Goal: Feedback & Contribution: Contribute content

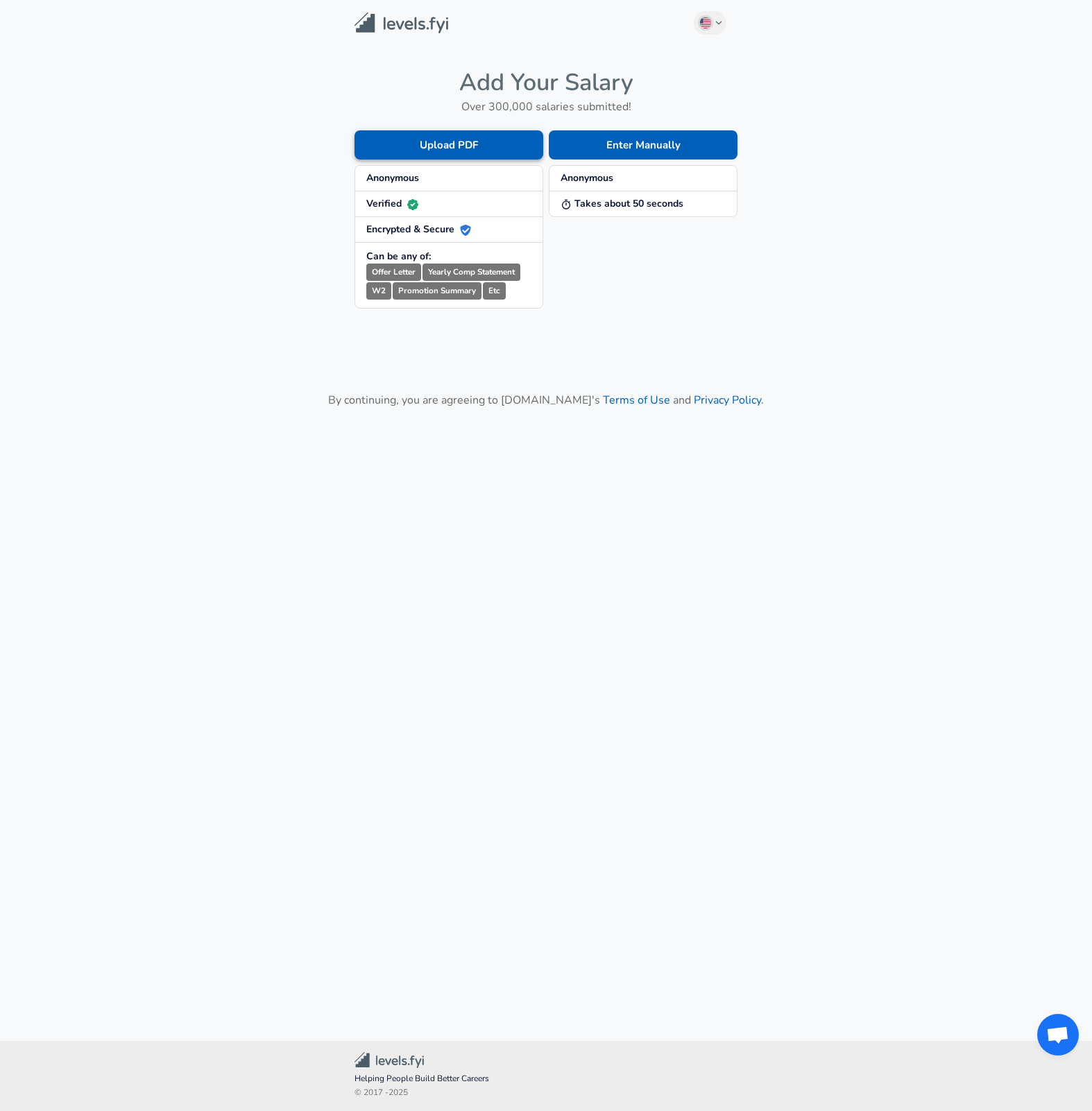
click at [456, 149] on button "Upload PDF" at bounding box center [448, 145] width 188 height 29
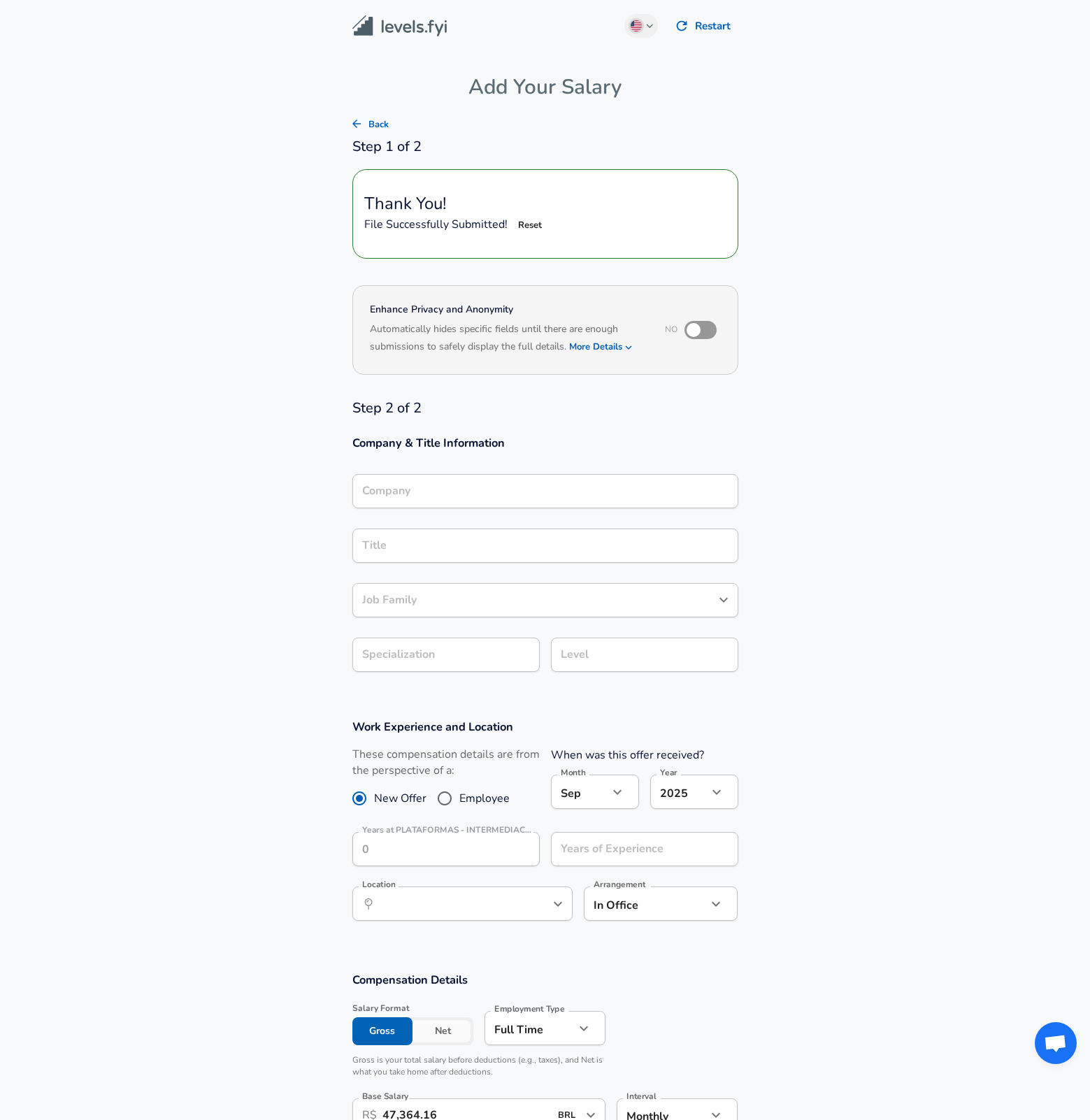
type input "PLATAFORMAS - INTERMEDIACAO DE NEGOCIOS"
click at [701, 329] on input "checkbox" at bounding box center [693, 330] width 80 height 27
checkbox input "true"
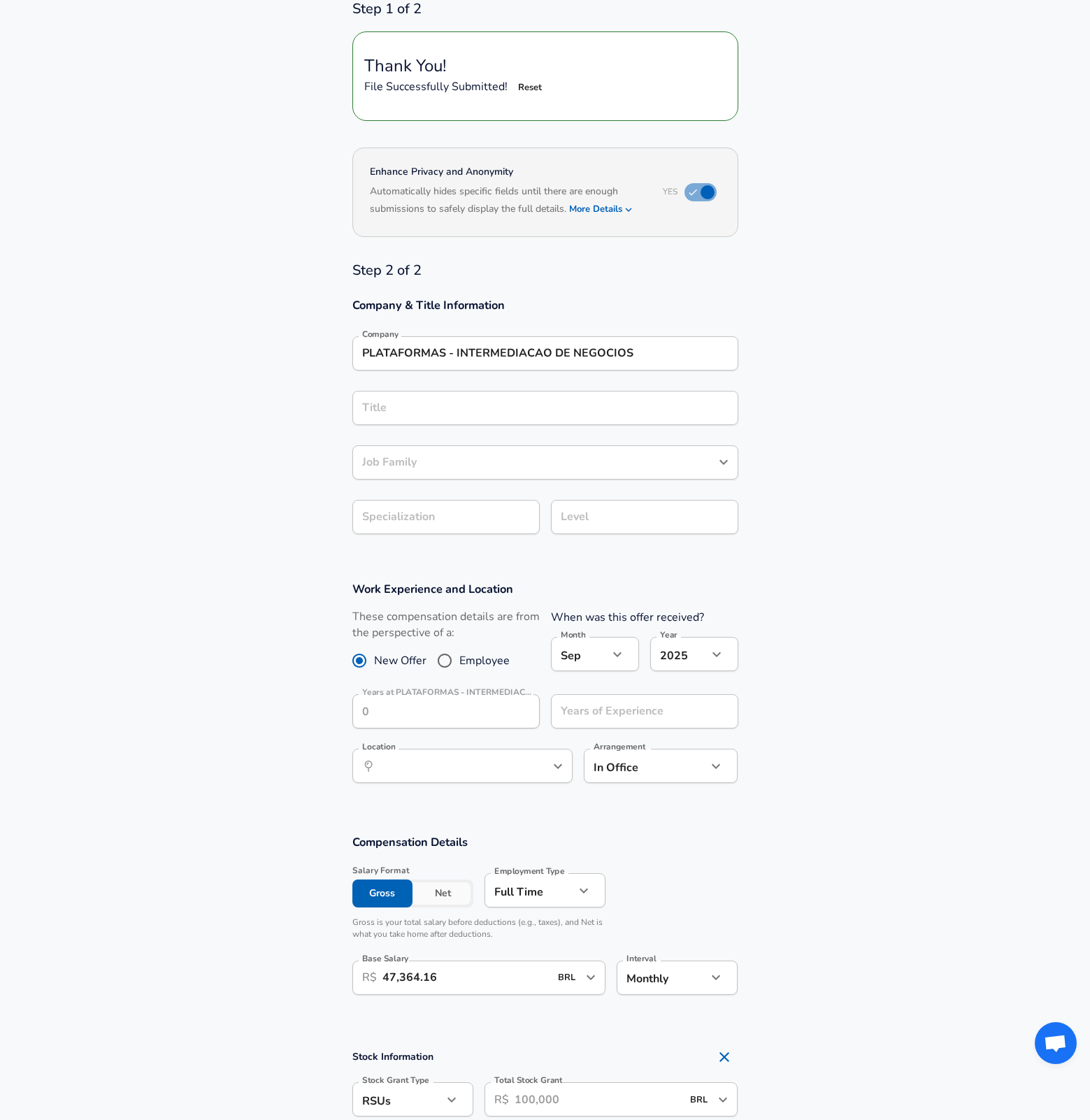
scroll to position [147, 0]
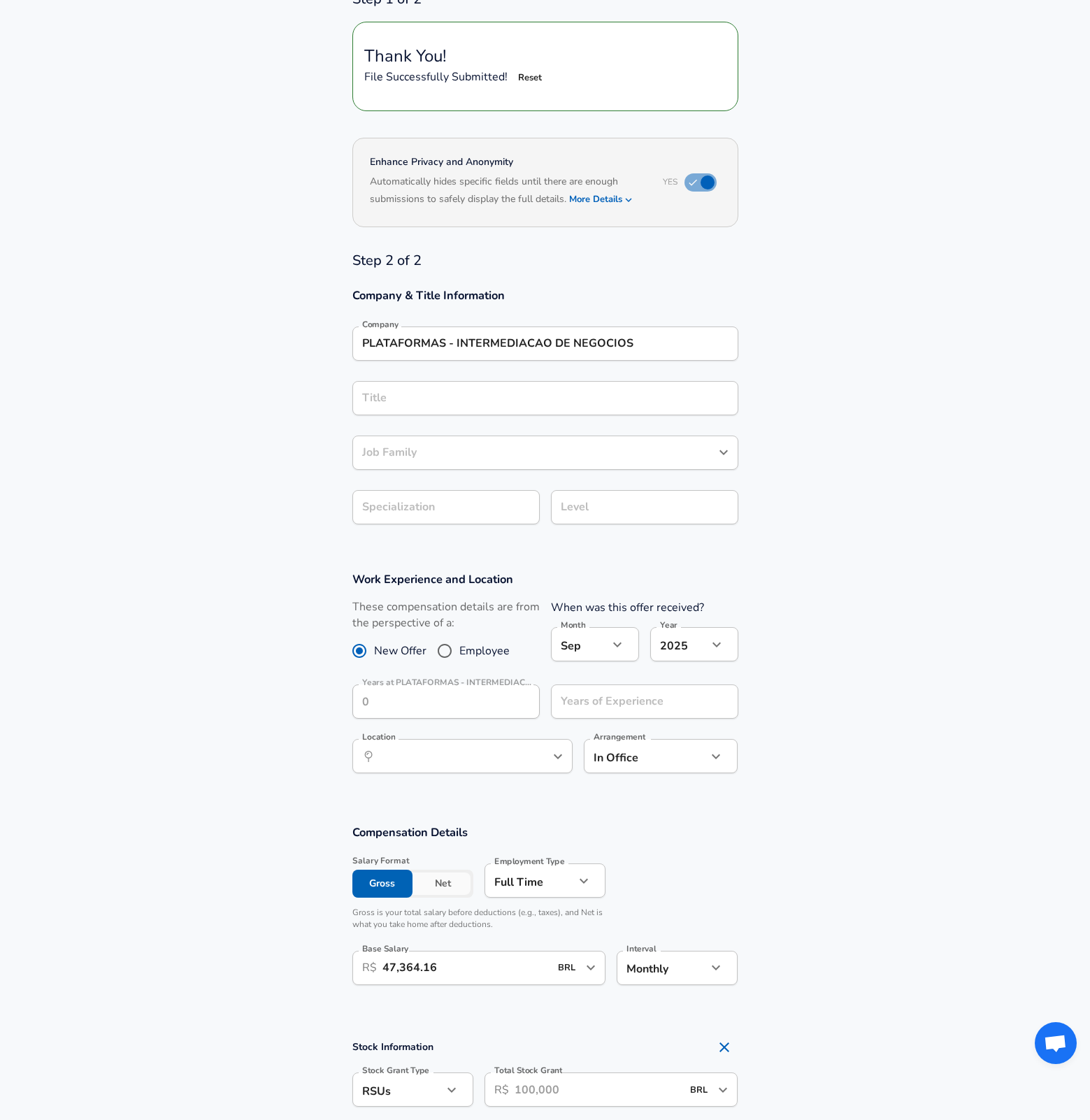
click at [539, 354] on div "Company & Title Information Company PLATAFORMAS - INTERMEDIACAO DE NEGOCIOS Com…" at bounding box center [545, 410] width 420 height 246
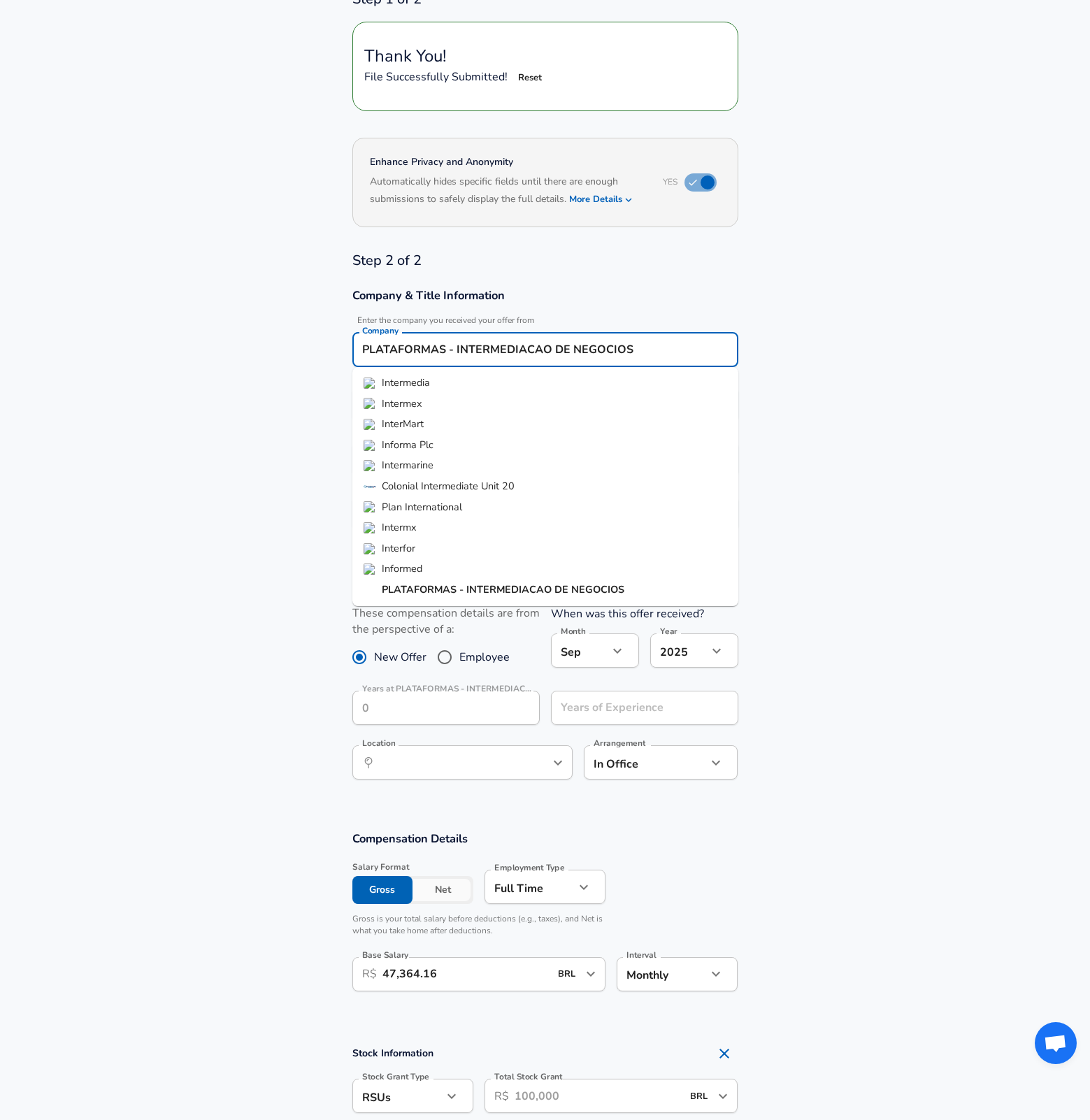
scroll to position [162, 0]
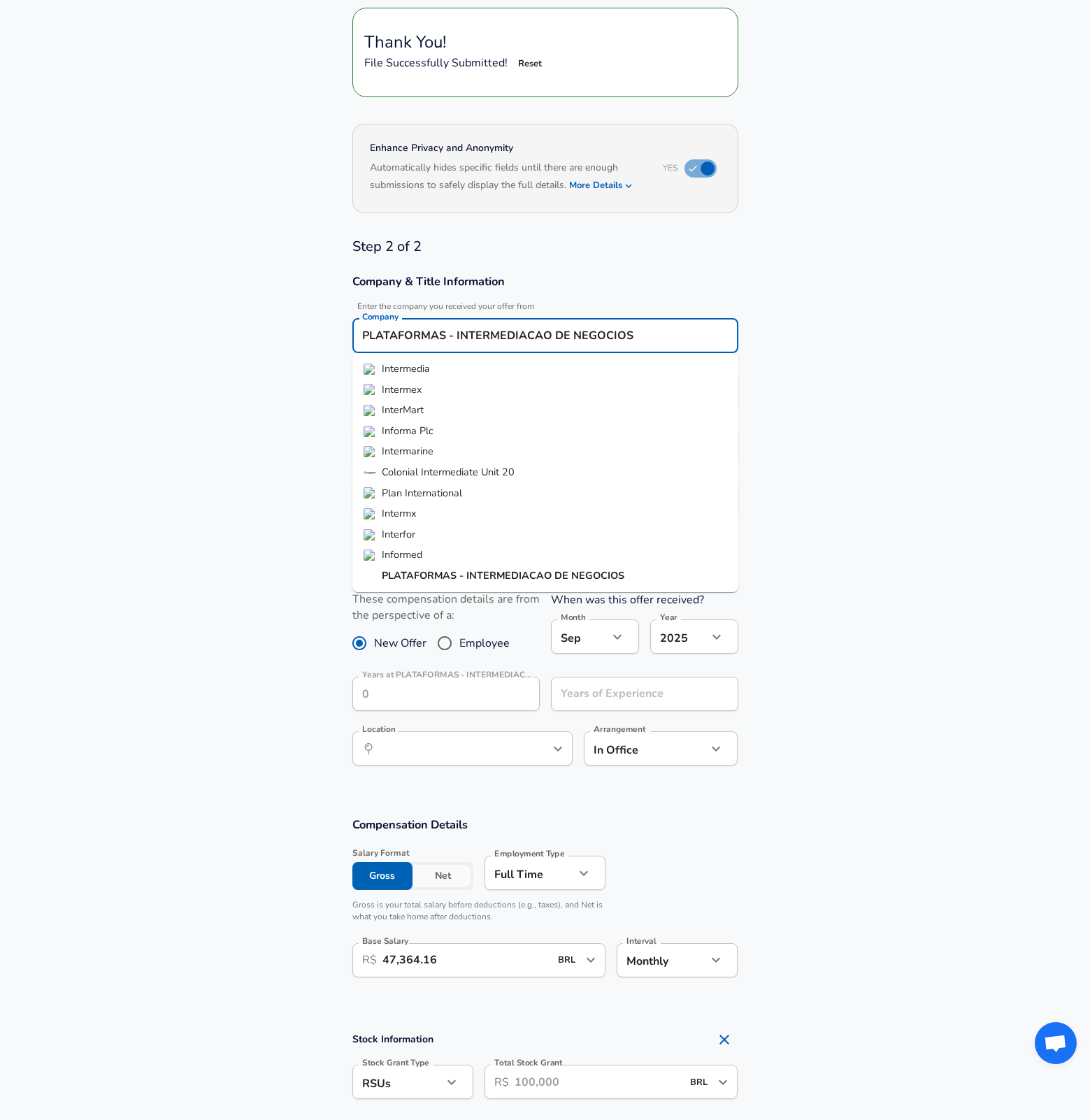
click at [539, 354] on ul "Intermedia Intermex InterMart Informa Plc Intermarine Colonial Intermediate Uni…" at bounding box center [545, 472] width 386 height 239
click at [544, 340] on input "PLATAFORMAS - INTERMEDIACAO DE NEGOCIOS" at bounding box center [545, 336] width 373 height 22
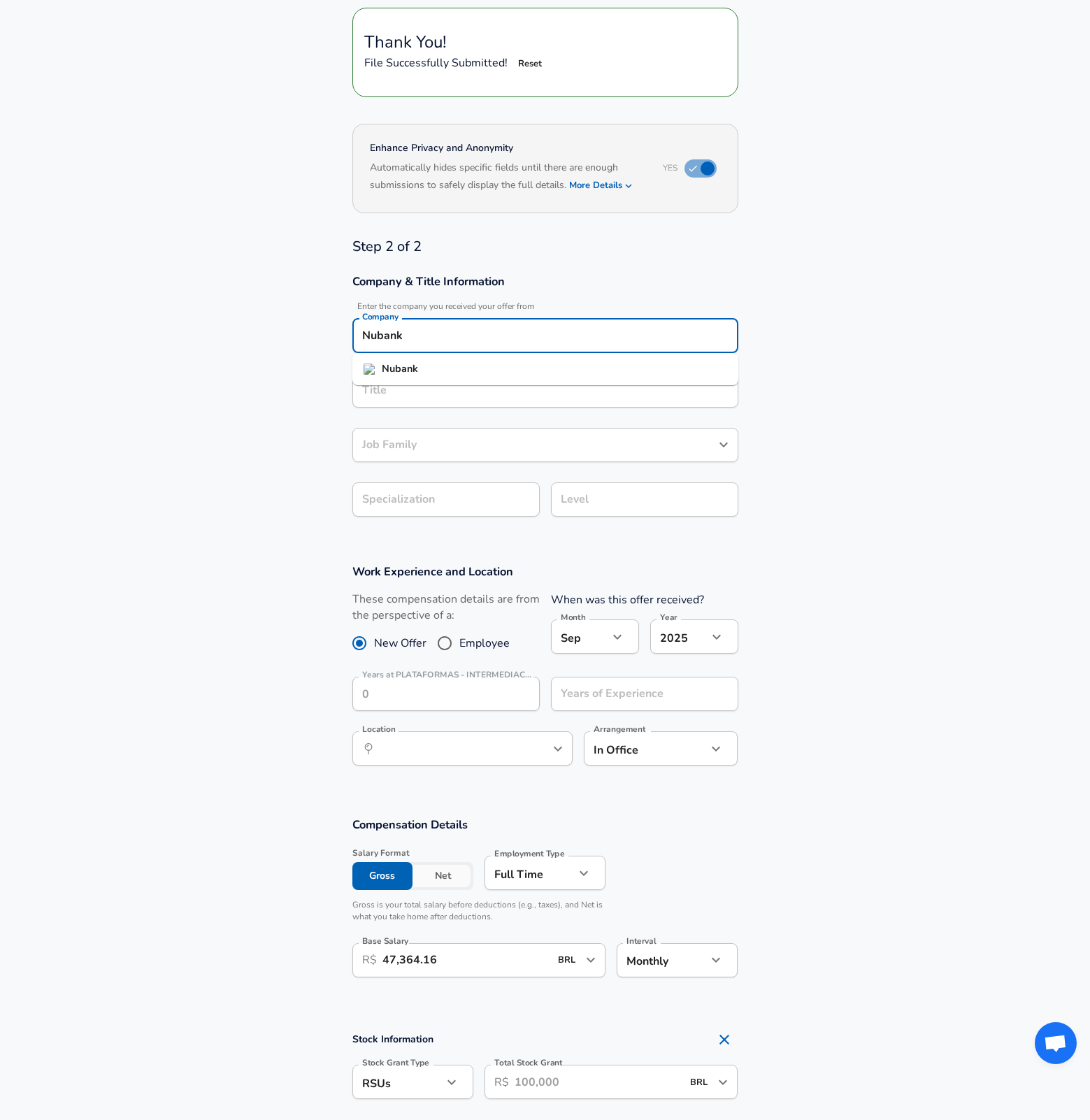
click at [473, 365] on li "Nubank" at bounding box center [545, 369] width 386 height 21
type input "Nubank"
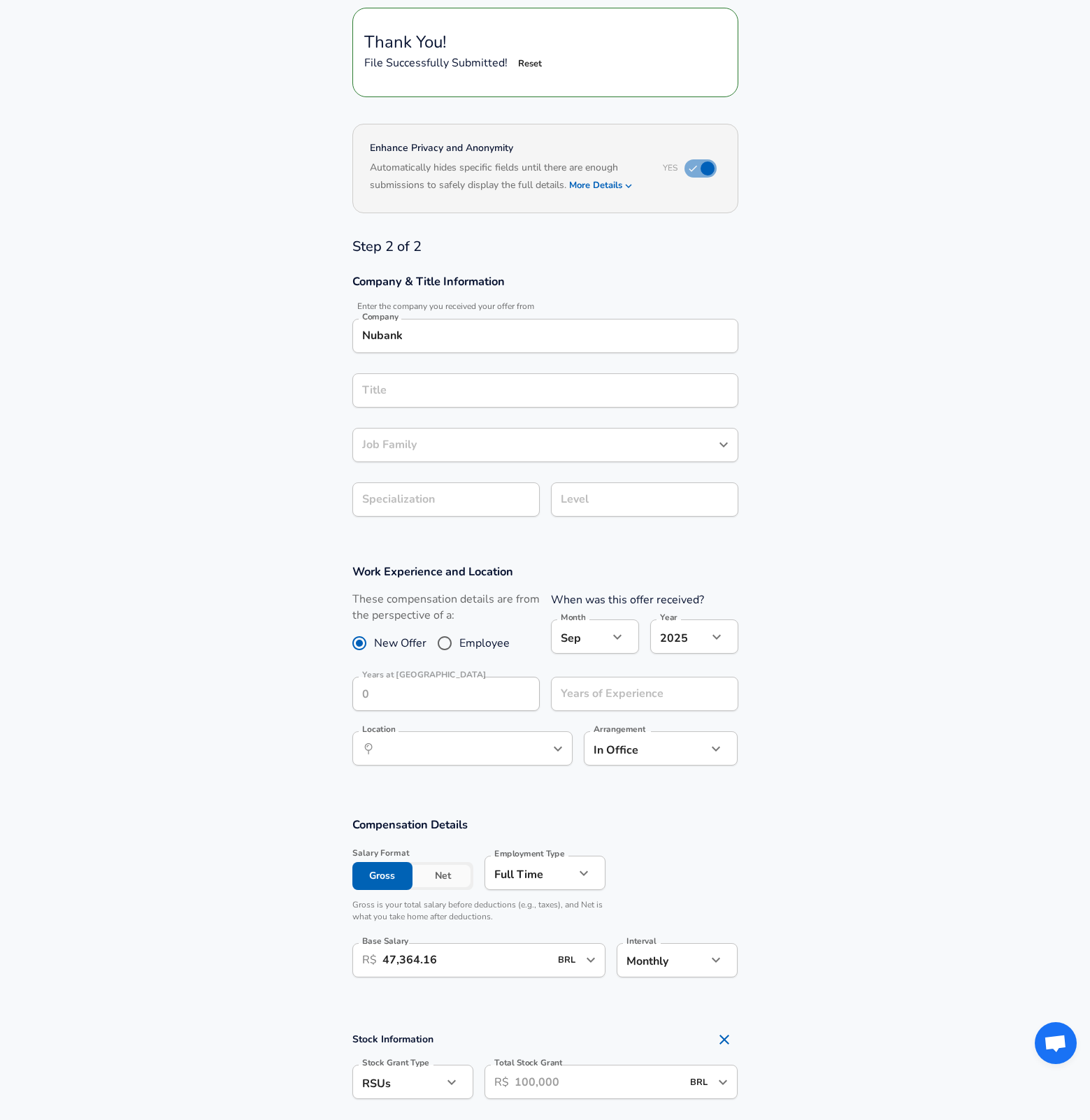
click at [884, 351] on section "Company & Title Information Enter the company you received your offer from Comp…" at bounding box center [545, 403] width 1090 height 290
click at [547, 382] on input "Title" at bounding box center [545, 391] width 373 height 22
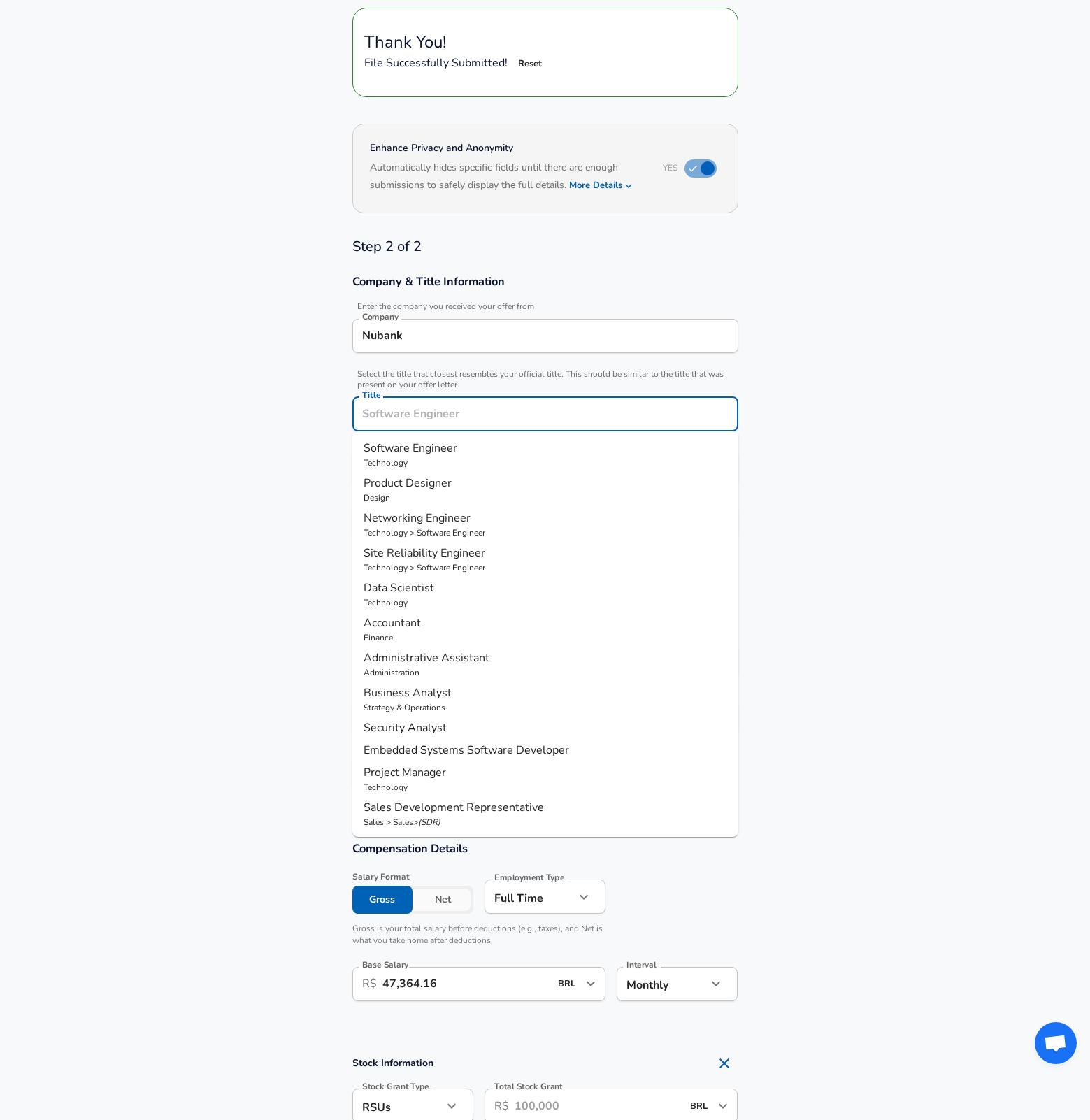
scroll to position [190, 0]
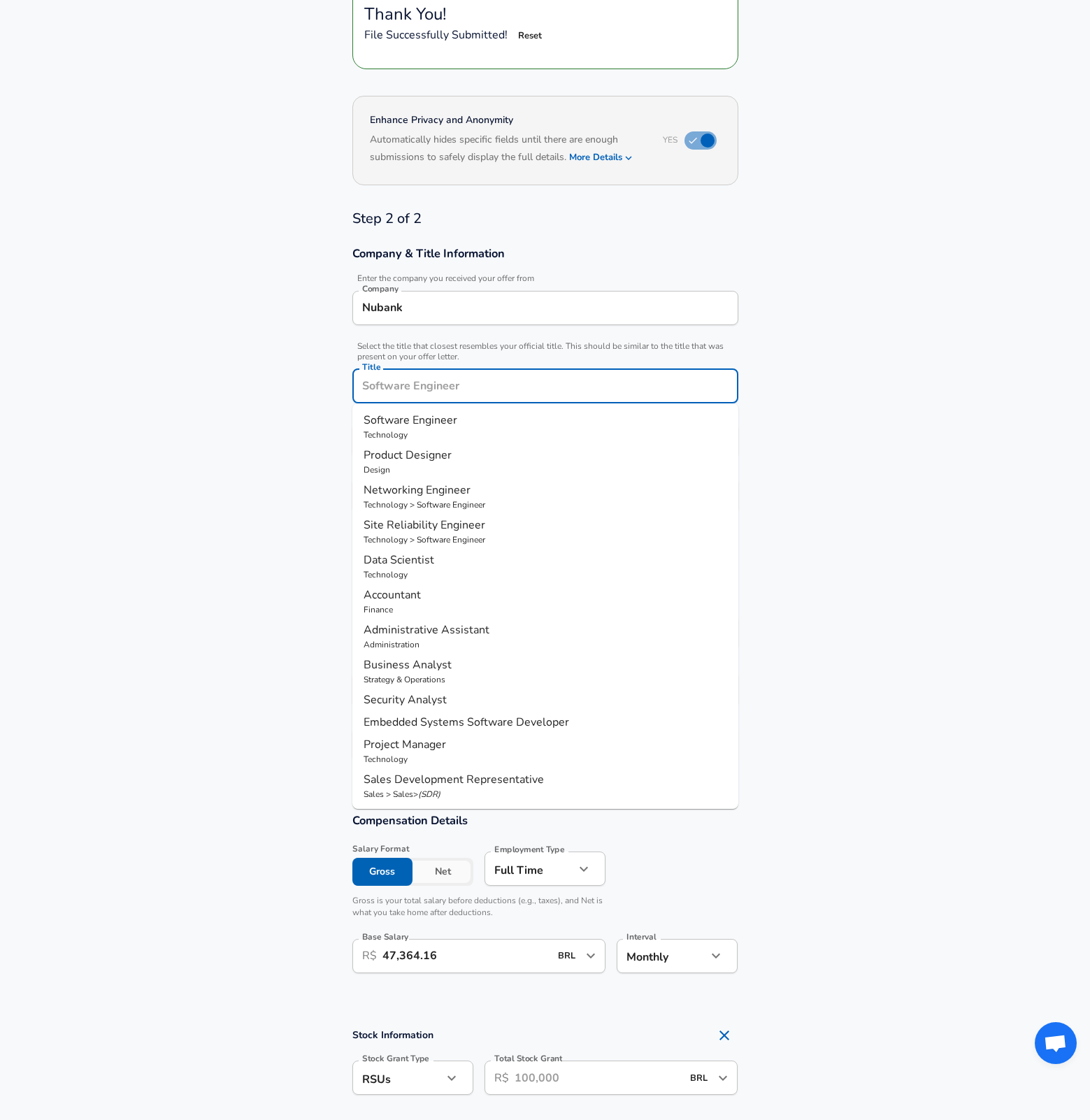
click at [467, 450] on p "Product Designer" at bounding box center [544, 455] width 363 height 16
type input "Product Designer"
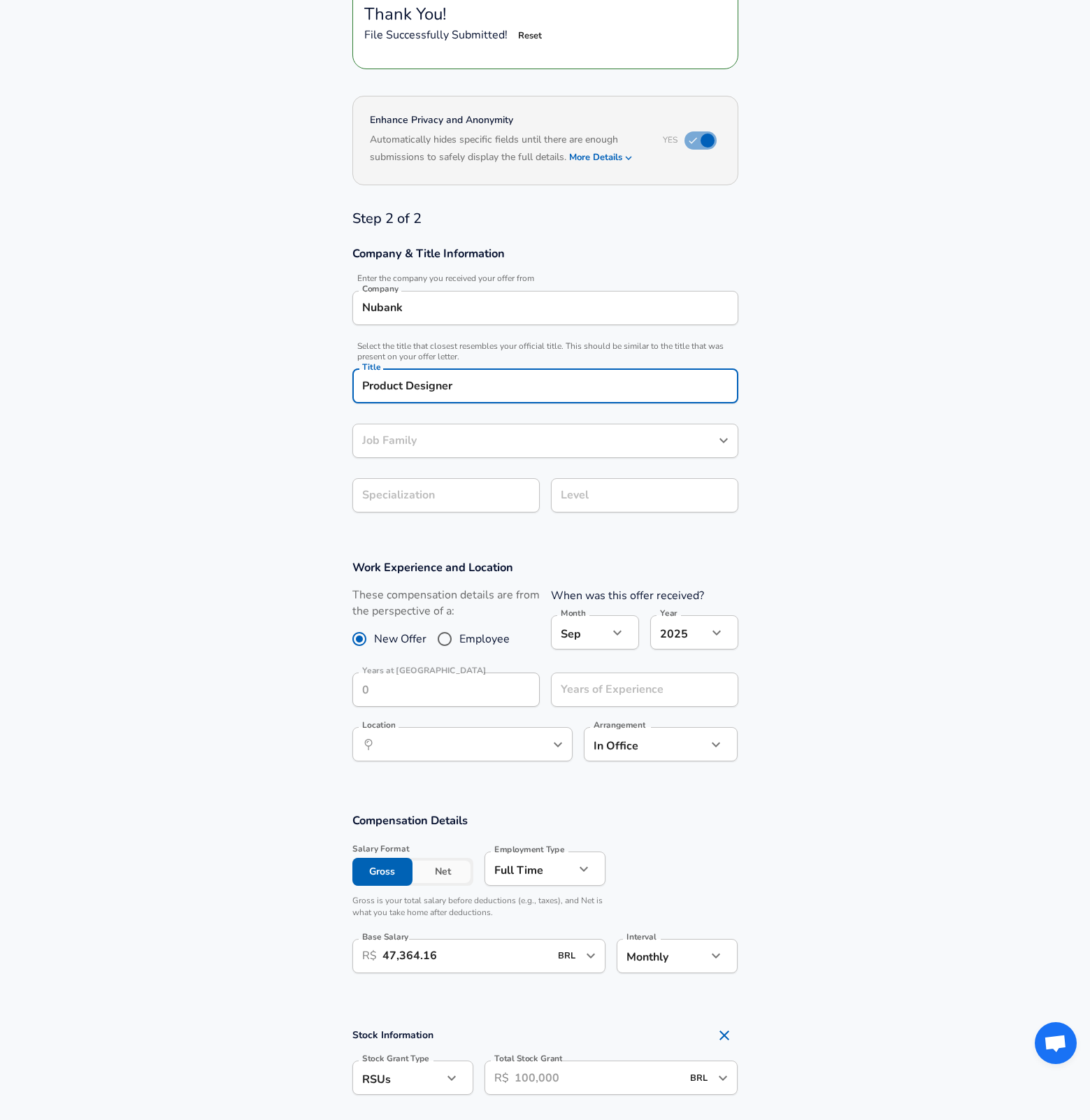
type input "Product Designer"
click at [471, 493] on body "English ([GEOGRAPHIC_DATA]) Change Restart Add Your Salary Back Step 1 of 2 Tha…" at bounding box center [545, 370] width 1090 height 1120
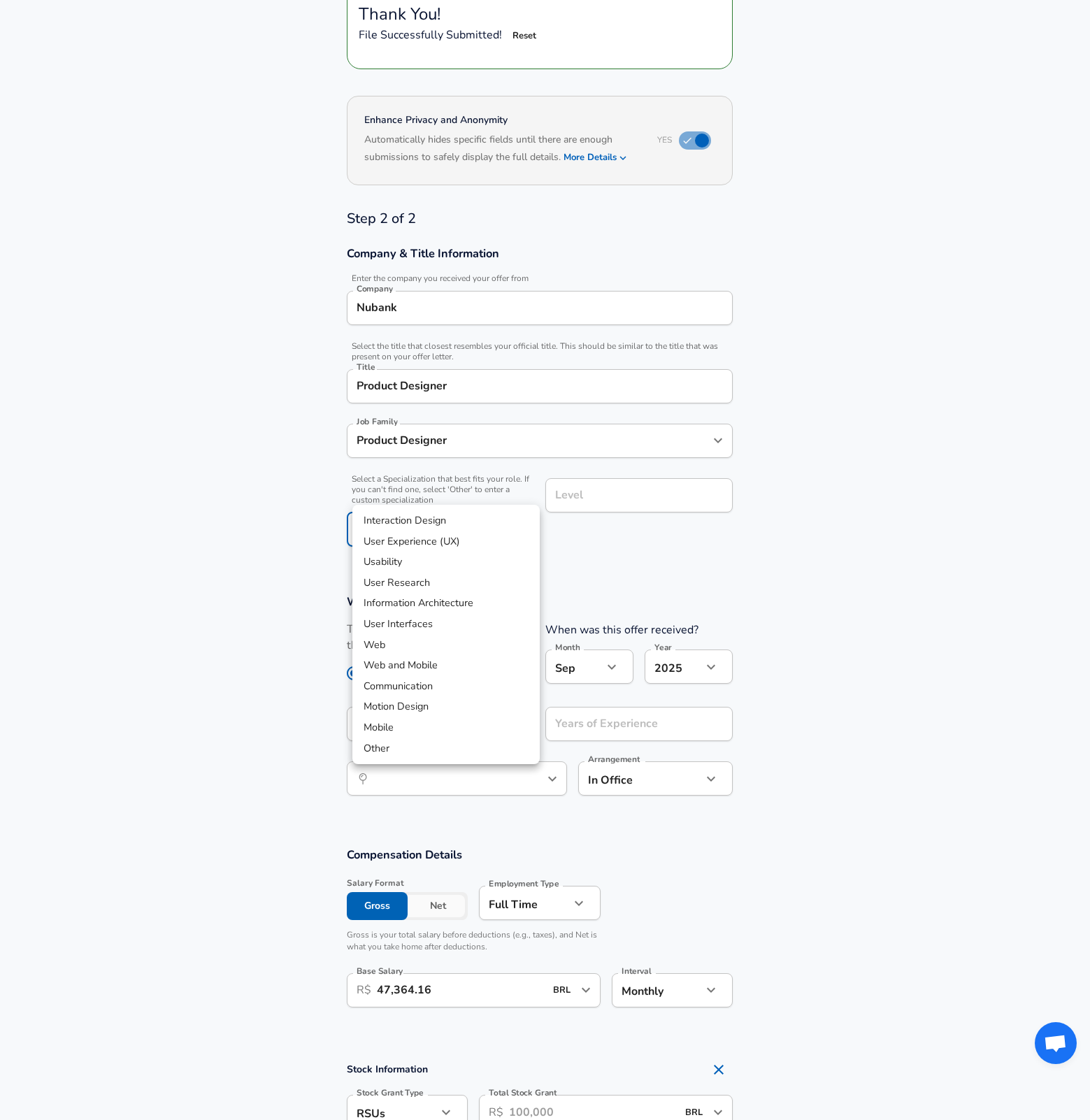
scroll to position [231, 0]
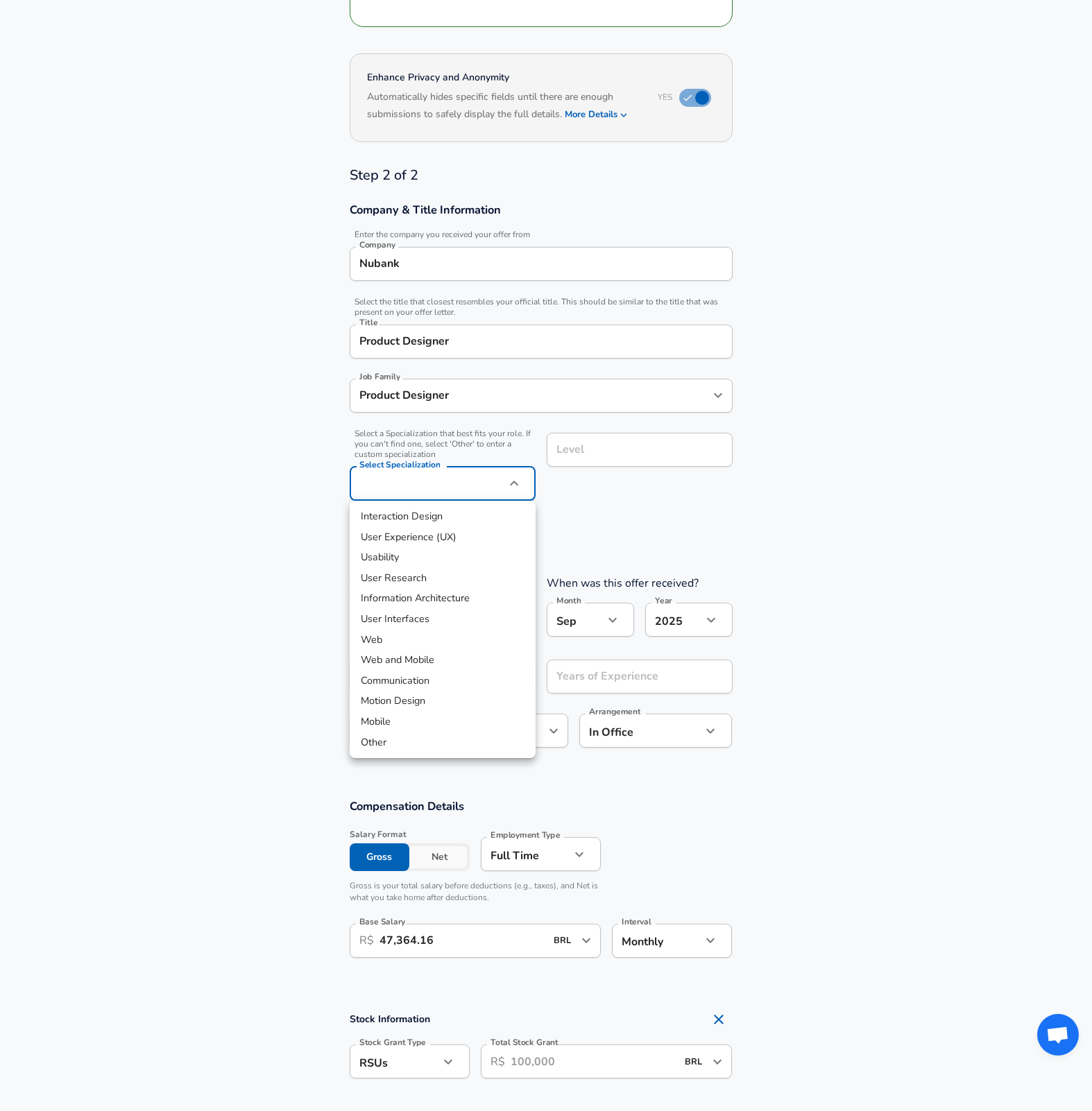
drag, startPoint x: 683, startPoint y: 494, endPoint x: 730, endPoint y: 488, distance: 47.4
click at [683, 494] on div at bounding box center [546, 556] width 1092 height 1111
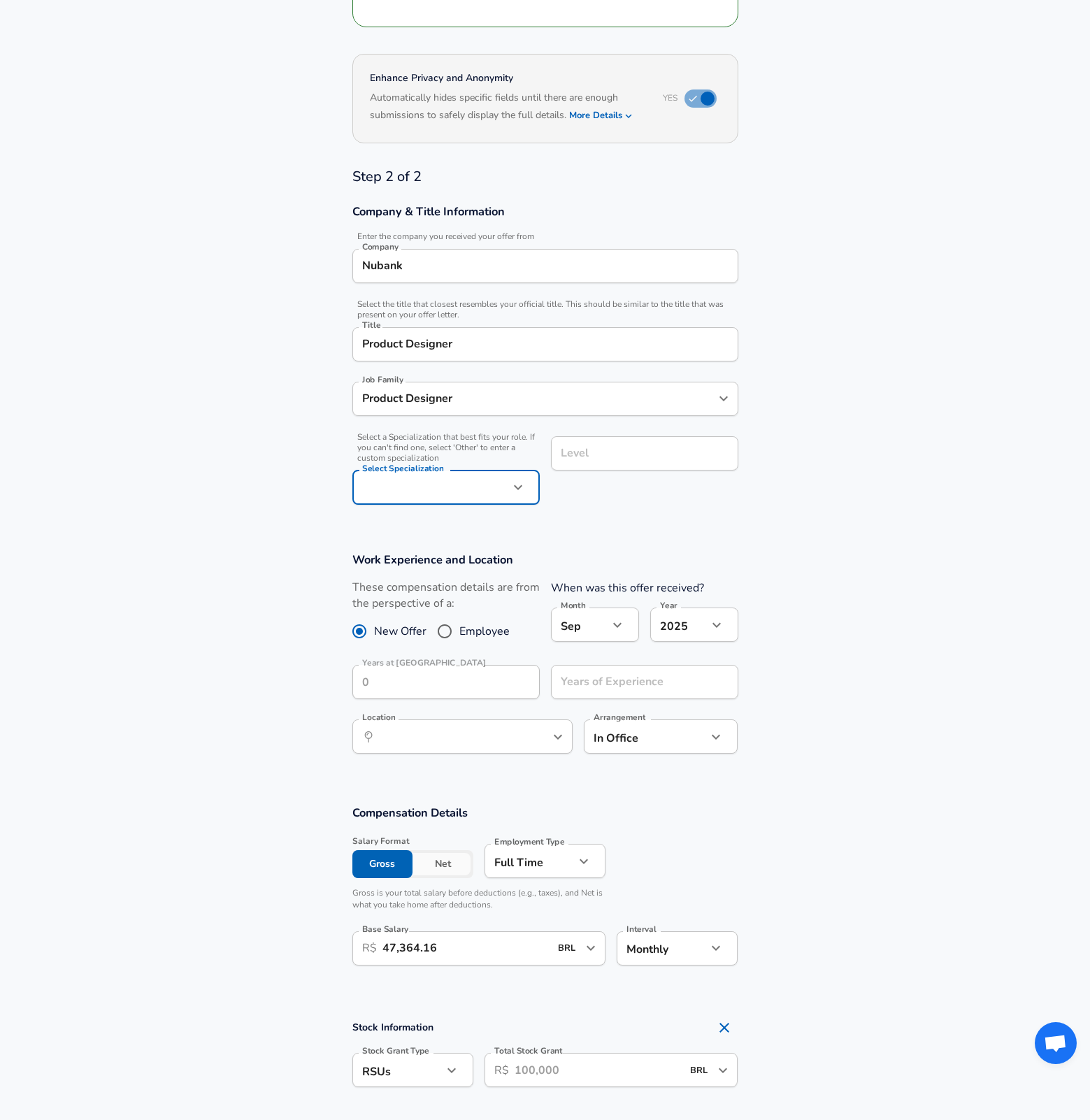
click at [633, 447] on div "Level" at bounding box center [644, 453] width 187 height 35
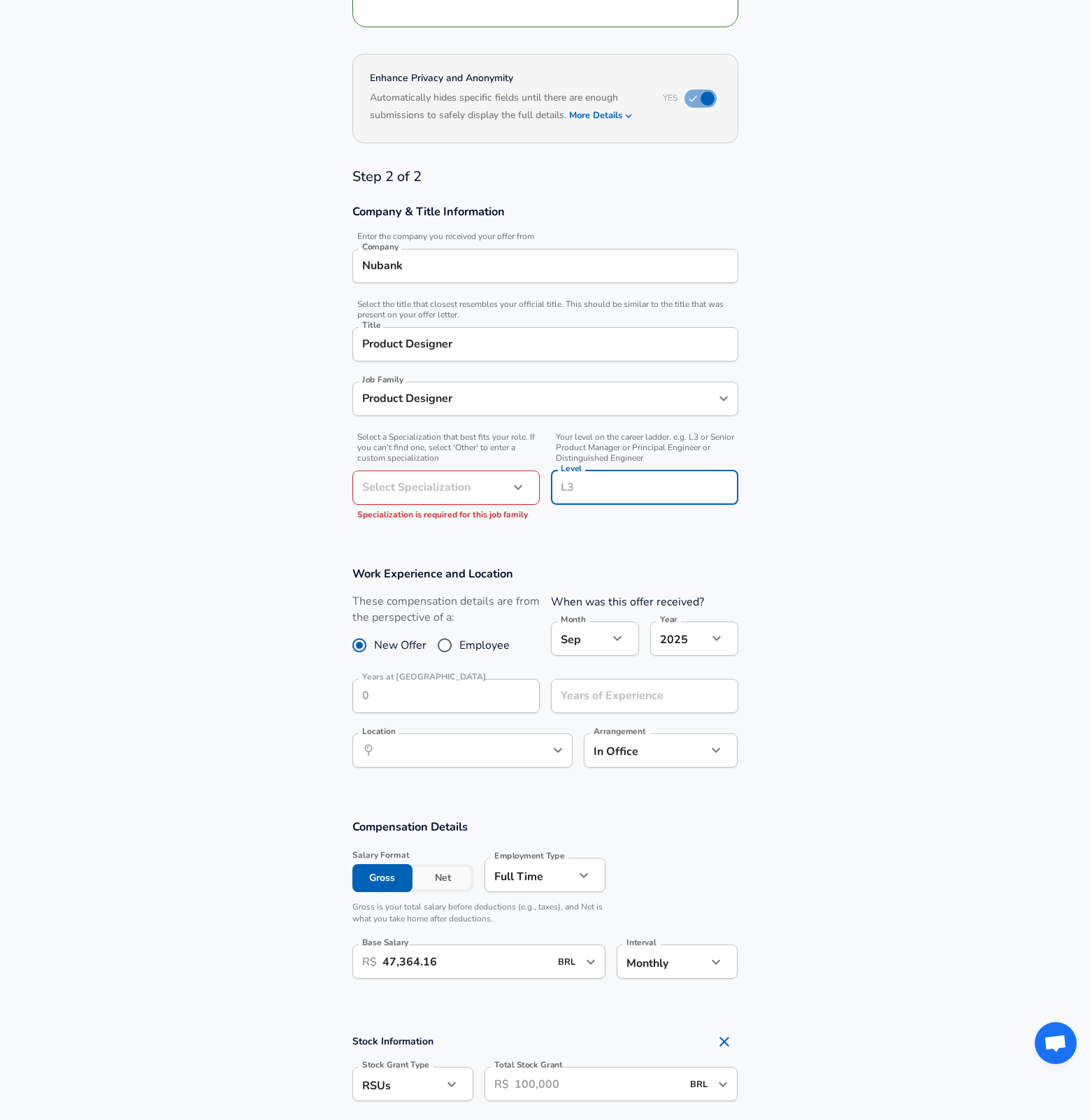
scroll to position [260, 0]
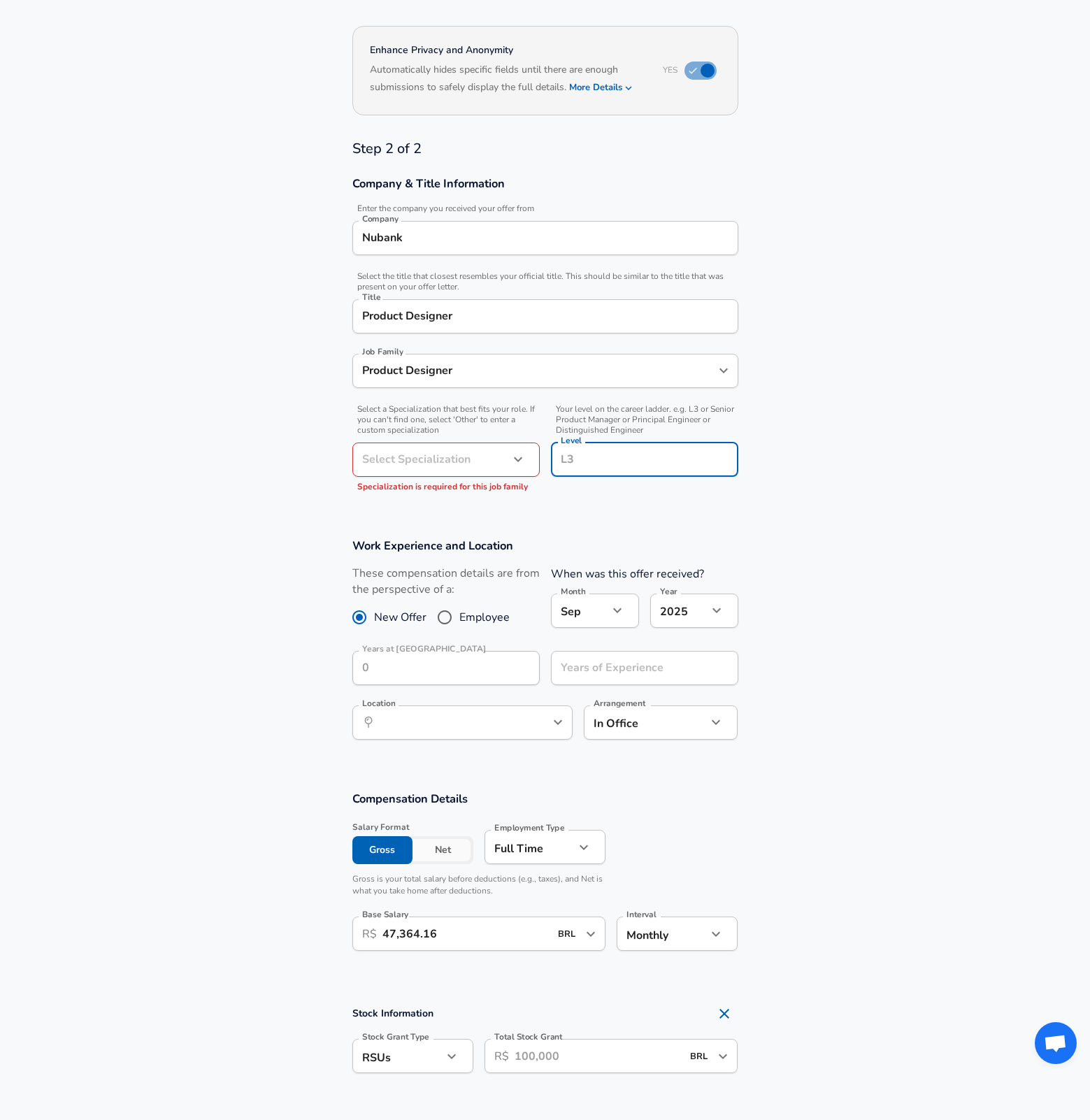
click at [496, 471] on body "English ([GEOGRAPHIC_DATA]) Change Restart Add Your Salary Back Step 1 of 2 Tha…" at bounding box center [545, 300] width 1090 height 1120
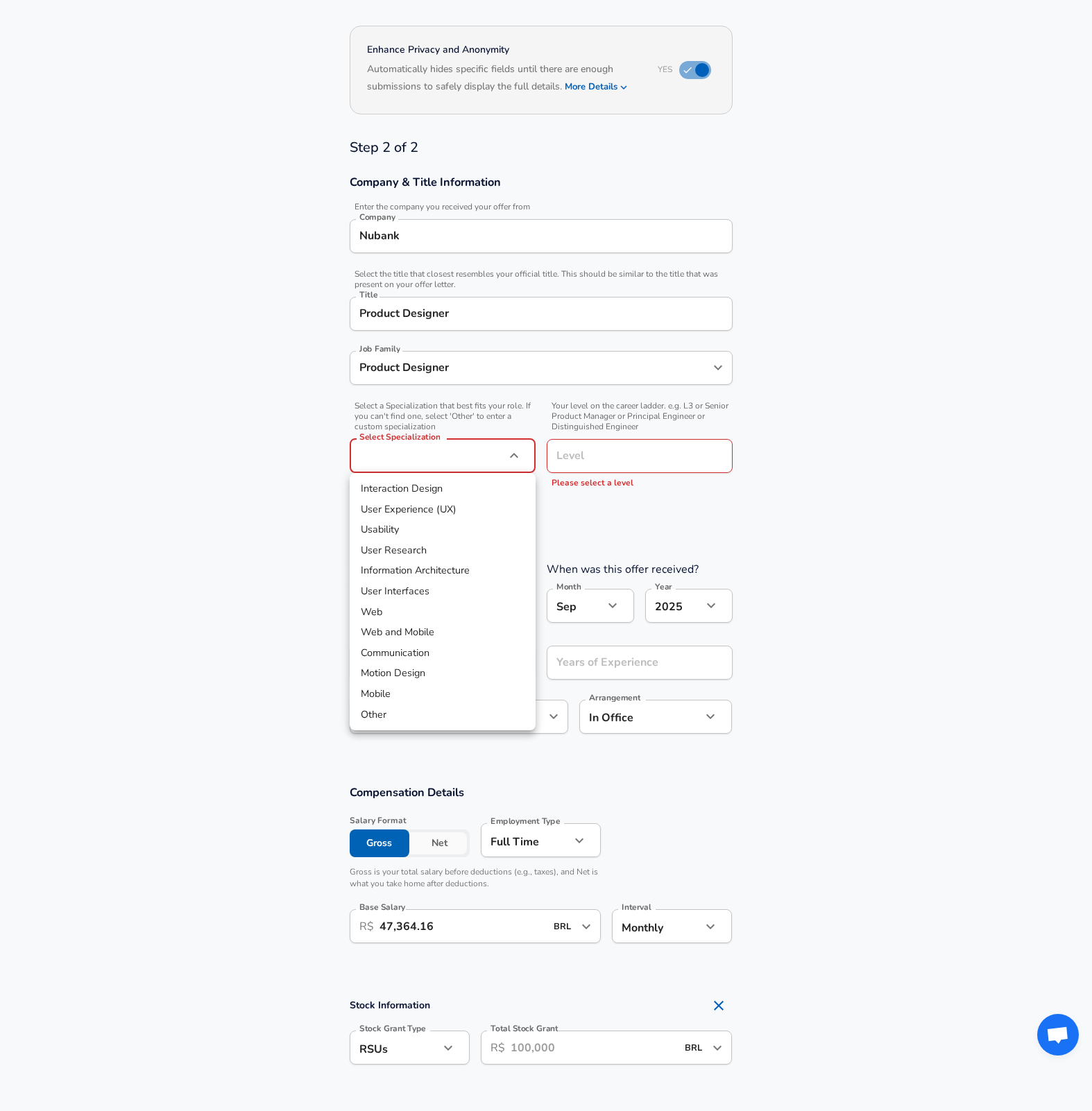
click at [152, 550] on div at bounding box center [546, 556] width 1092 height 1111
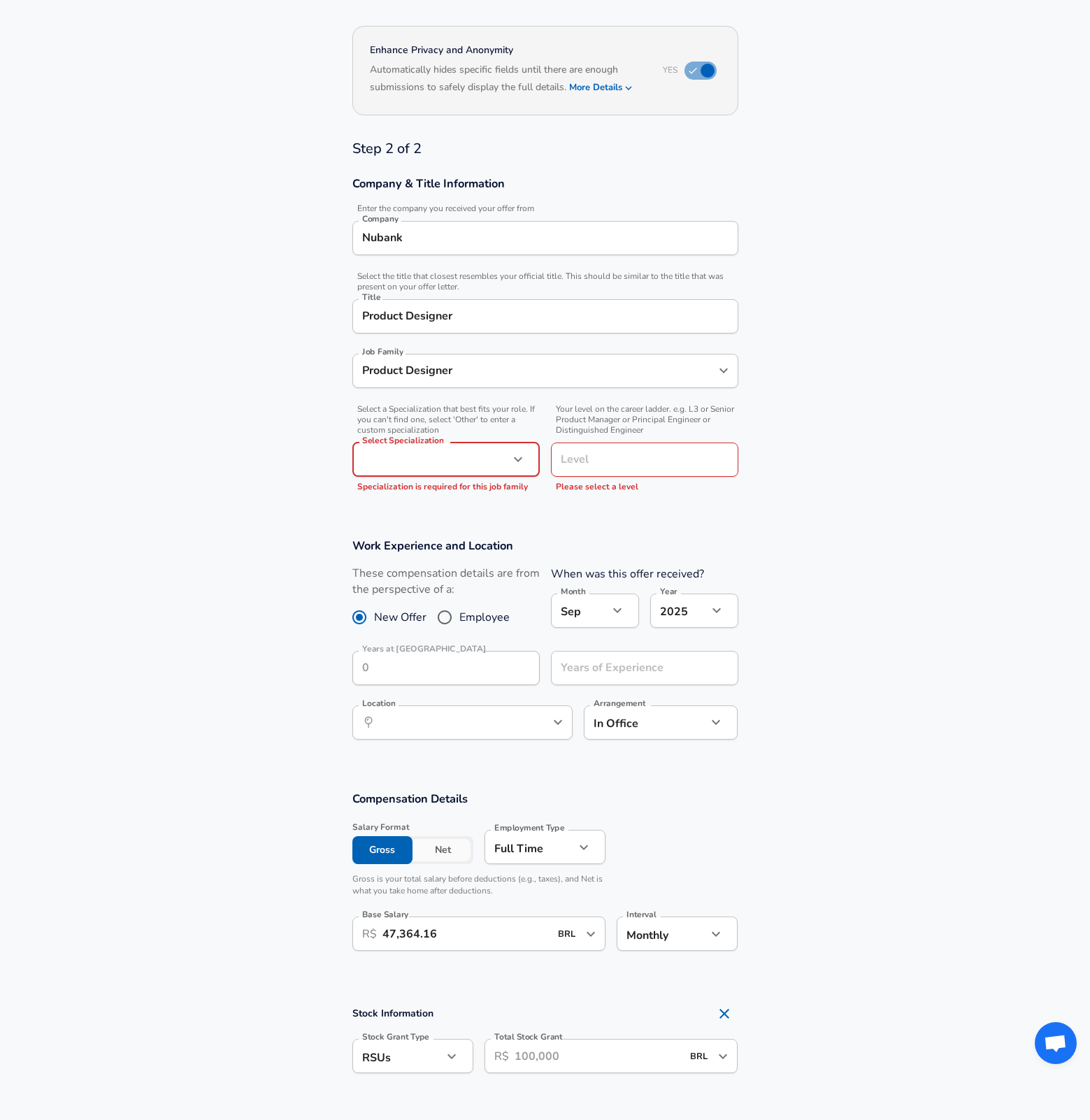
click at [474, 373] on input "Product Designer" at bounding box center [534, 371] width 352 height 22
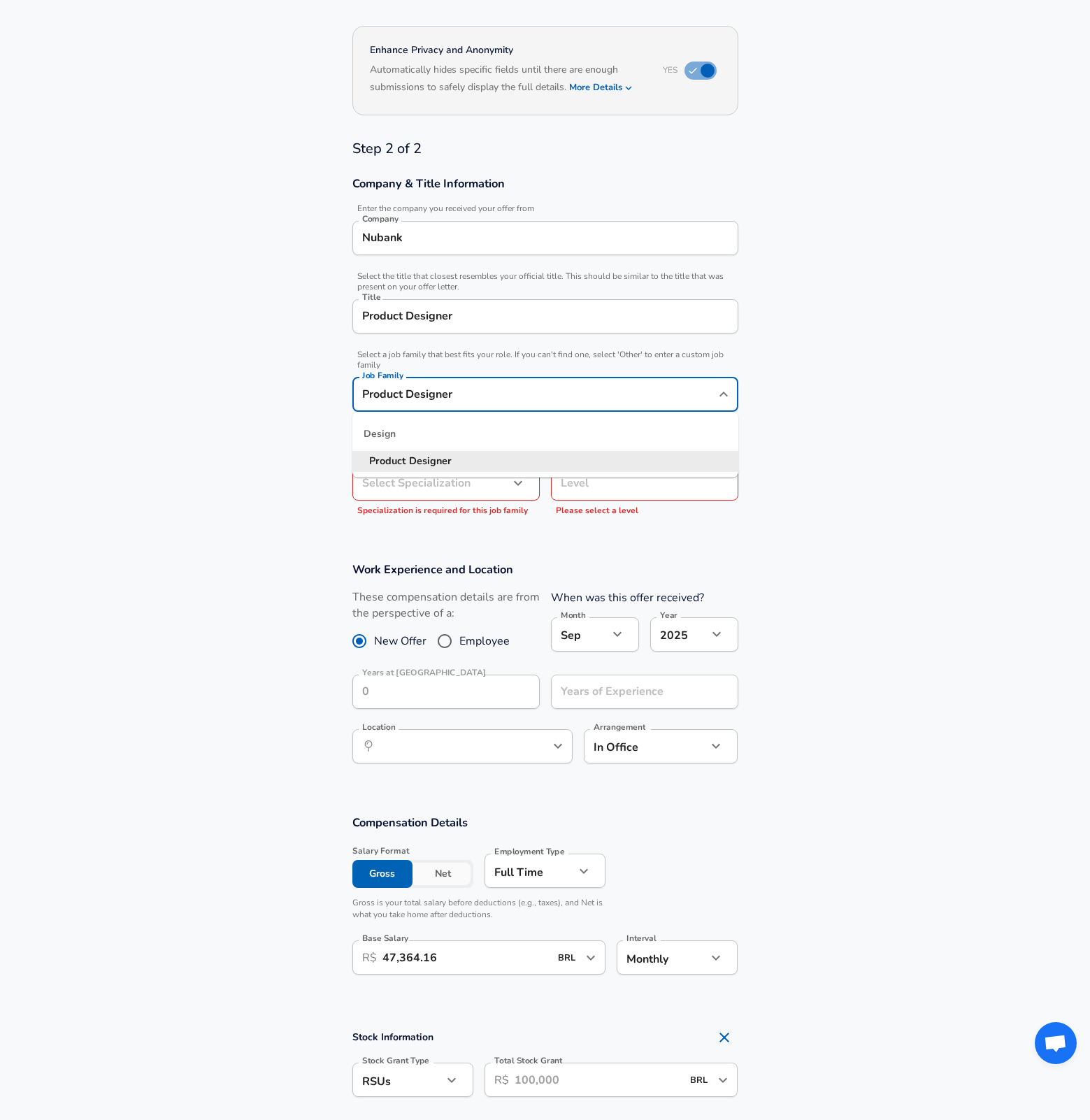
scroll to position [287, 0]
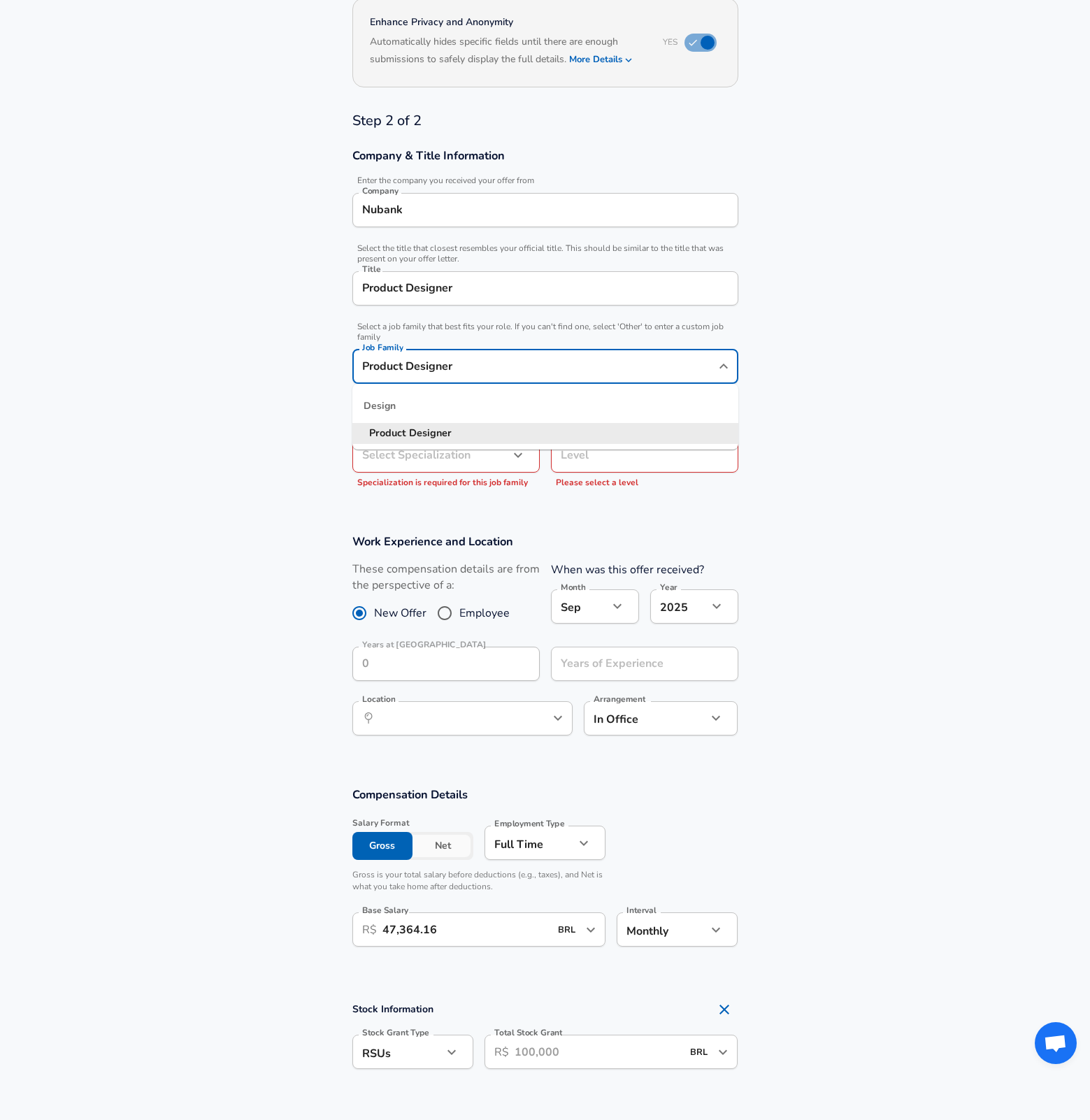
click at [509, 373] on input "Product Designer" at bounding box center [534, 367] width 352 height 22
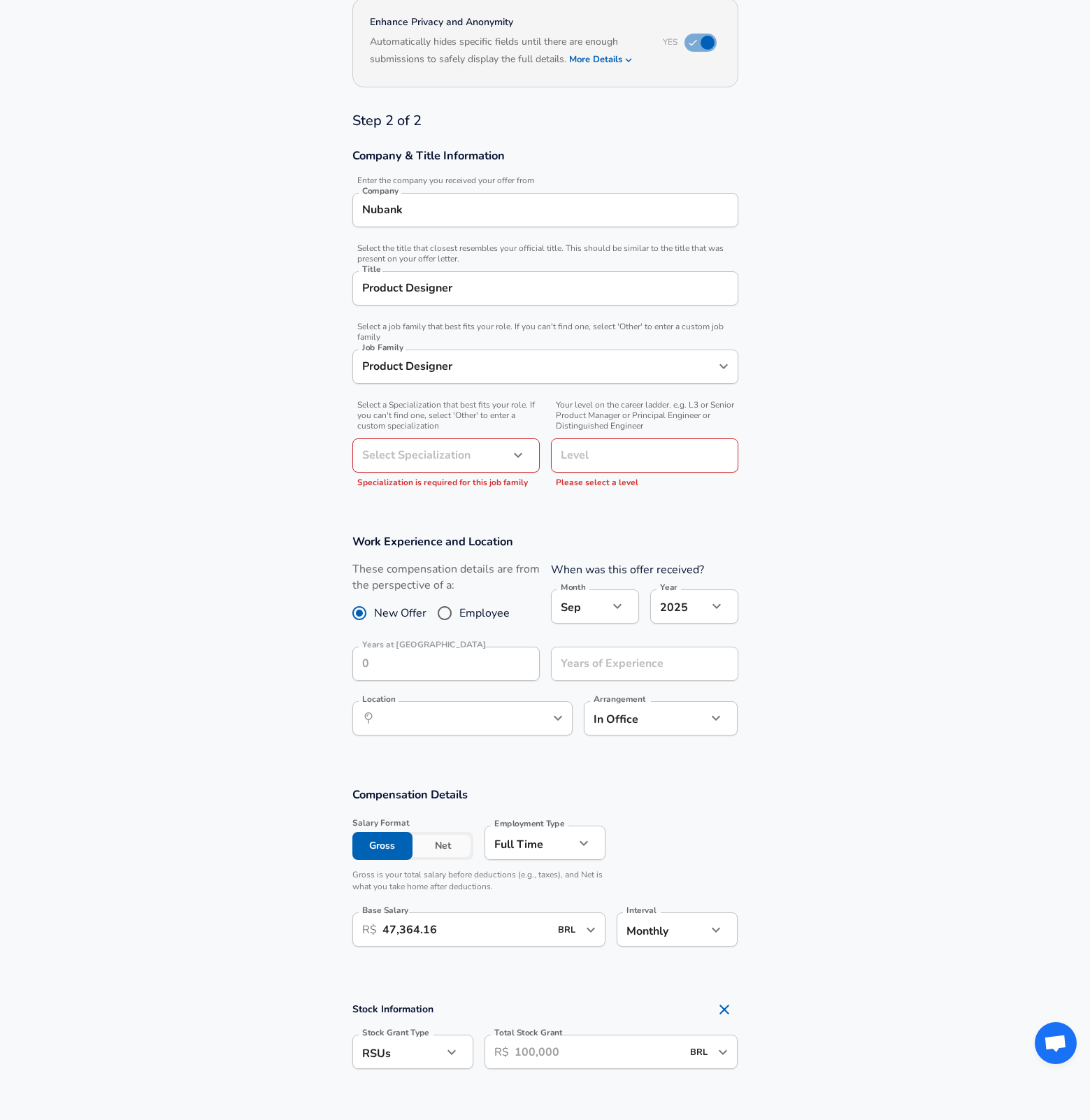
click at [242, 369] on section "Company & Title Information Enter the company you received your offer from Comp…" at bounding box center [545, 325] width 1090 height 386
click at [430, 453] on body "English ([GEOGRAPHIC_DATA]) Change Restart Add Your Salary Back Step 1 of 2 Tha…" at bounding box center [545, 273] width 1090 height 1120
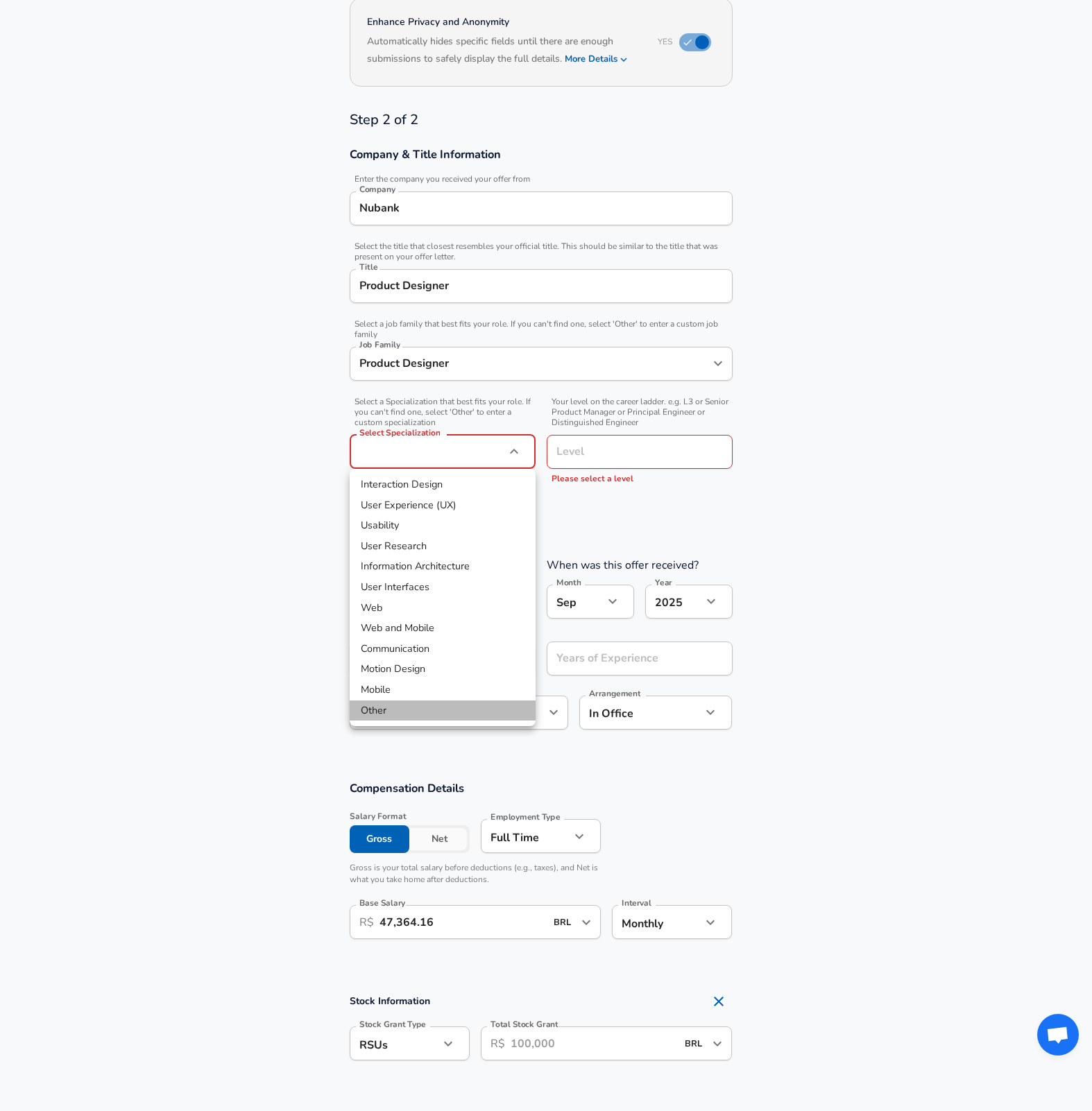
click at [400, 708] on li "Other" at bounding box center [442, 710] width 186 height 21
type input "Other"
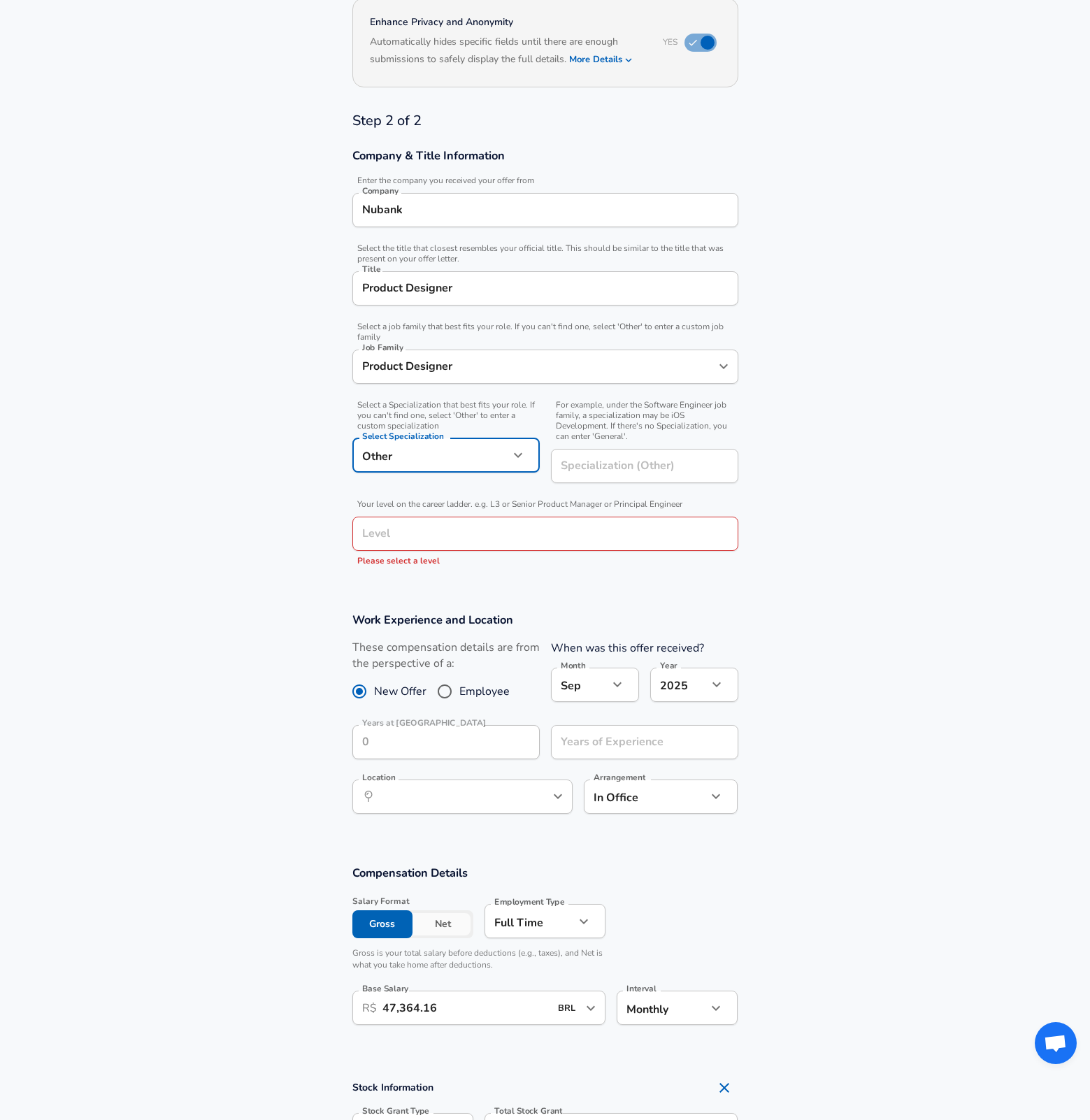
click at [408, 531] on input "Level" at bounding box center [545, 534] width 373 height 22
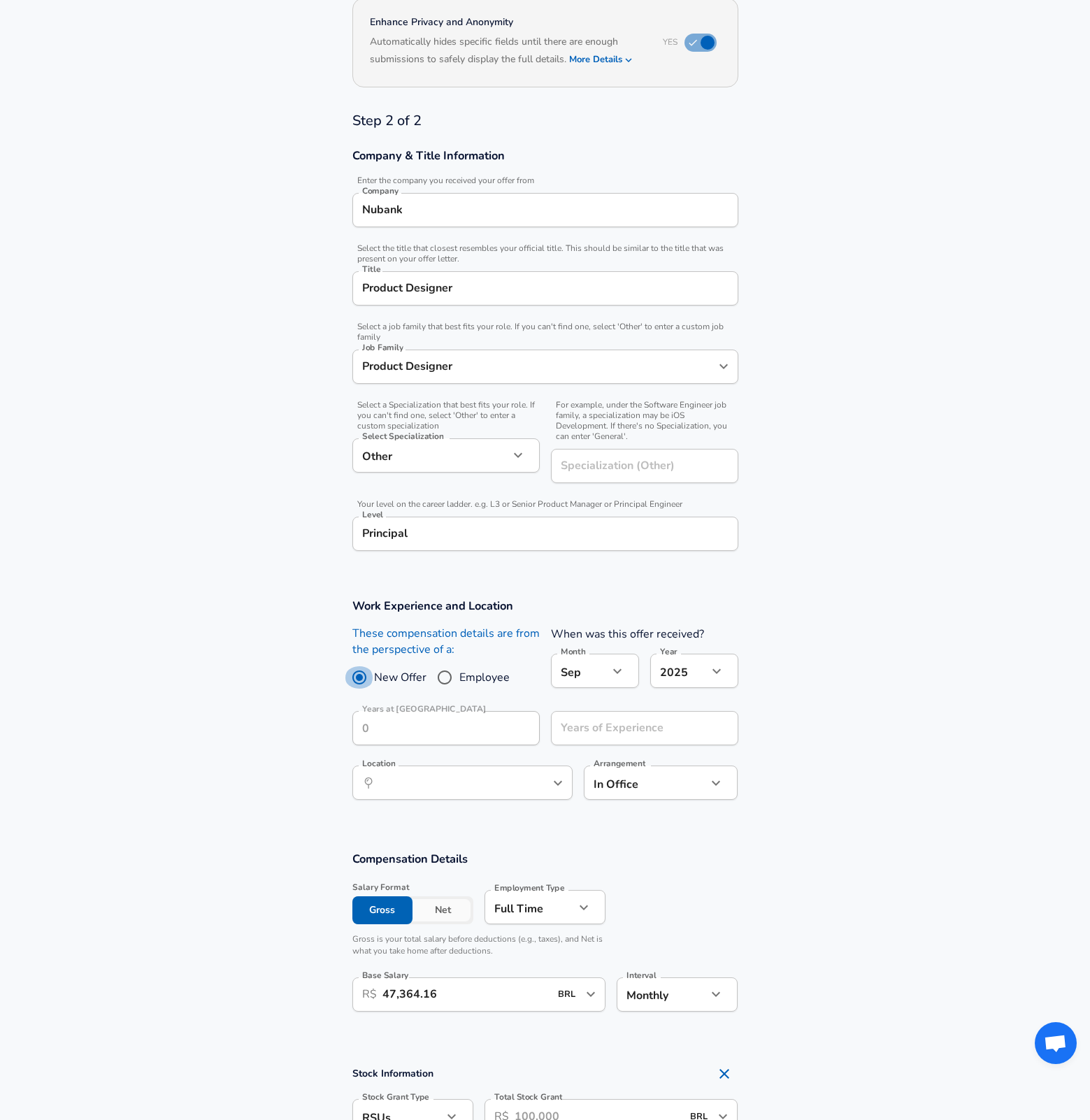
click at [478, 538] on input "Principal" at bounding box center [545, 534] width 373 height 22
click at [458, 543] on input "Principal" at bounding box center [545, 534] width 373 height 22
type input "Principal Product Designer"
click at [859, 501] on section "Company & Title Information Enter the company you received your offer from Comp…" at bounding box center [545, 357] width 1090 height 450
click at [620, 470] on input "Specialization (Other)" at bounding box center [626, 466] width 151 height 35
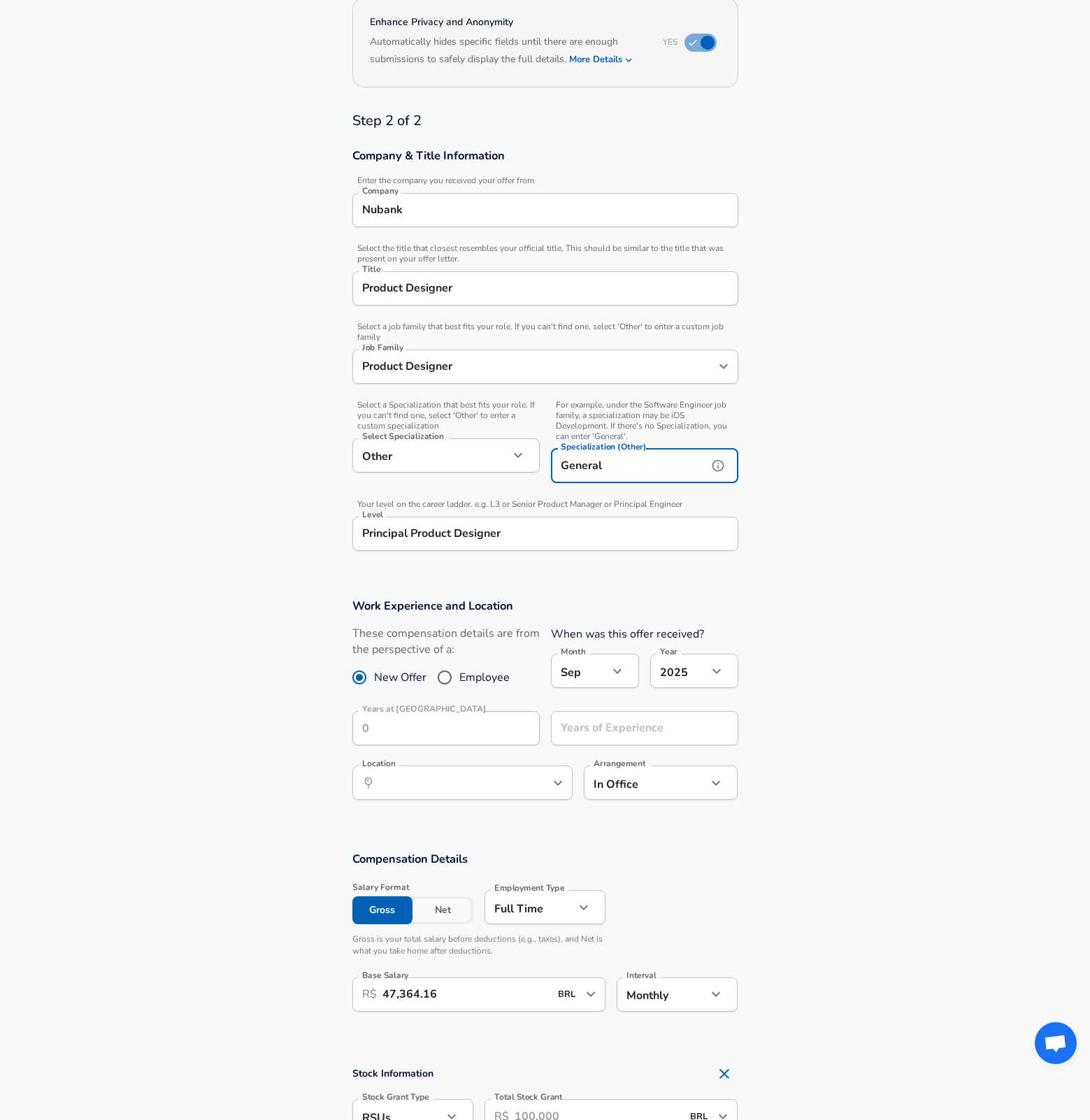
type input "General"
click at [907, 496] on section "Company & Title Information Enter the company you received your offer from Comp…" at bounding box center [545, 357] width 1090 height 450
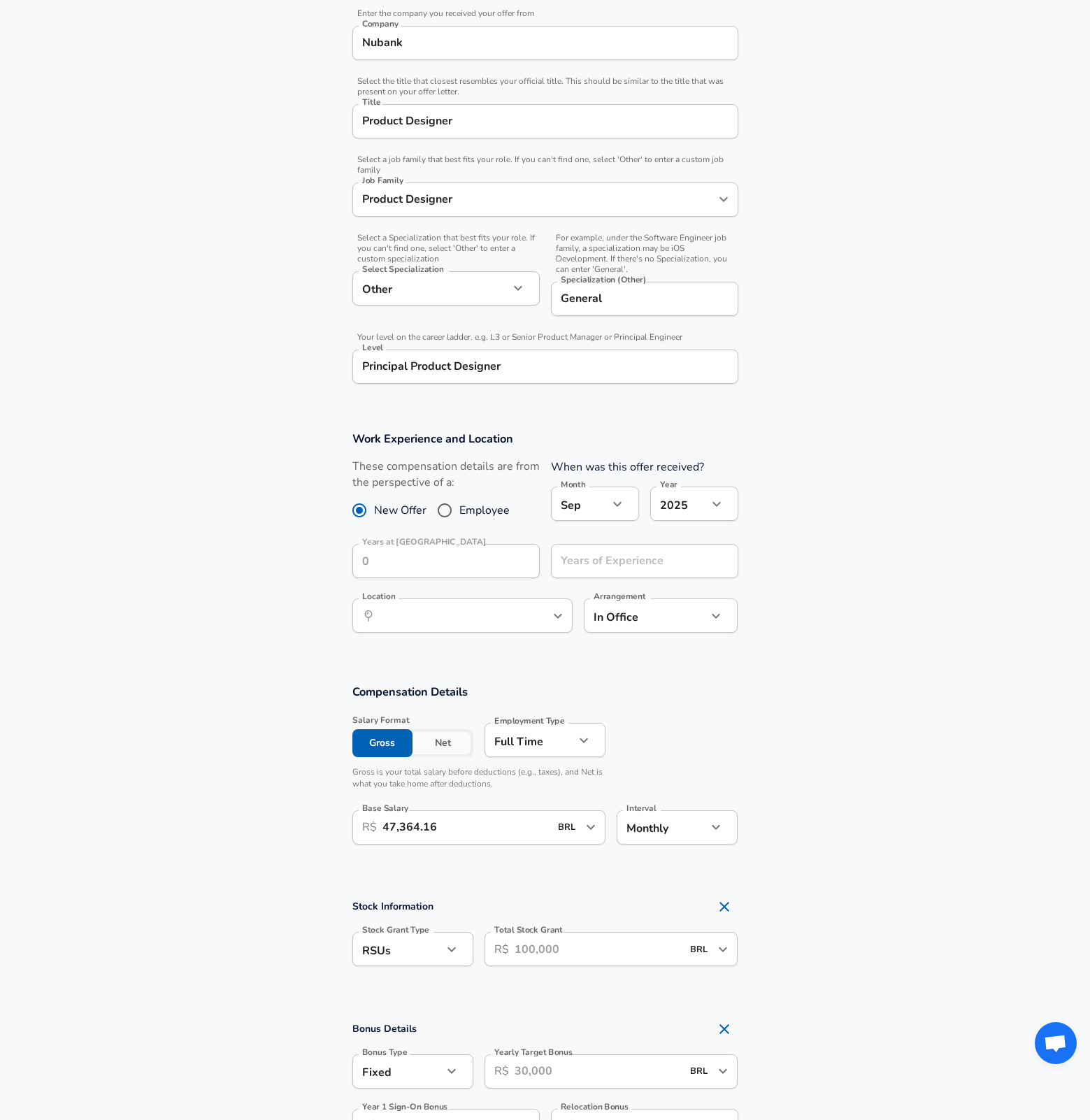
click at [443, 506] on input "Employee" at bounding box center [444, 510] width 29 height 23
radio input "true"
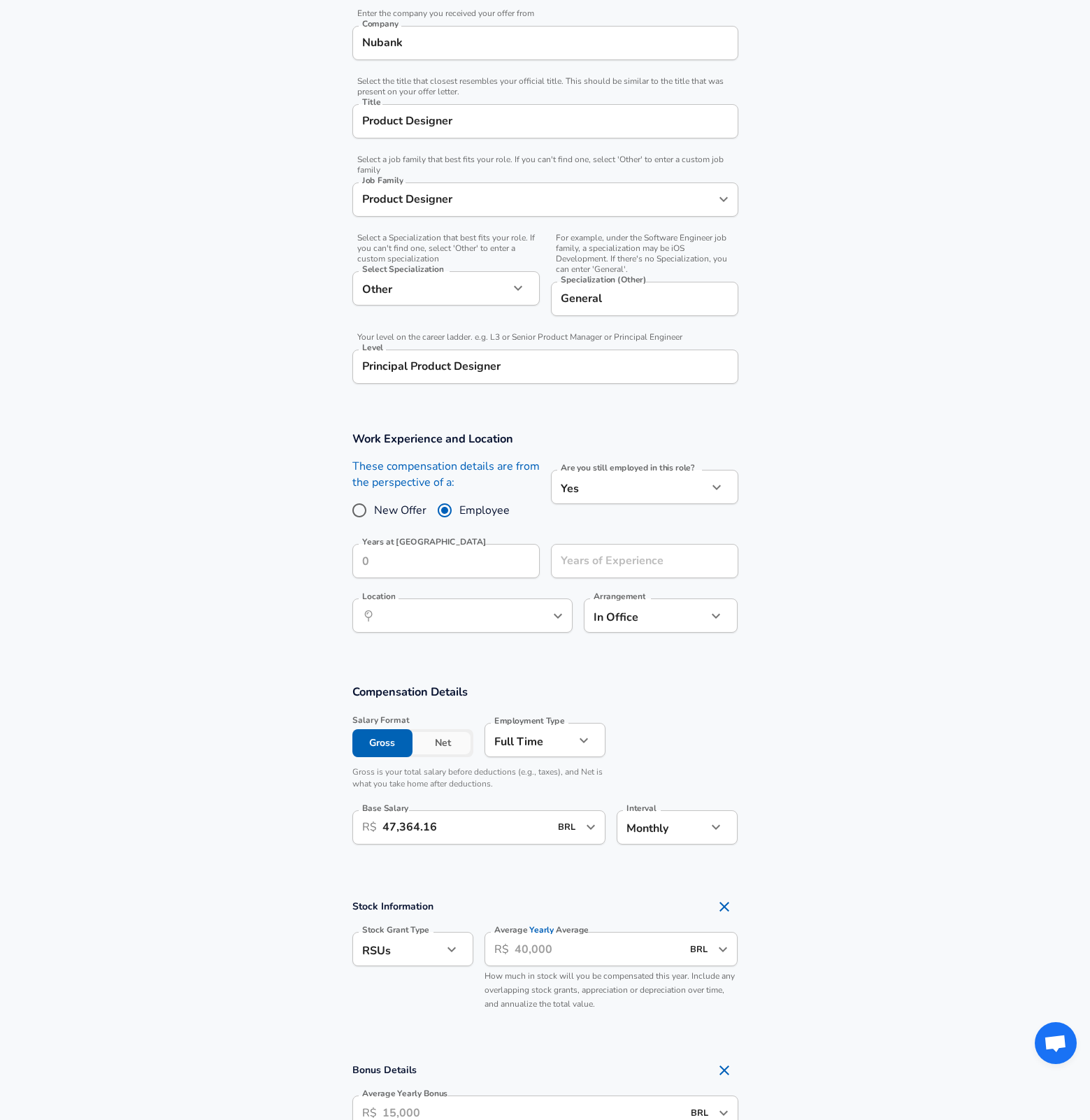
click at [686, 485] on body "English ([GEOGRAPHIC_DATA]) Change Restart Add Your Salary Back Step 1 of 2 Tha…" at bounding box center [545, 106] width 1090 height 1120
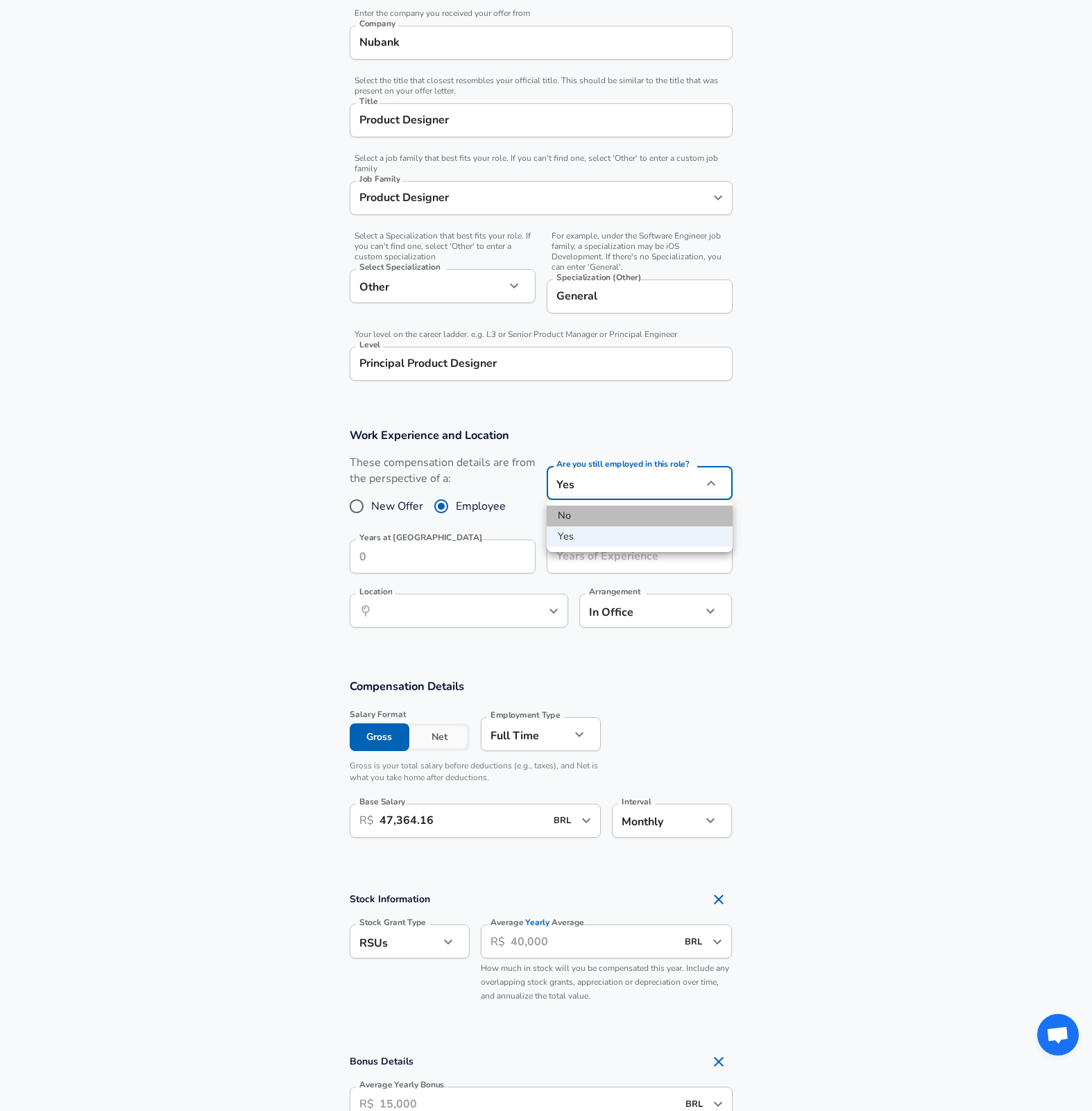
click at [644, 519] on li "No" at bounding box center [639, 516] width 186 height 21
type input "no"
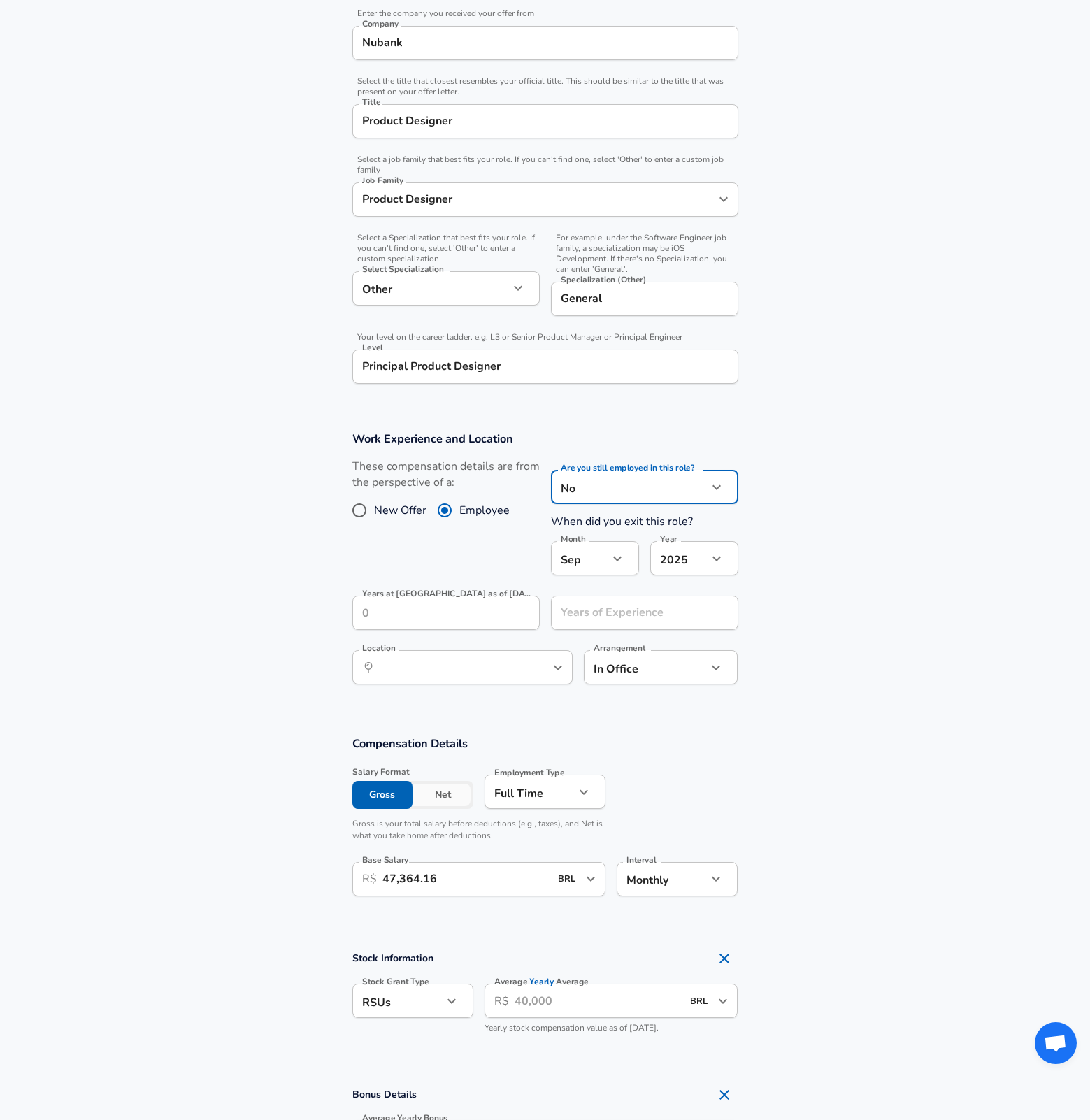
click at [598, 563] on body "English ([GEOGRAPHIC_DATA]) Change Restart Add Your Salary Back Step 1 of 2 Tha…" at bounding box center [545, 106] width 1090 height 1120
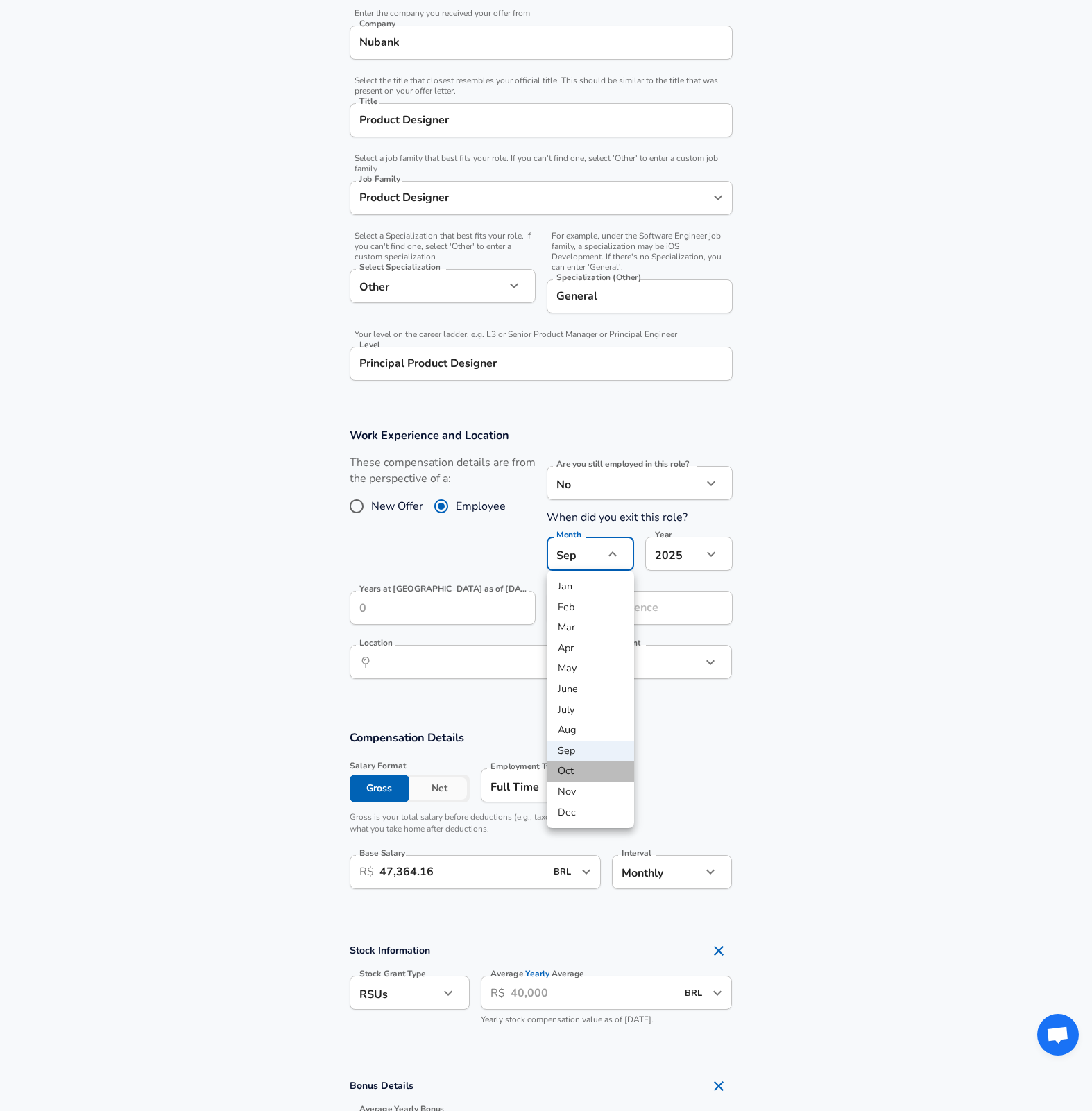
click at [599, 771] on li "Oct" at bounding box center [590, 771] width 87 height 21
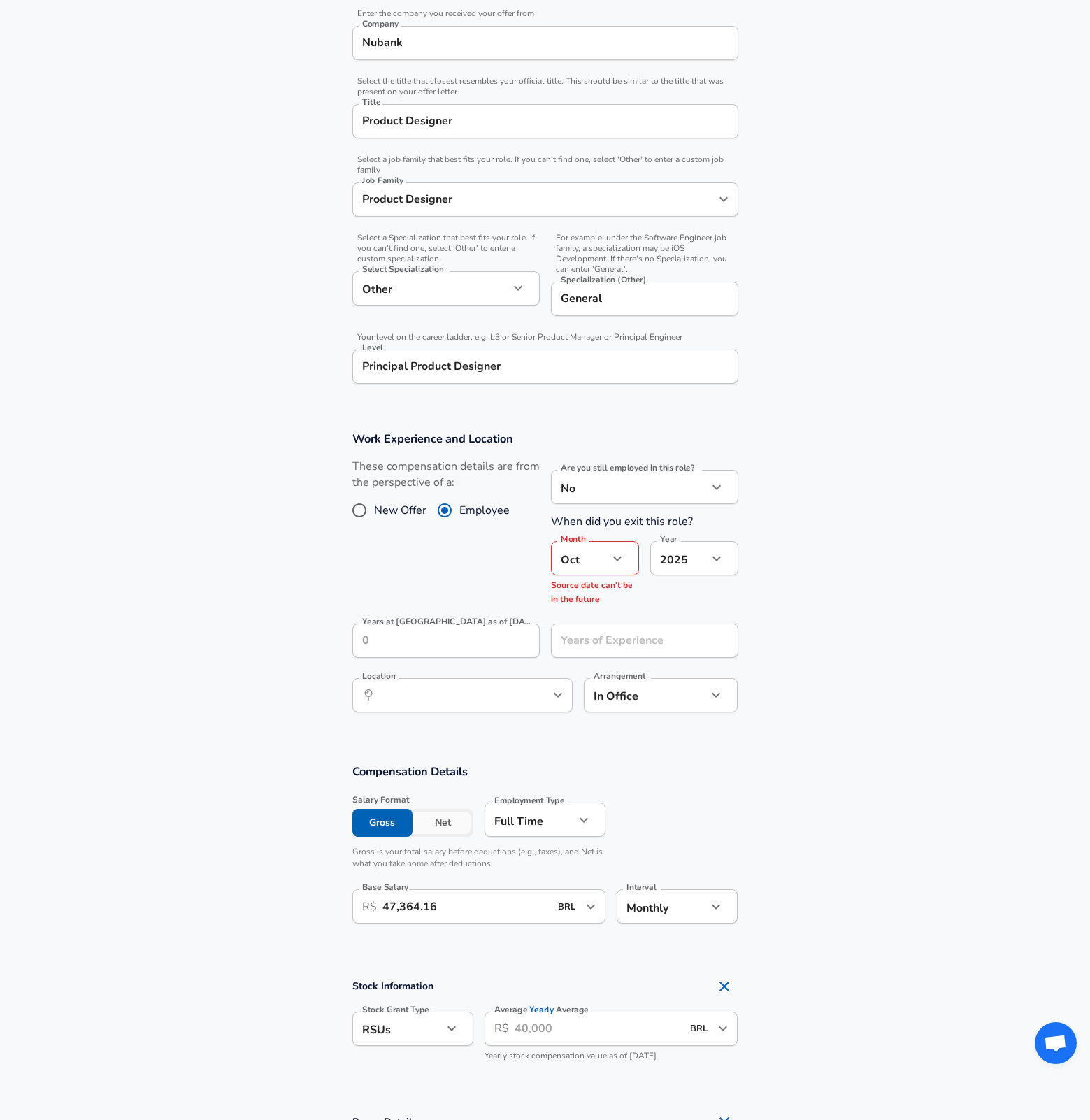
click at [848, 576] on section "Work Experience and Location These compensation details are from the perspectiv…" at bounding box center [545, 579] width 1090 height 329
click at [619, 559] on icon "button" at bounding box center [616, 558] width 16 height 16
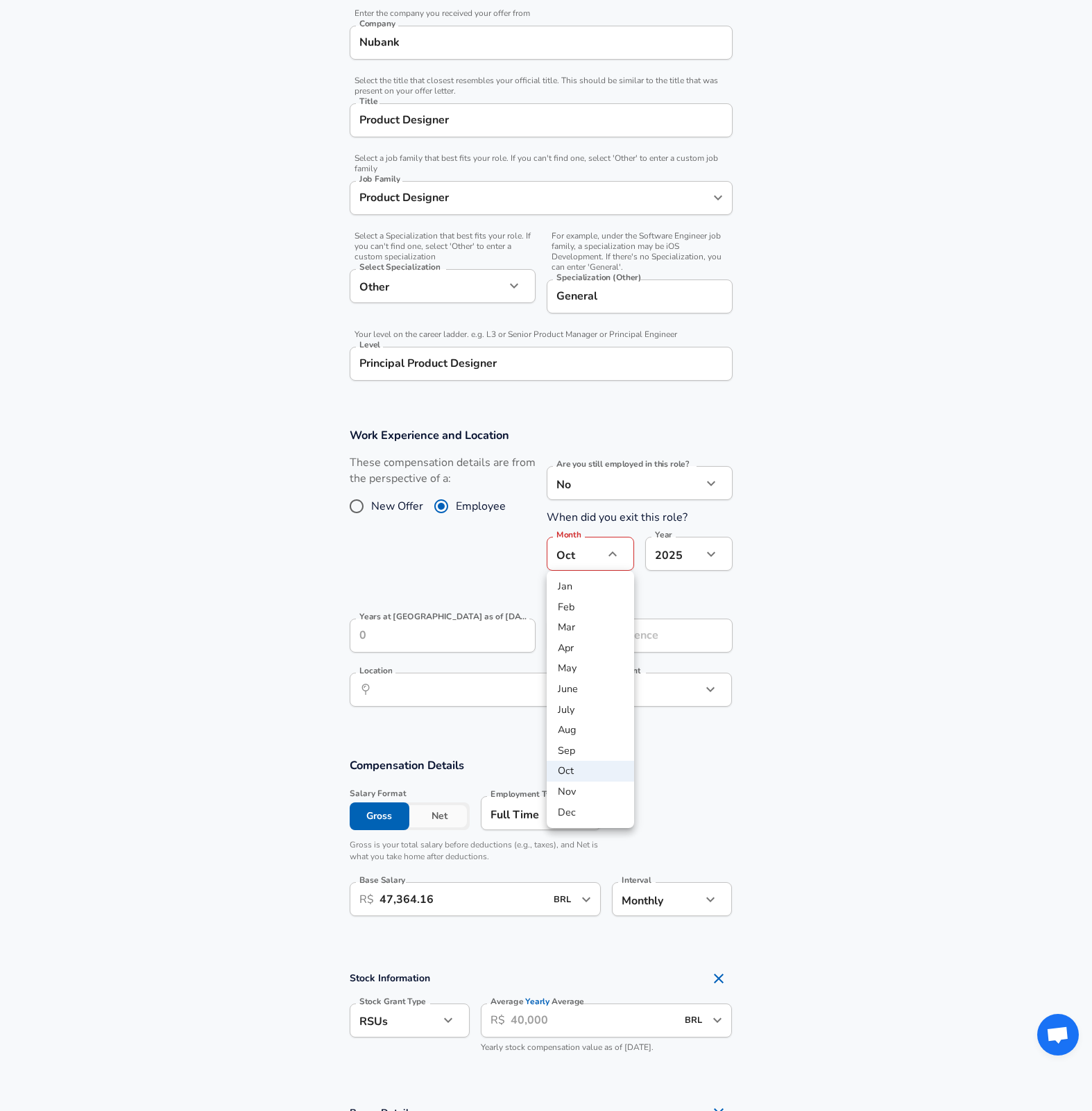
click at [597, 756] on li "Sep" at bounding box center [590, 751] width 87 height 21
type input "9"
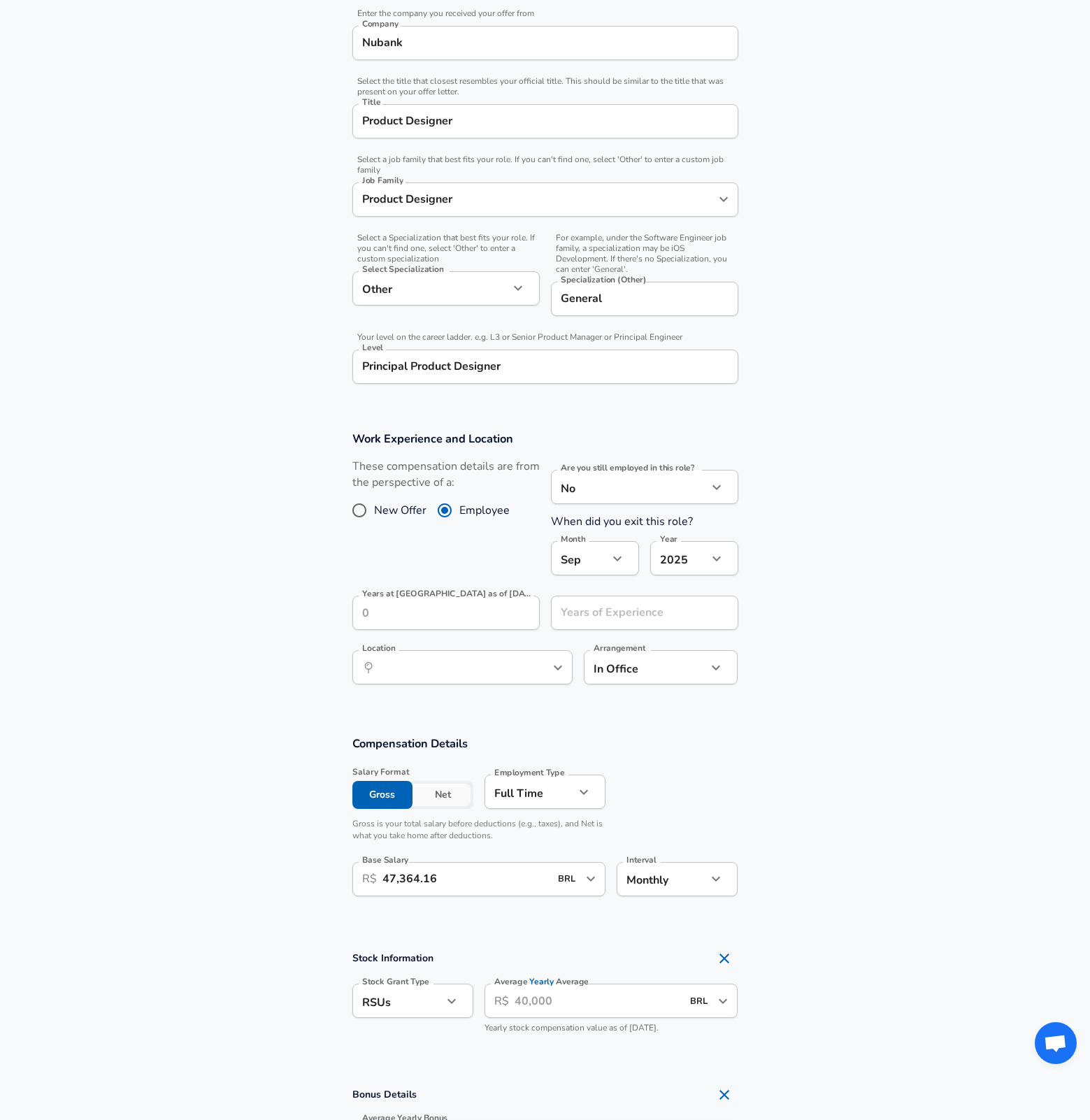
click at [851, 592] on section "Work Experience and Location These compensation details are from the perspectiv…" at bounding box center [545, 565] width 1090 height 300
click at [406, 612] on input "Years at [GEOGRAPHIC_DATA] as of [DATE]" at bounding box center [431, 613] width 157 height 35
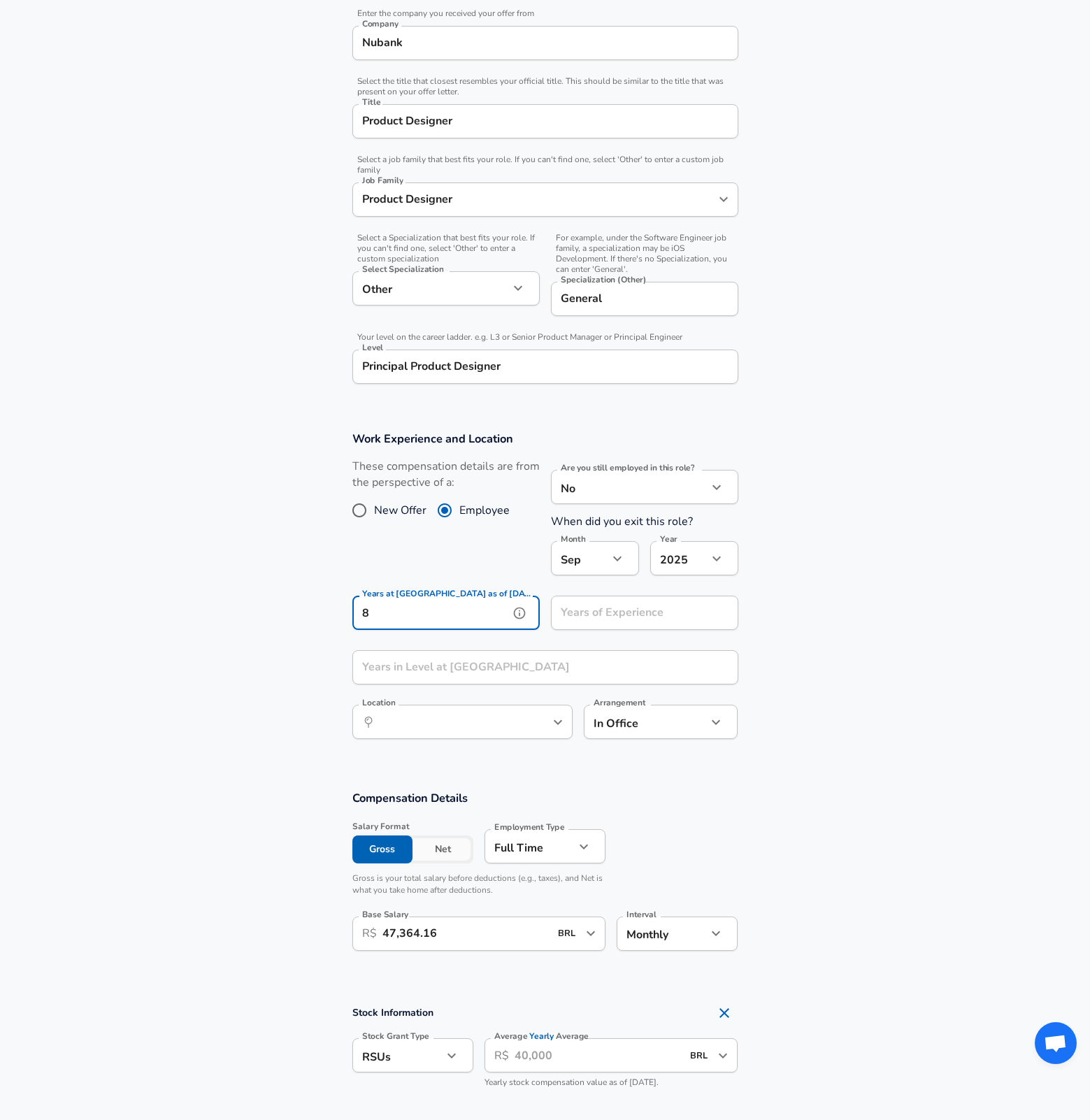
type input "8"
click at [244, 572] on section "Work Experience and Location These compensation details are from the perspectiv…" at bounding box center [545, 592] width 1090 height 355
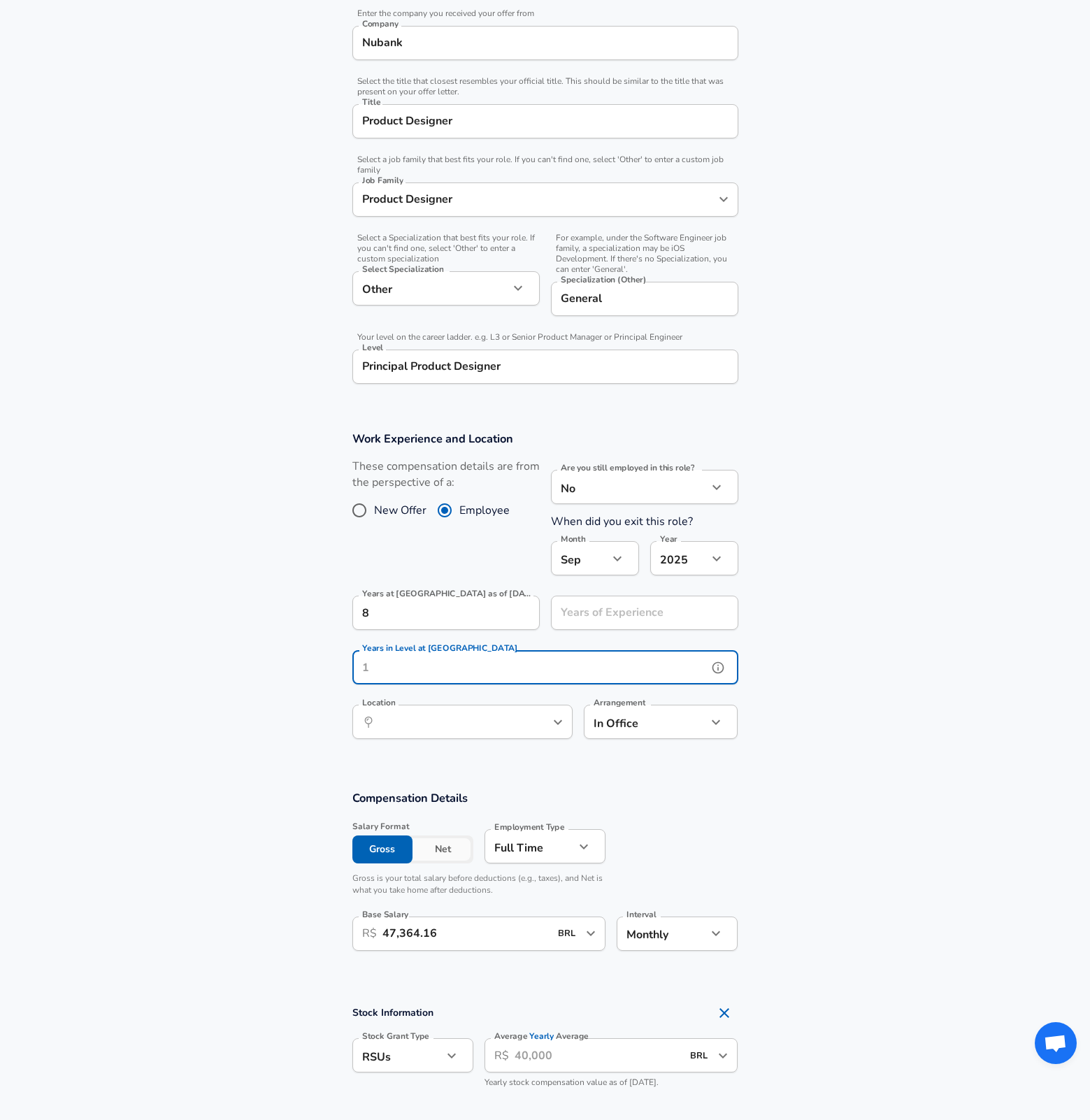
click at [431, 653] on input "Years in Level at [GEOGRAPHIC_DATA]" at bounding box center [529, 667] width 355 height 35
type input "1"
click at [229, 572] on section "Work Experience and Location These compensation details are from the perspectiv…" at bounding box center [545, 592] width 1090 height 355
click at [655, 616] on input "Years of Experience" at bounding box center [629, 613] width 157 height 35
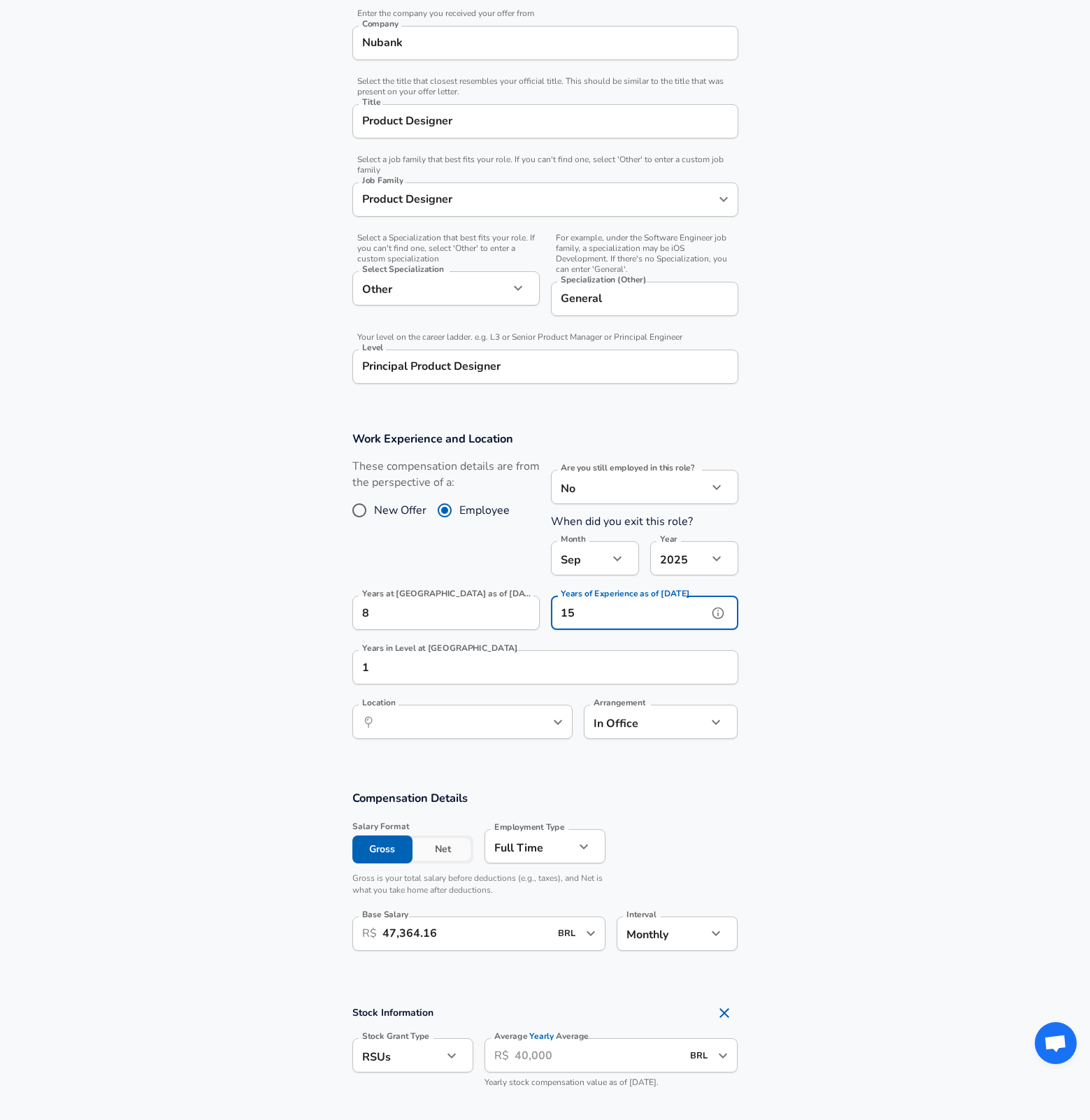
type input "15"
click at [877, 556] on section "Work Experience and Location These compensation details are from the perspectiv…" at bounding box center [545, 592] width 1090 height 355
click at [710, 558] on icon "button" at bounding box center [716, 558] width 16 height 16
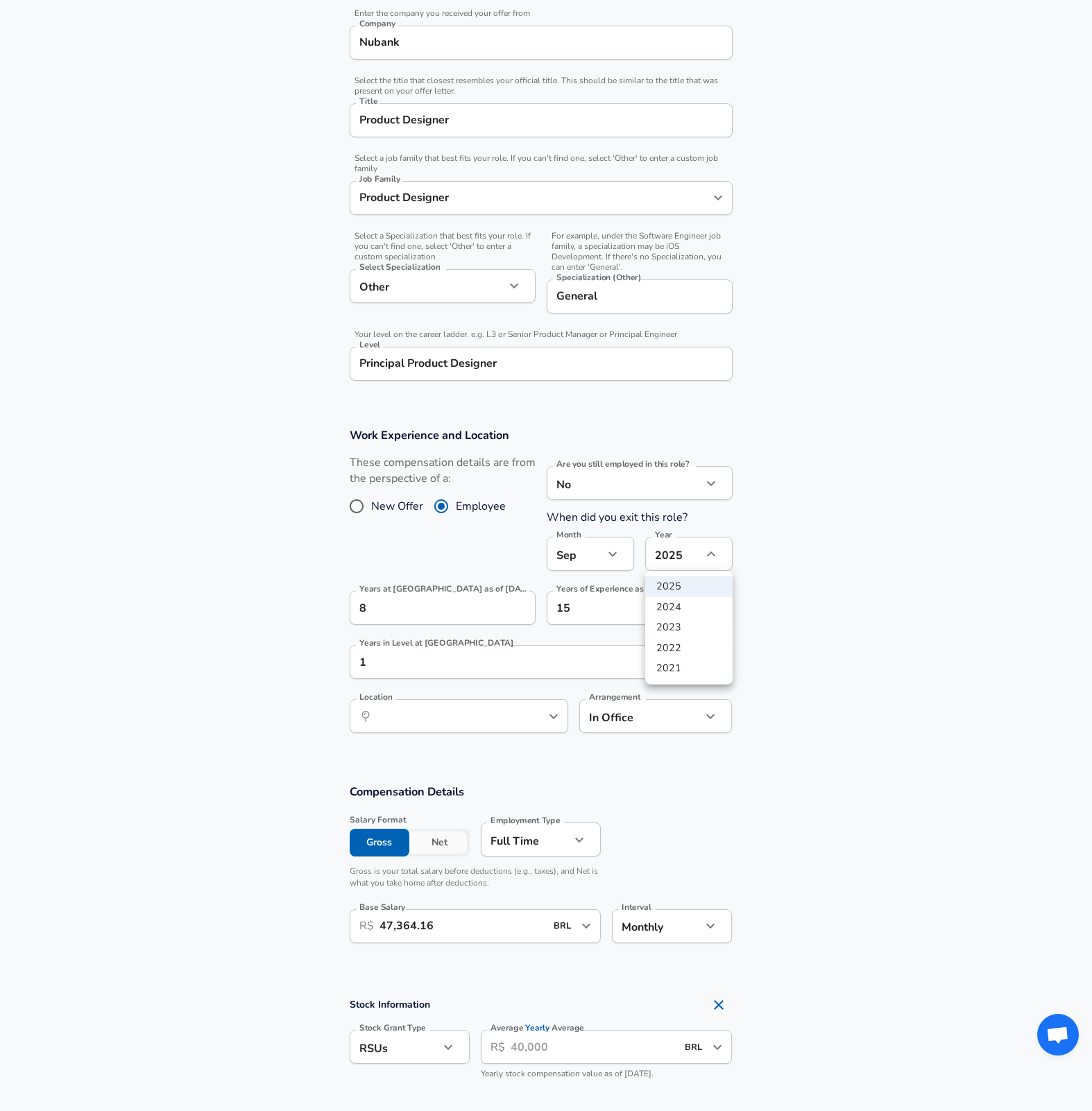
click at [695, 621] on li "2023" at bounding box center [689, 627] width 87 height 21
type input "2023"
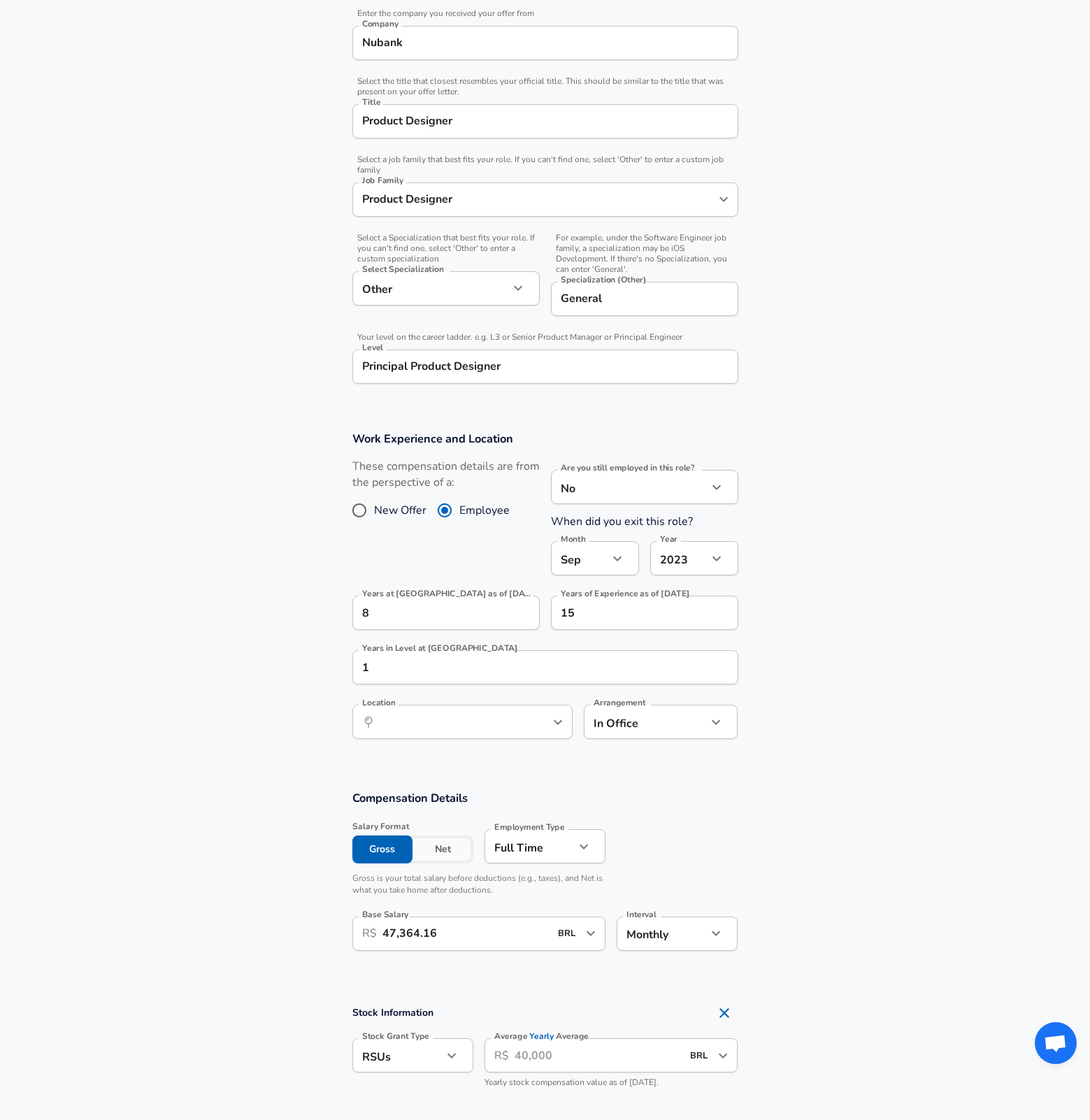
click at [615, 544] on div "[DATE] Month" at bounding box center [594, 558] width 88 height 35
click at [614, 551] on icon "button" at bounding box center [616, 558] width 16 height 16
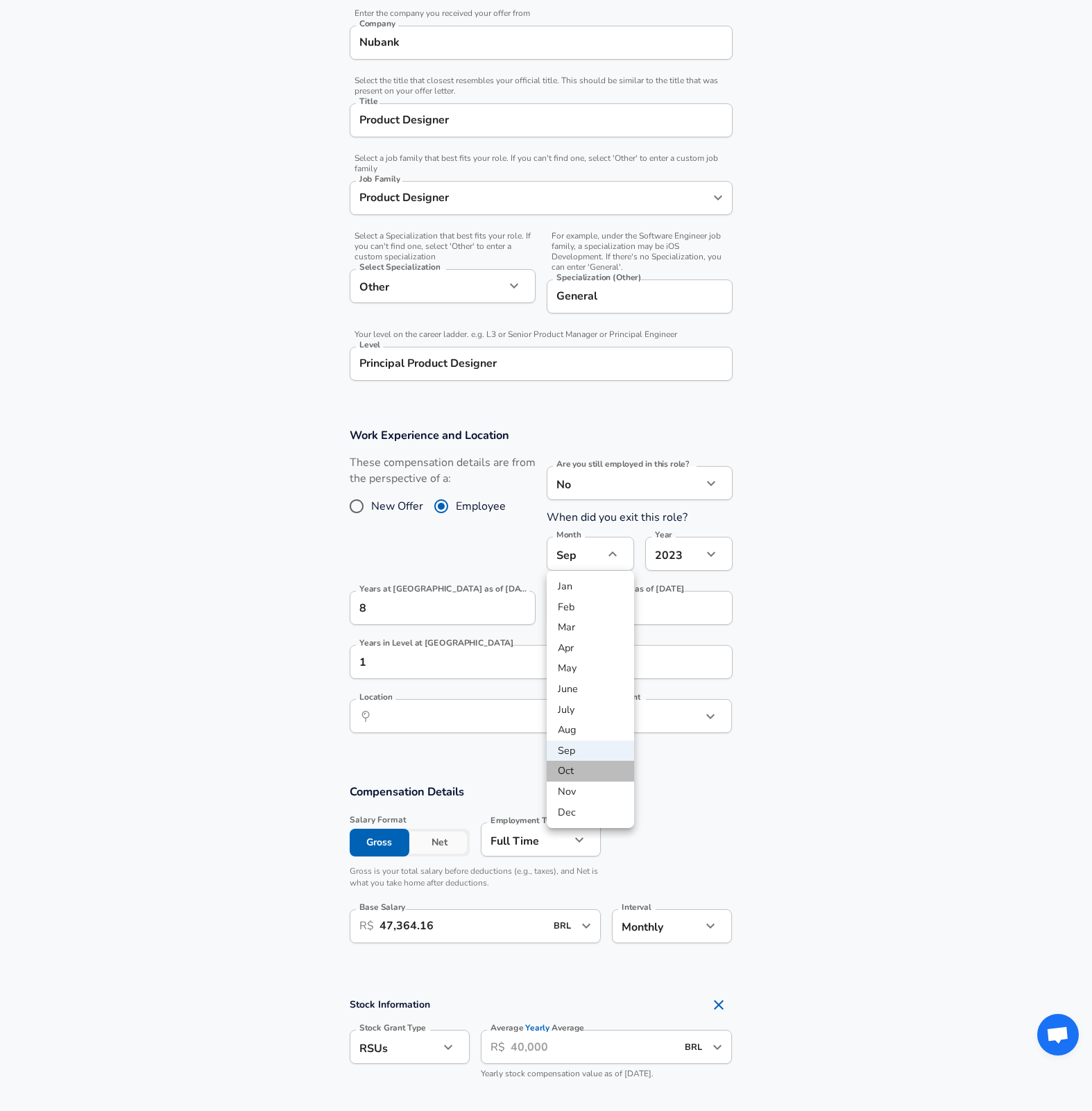
click at [602, 766] on li "Oct" at bounding box center [590, 771] width 87 height 21
type input "10"
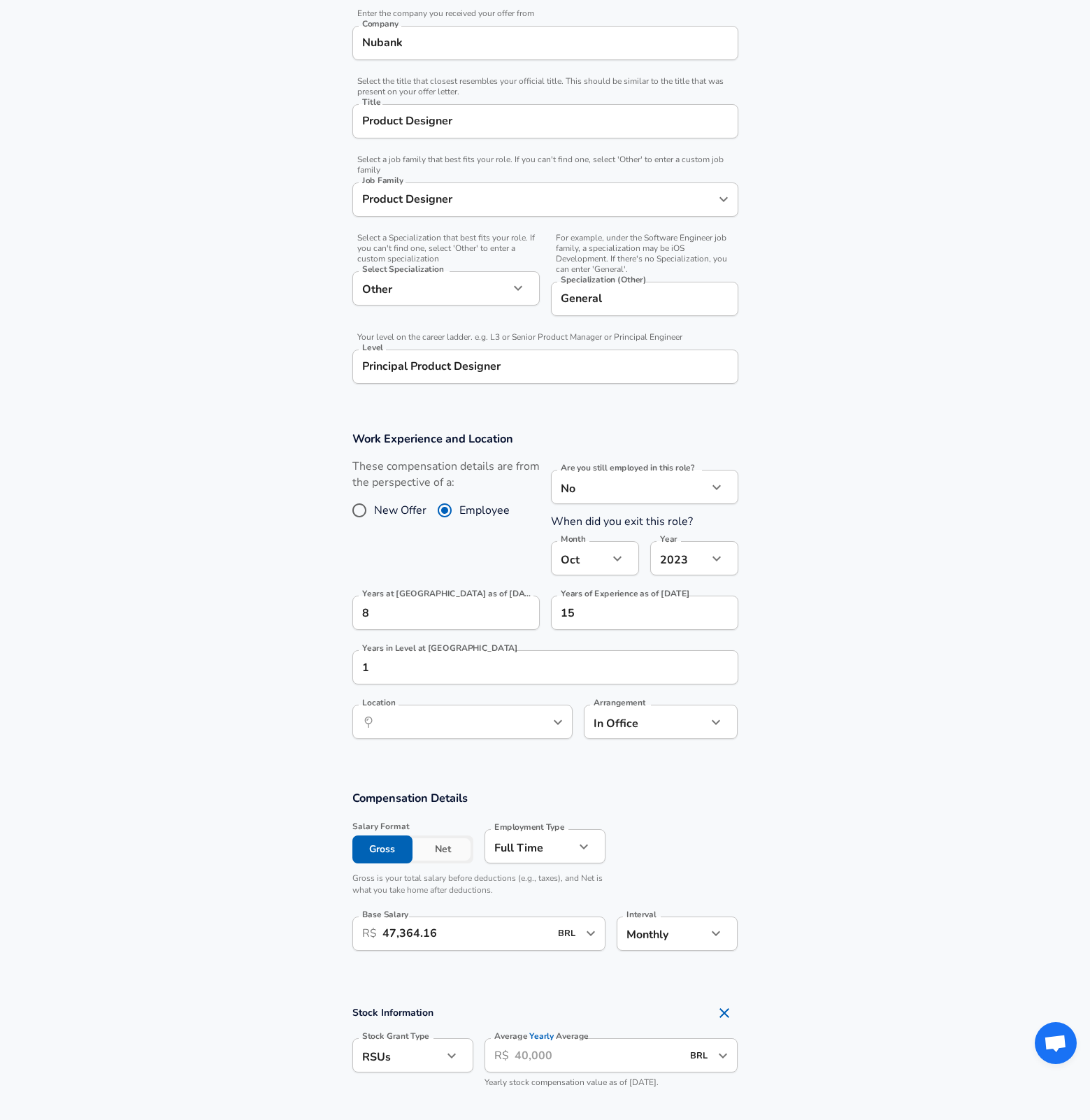
click at [830, 560] on section "Work Experience and Location These compensation details are from the perspectiv…" at bounding box center [545, 592] width 1090 height 355
click at [634, 614] on input "15" at bounding box center [629, 613] width 157 height 35
type input "13"
click at [859, 580] on section "Work Experience and Location These compensation details are from the perspectiv…" at bounding box center [545, 592] width 1090 height 355
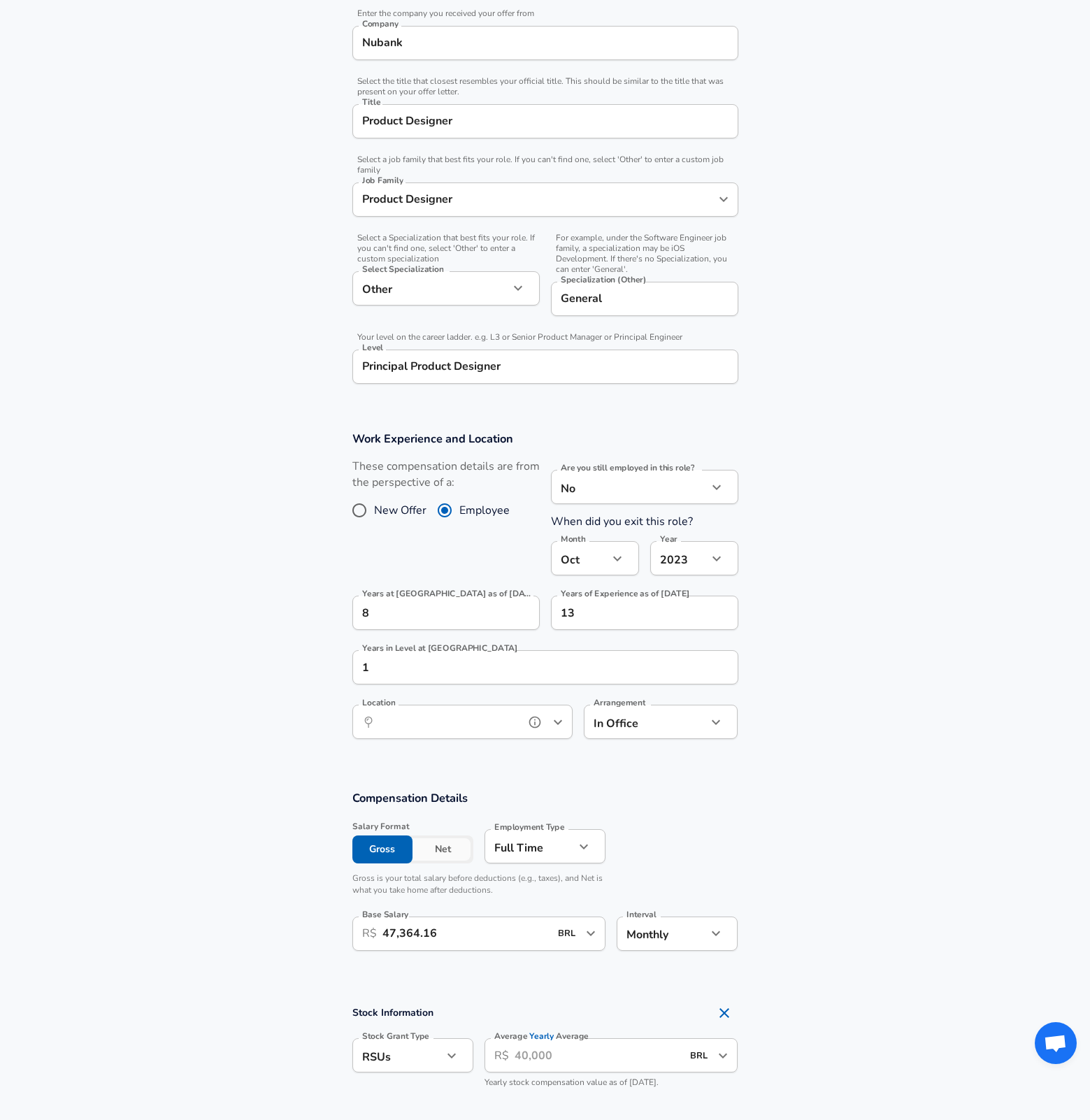
click at [478, 711] on input "Location" at bounding box center [447, 722] width 144 height 22
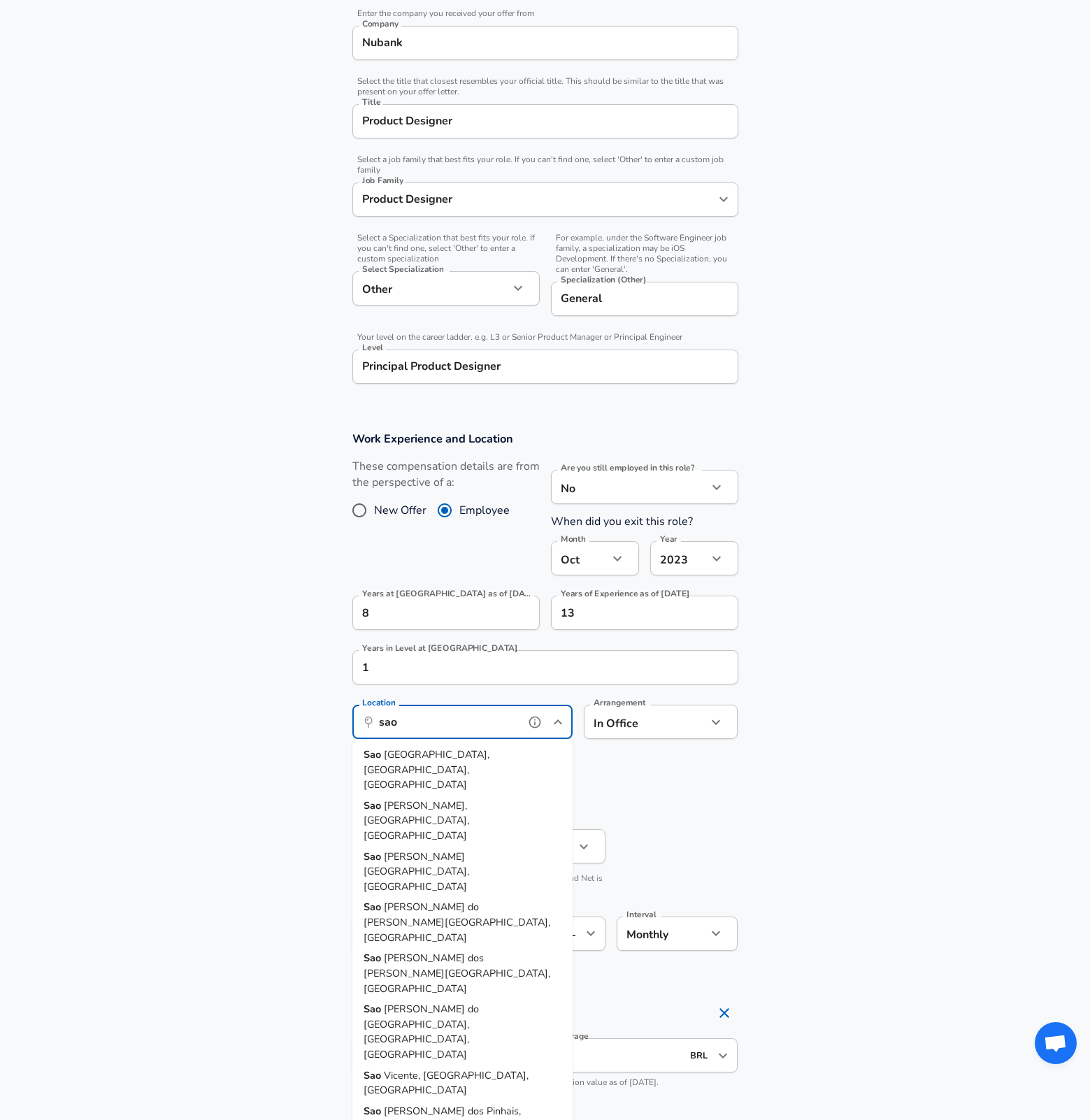
click at [446, 752] on span "[GEOGRAPHIC_DATA], [GEOGRAPHIC_DATA], [GEOGRAPHIC_DATA]" at bounding box center [426, 769] width 125 height 44
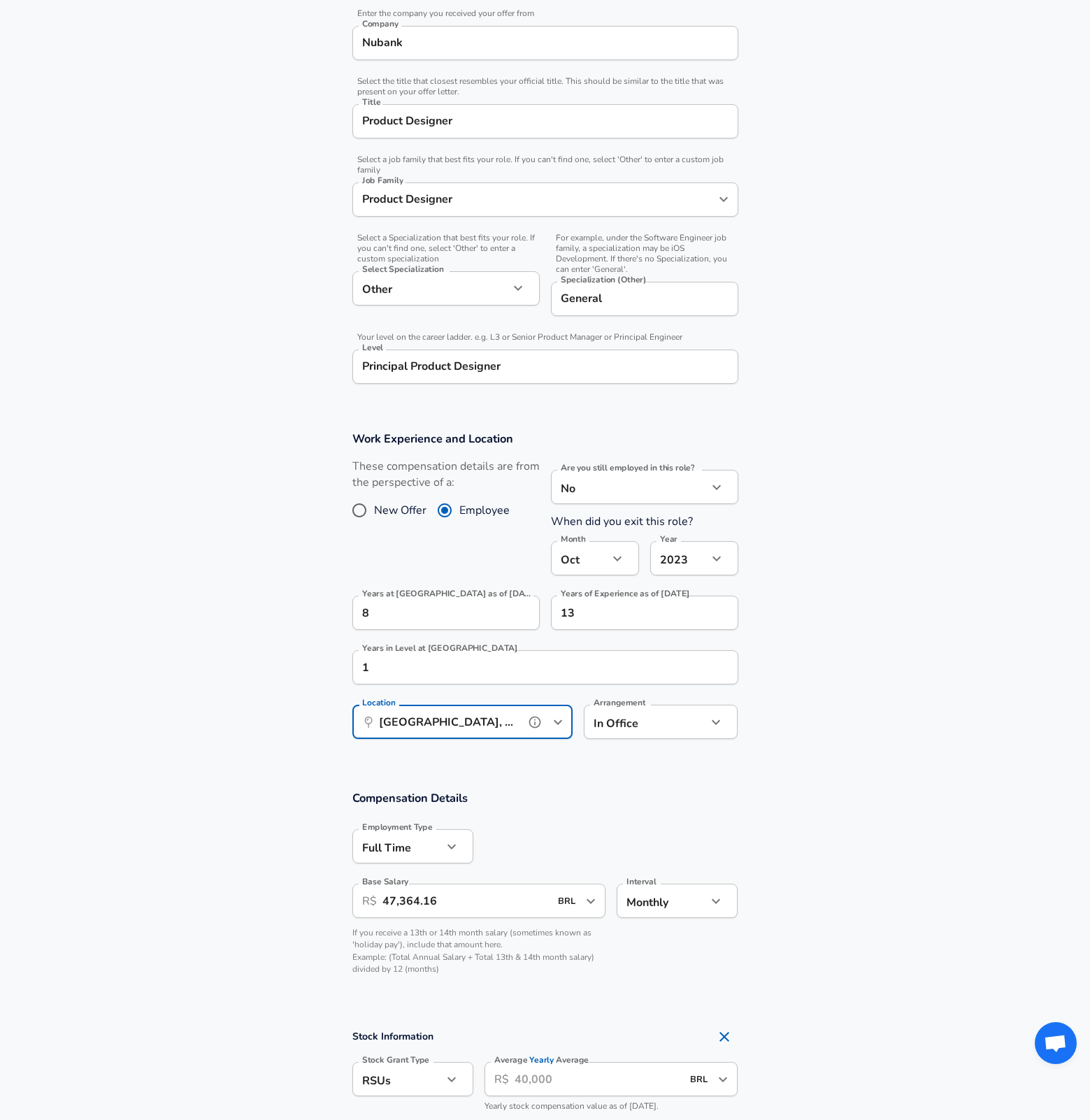
type input "[GEOGRAPHIC_DATA], [GEOGRAPHIC_DATA], [GEOGRAPHIC_DATA]"
click at [636, 666] on body "English ([GEOGRAPHIC_DATA]) Change Restart Add Your Salary Back Step 1 of 2 Tha…" at bounding box center [545, 106] width 1090 height 1120
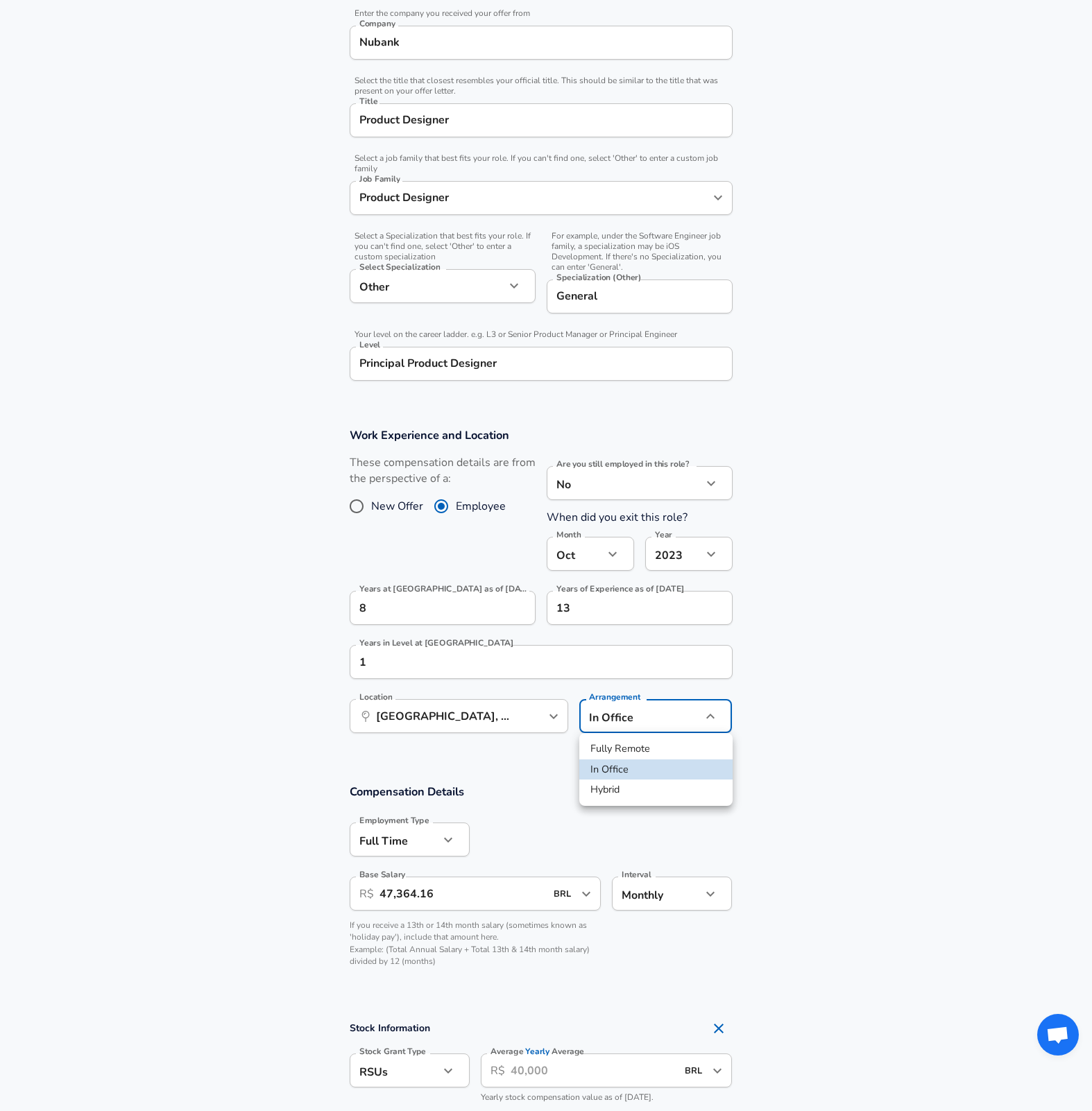
click at [617, 797] on li "Hybrid" at bounding box center [655, 790] width 153 height 21
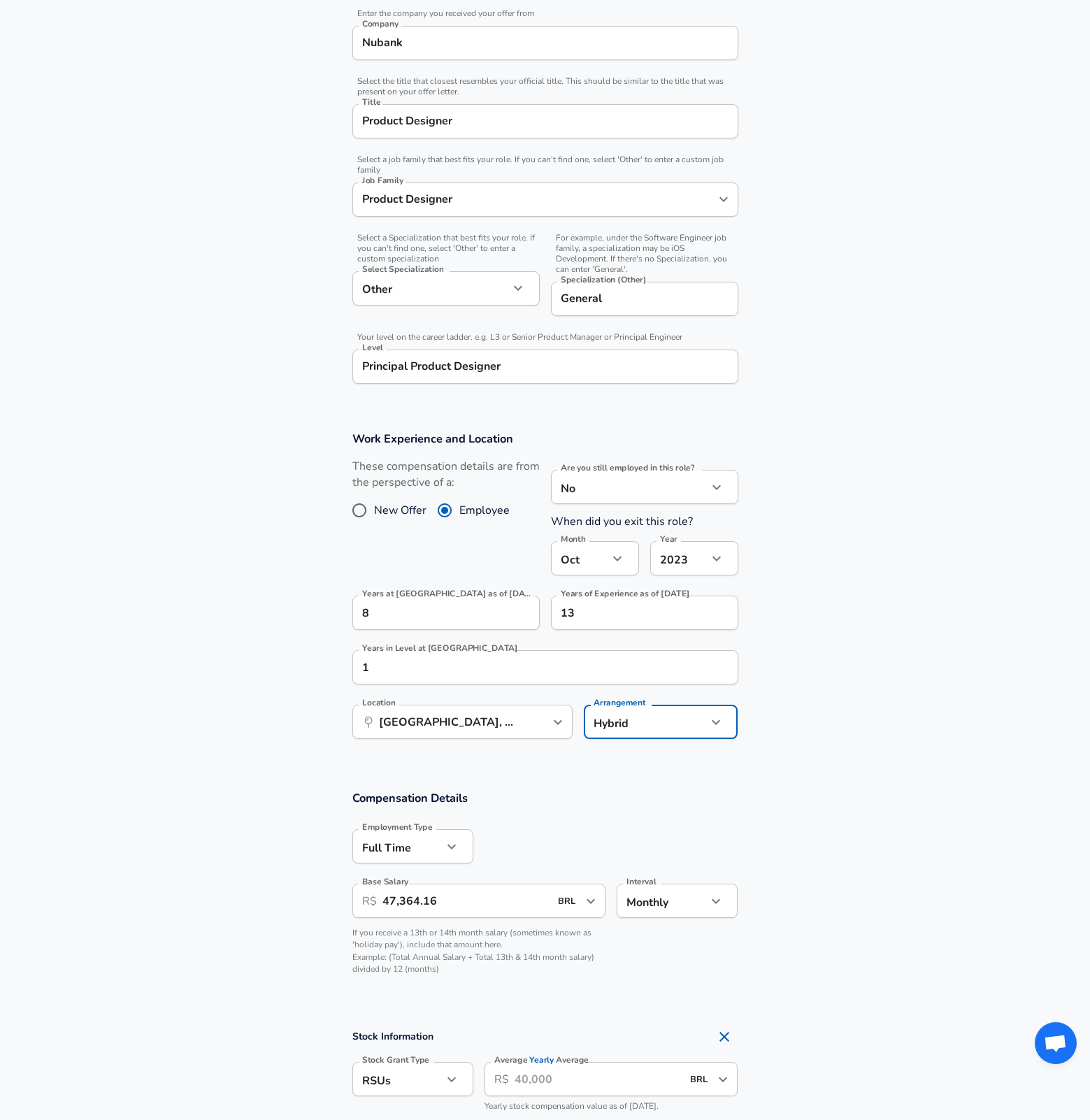
click at [848, 711] on section "Work Experience and Location These compensation details are from the perspectiv…" at bounding box center [545, 592] width 1090 height 355
click at [692, 719] on icon "help" at bounding box center [696, 722] width 12 height 12
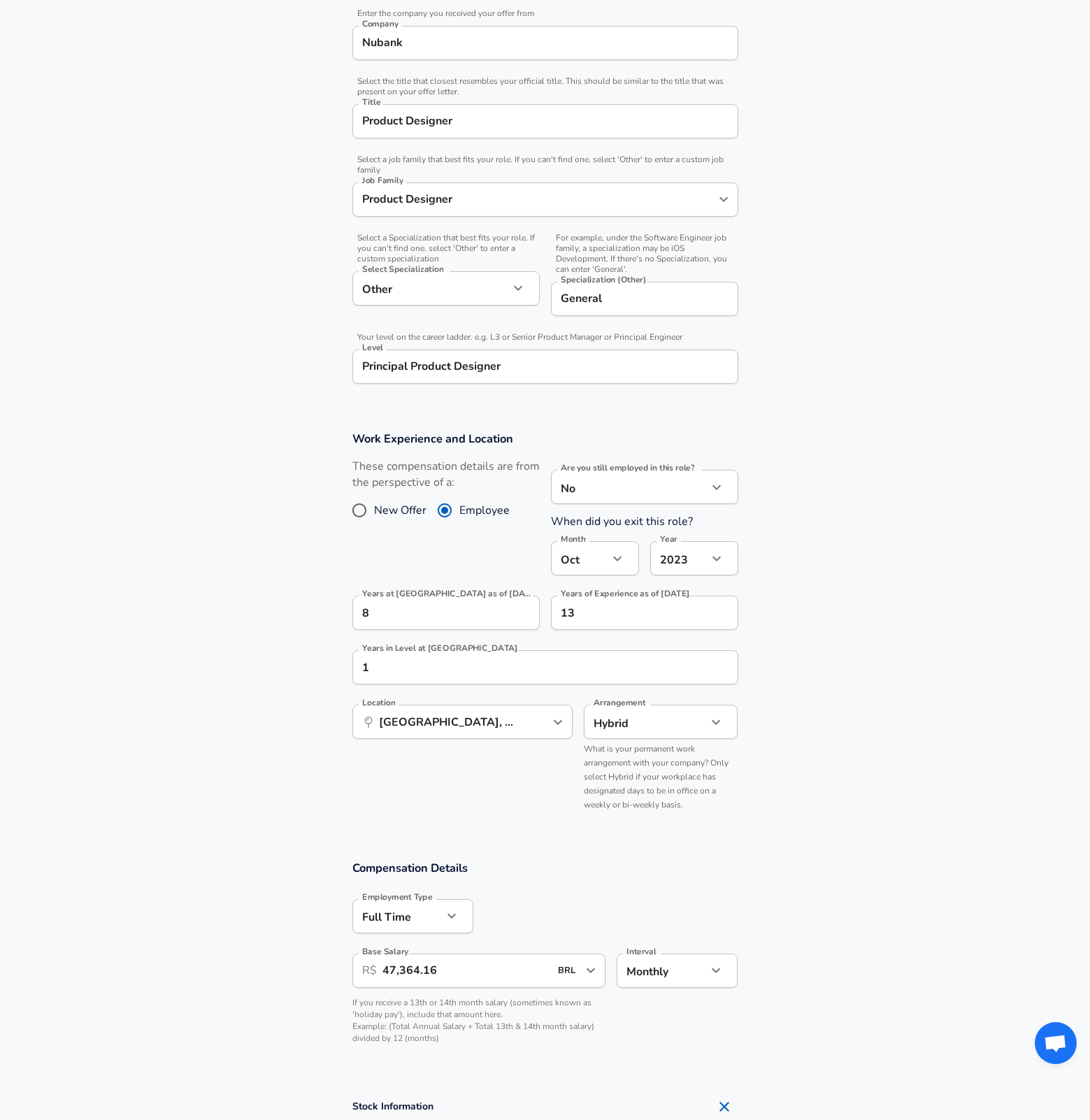
click at [645, 666] on body "English ([GEOGRAPHIC_DATA]) Change Restart Add Your Salary Back Step 1 of 2 Tha…" at bounding box center [545, 106] width 1090 height 1120
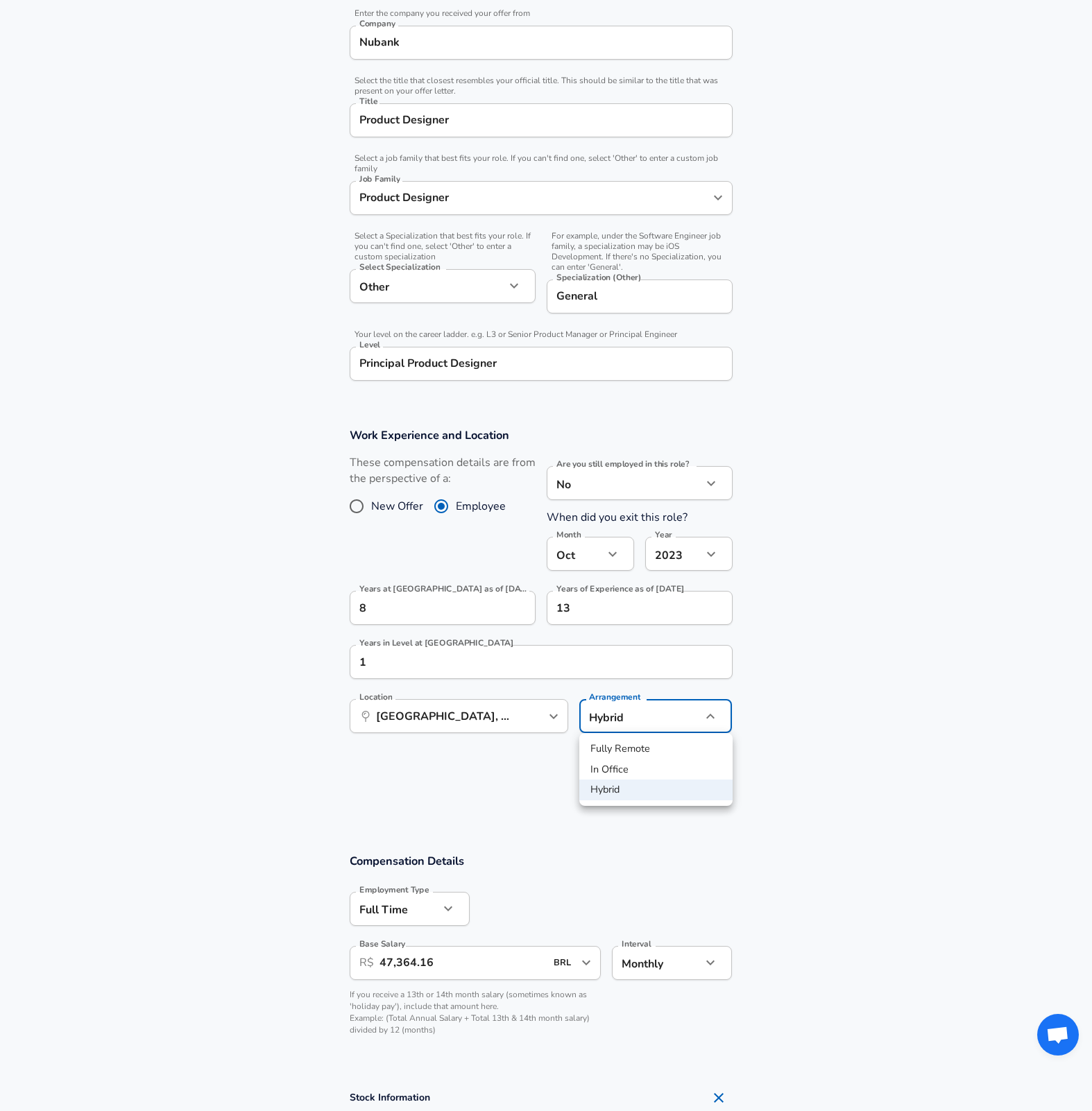
click at [637, 761] on li "In Office" at bounding box center [655, 769] width 153 height 21
type input "office"
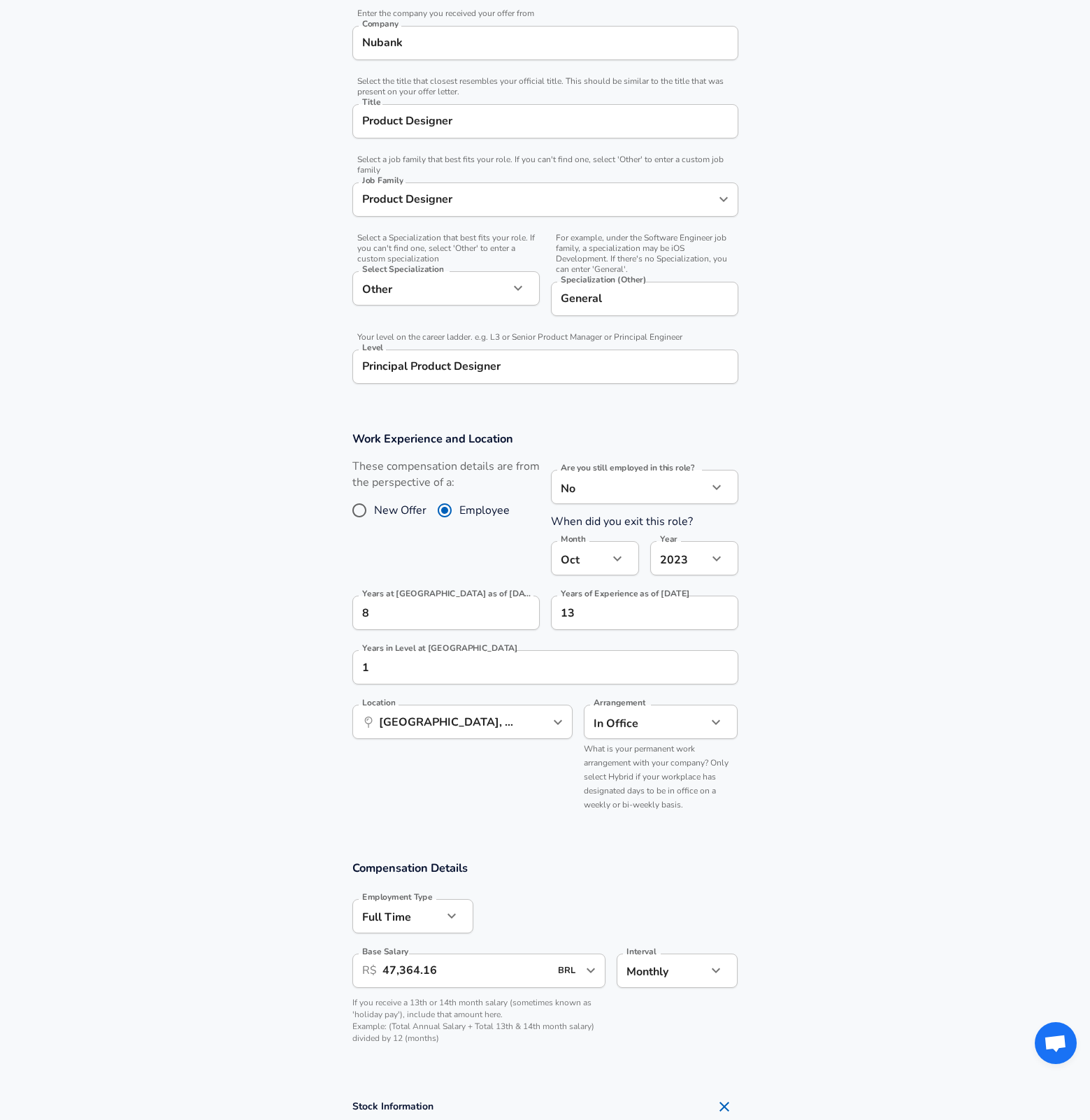
click at [898, 658] on section "Work Experience and Location These compensation details are from the perspectiv…" at bounding box center [545, 627] width 1090 height 425
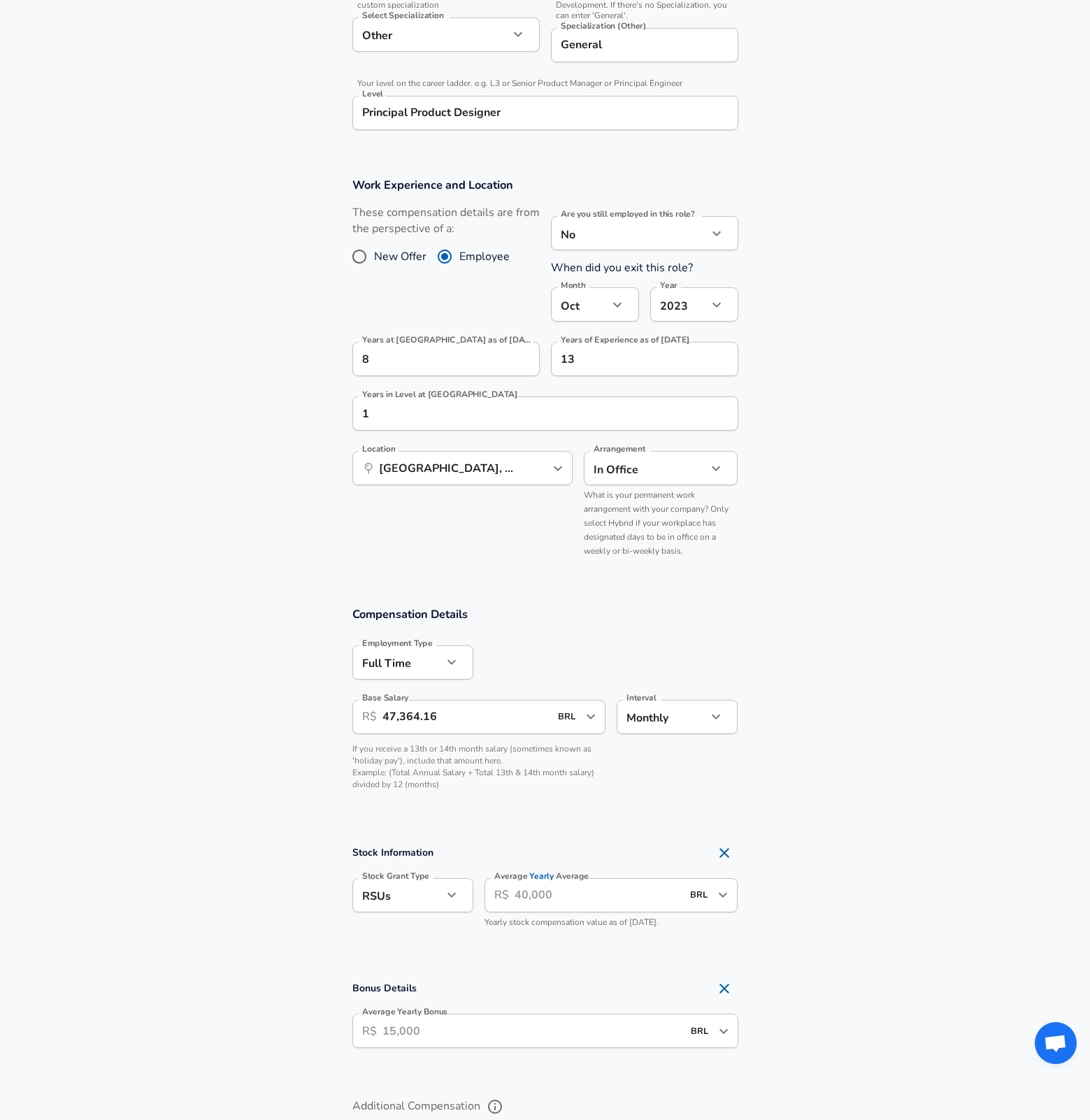
scroll to position [889, 0]
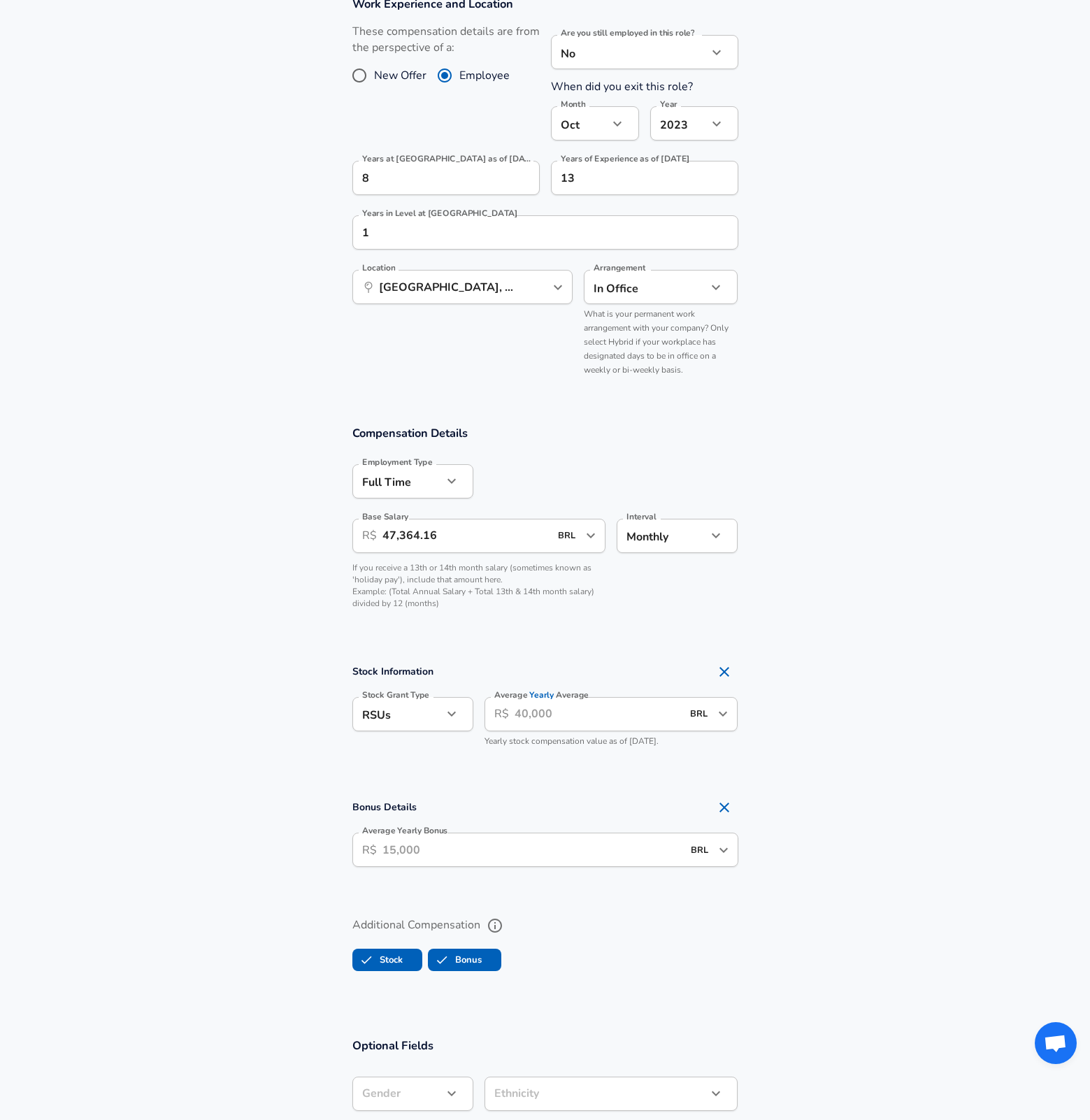
click at [445, 711] on icon "button" at bounding box center [451, 713] width 16 height 16
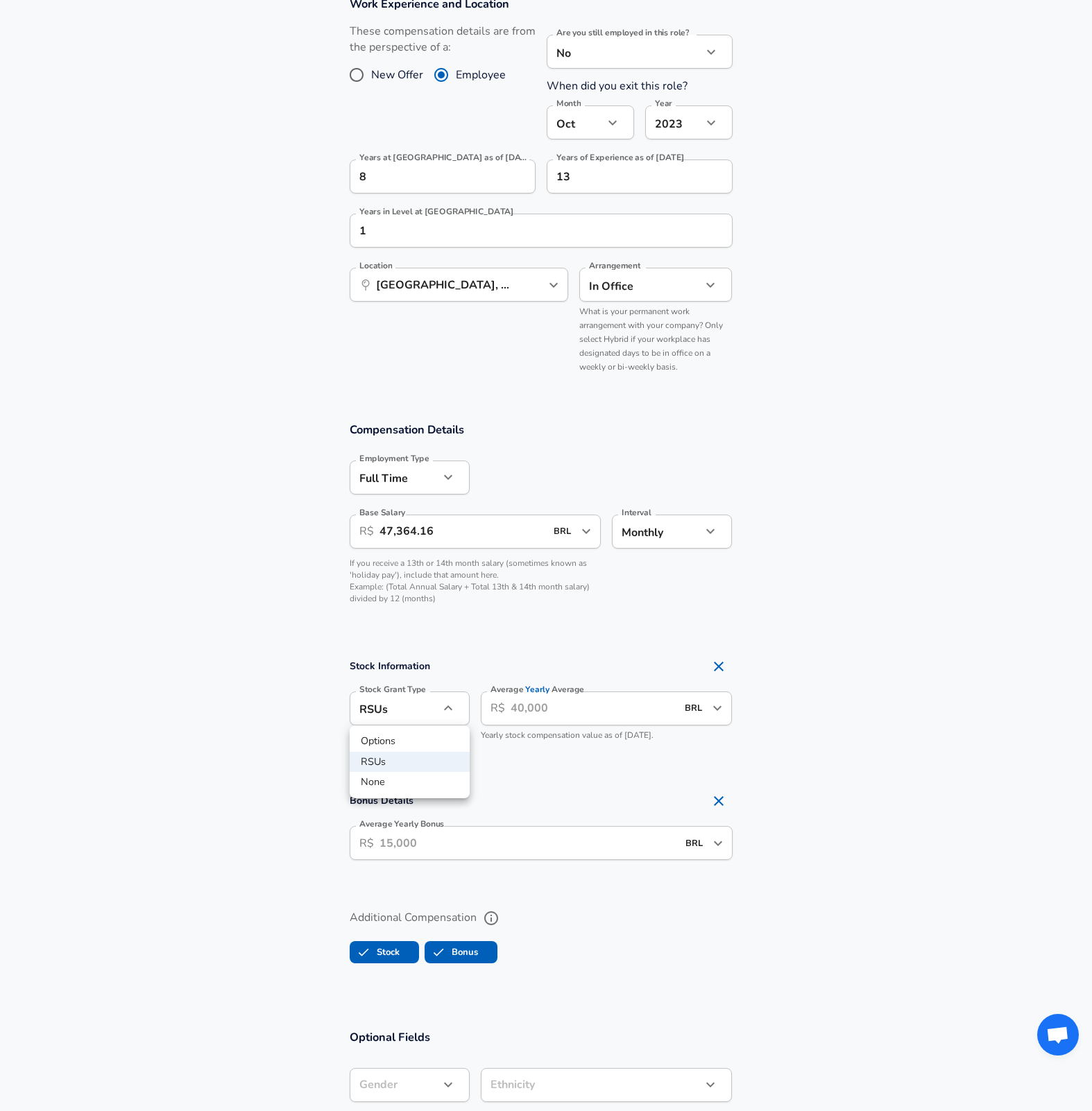
click at [447, 710] on div at bounding box center [546, 556] width 1092 height 1111
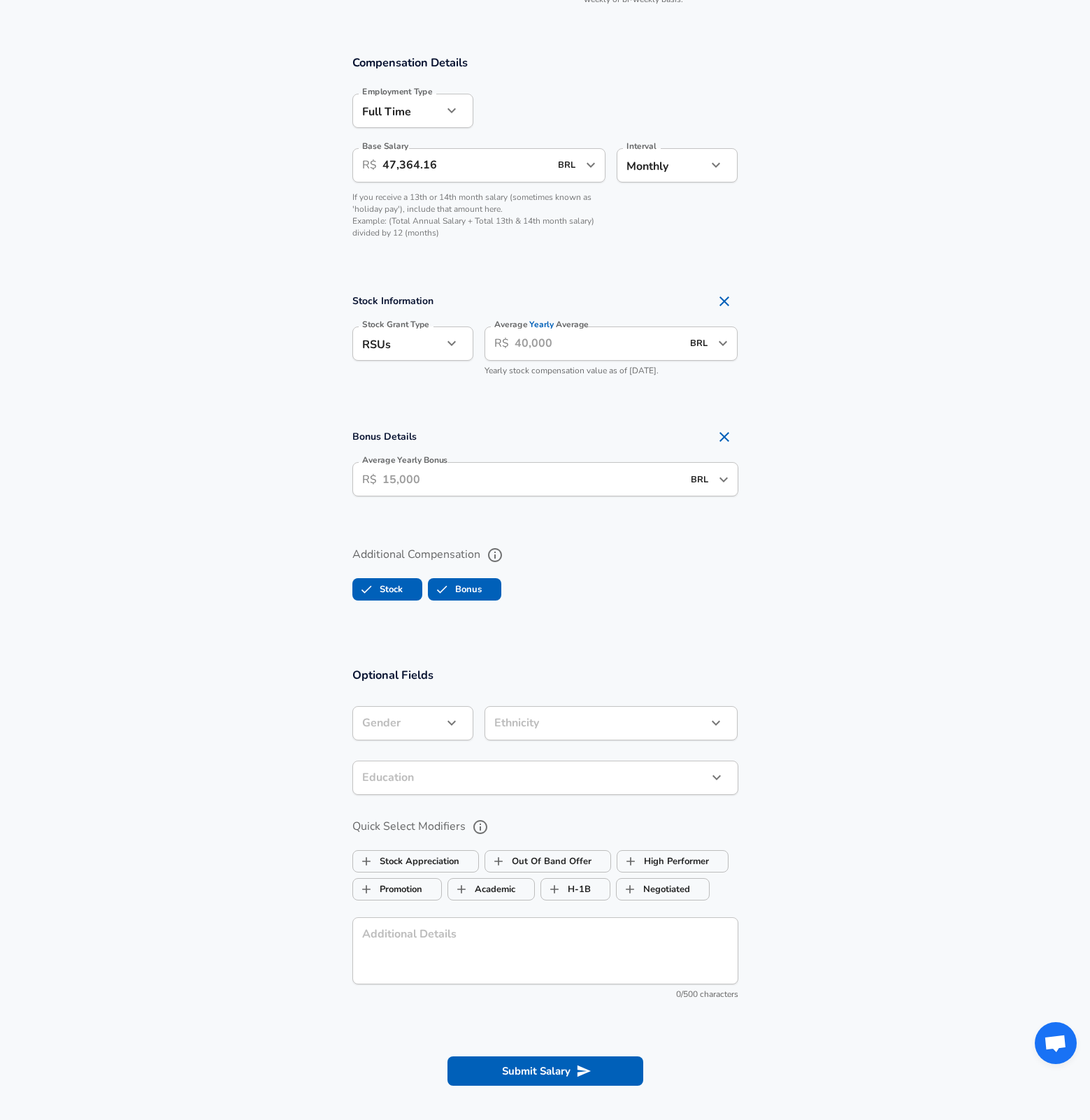
scroll to position [1260, 0]
click at [475, 829] on icon "help" at bounding box center [480, 826] width 16 height 16
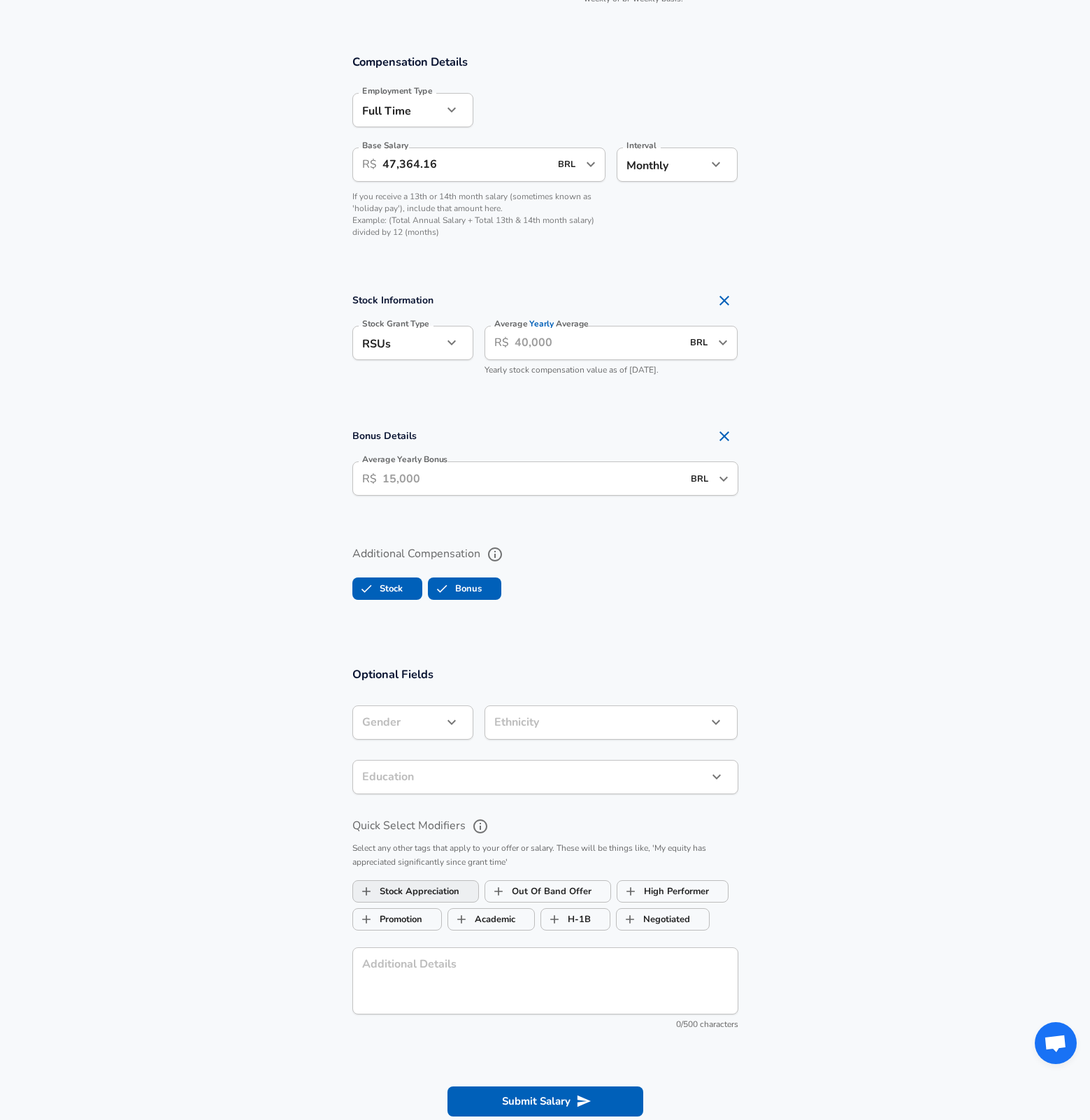
click at [434, 883] on label "Stock Appreciation" at bounding box center [405, 891] width 106 height 27
click at [438, 885] on label "Stock Appreciation" at bounding box center [405, 891] width 106 height 27
checkbox input "false"
click at [442, 888] on label "Stock Appreciation" at bounding box center [405, 891] width 106 height 27
checkbox input "true"
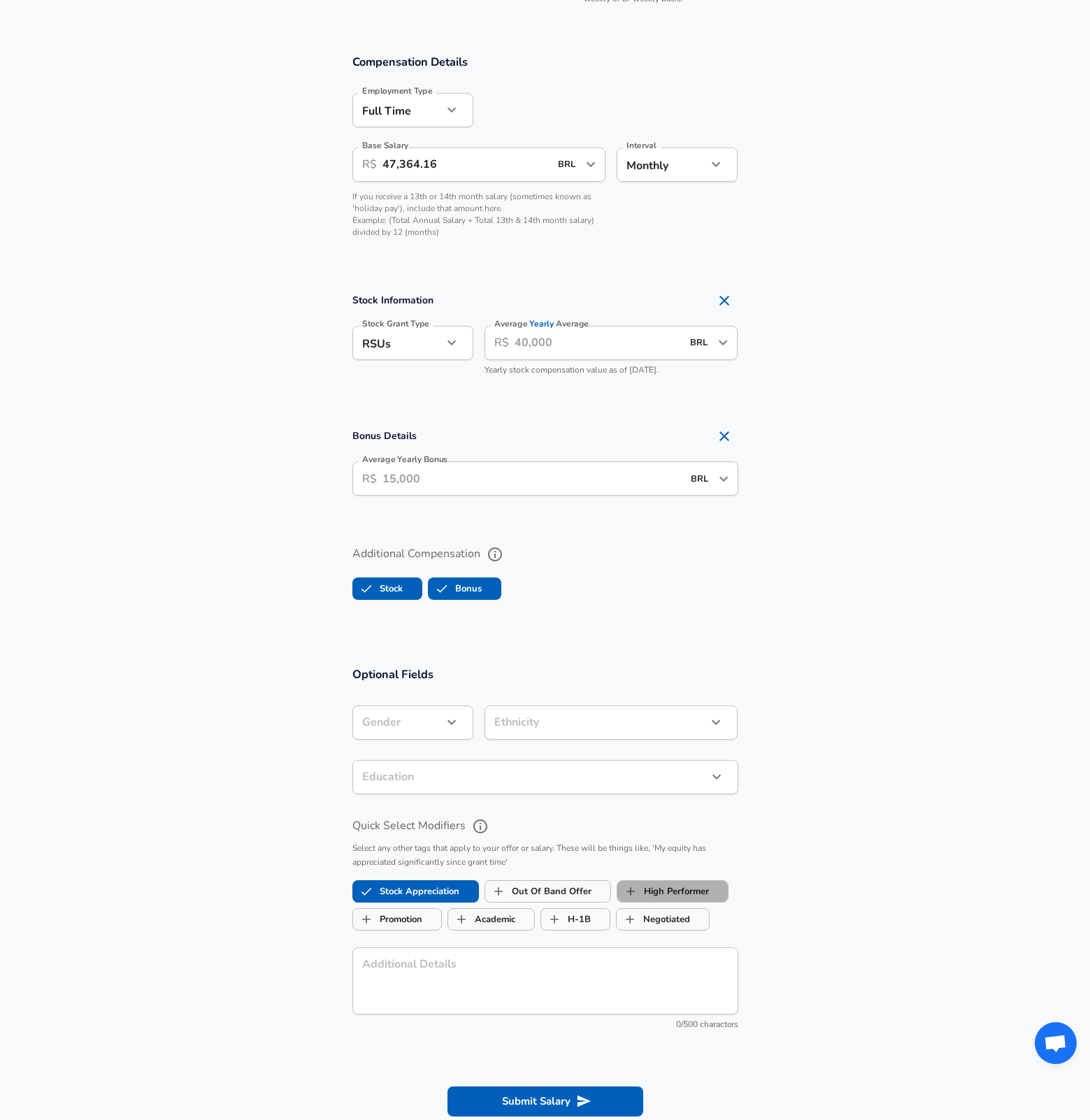
click at [652, 885] on label "High Performer" at bounding box center [663, 891] width 92 height 27
checkbox input "true"
click at [402, 918] on label "Promotion" at bounding box center [387, 919] width 69 height 27
checkbox input "true"
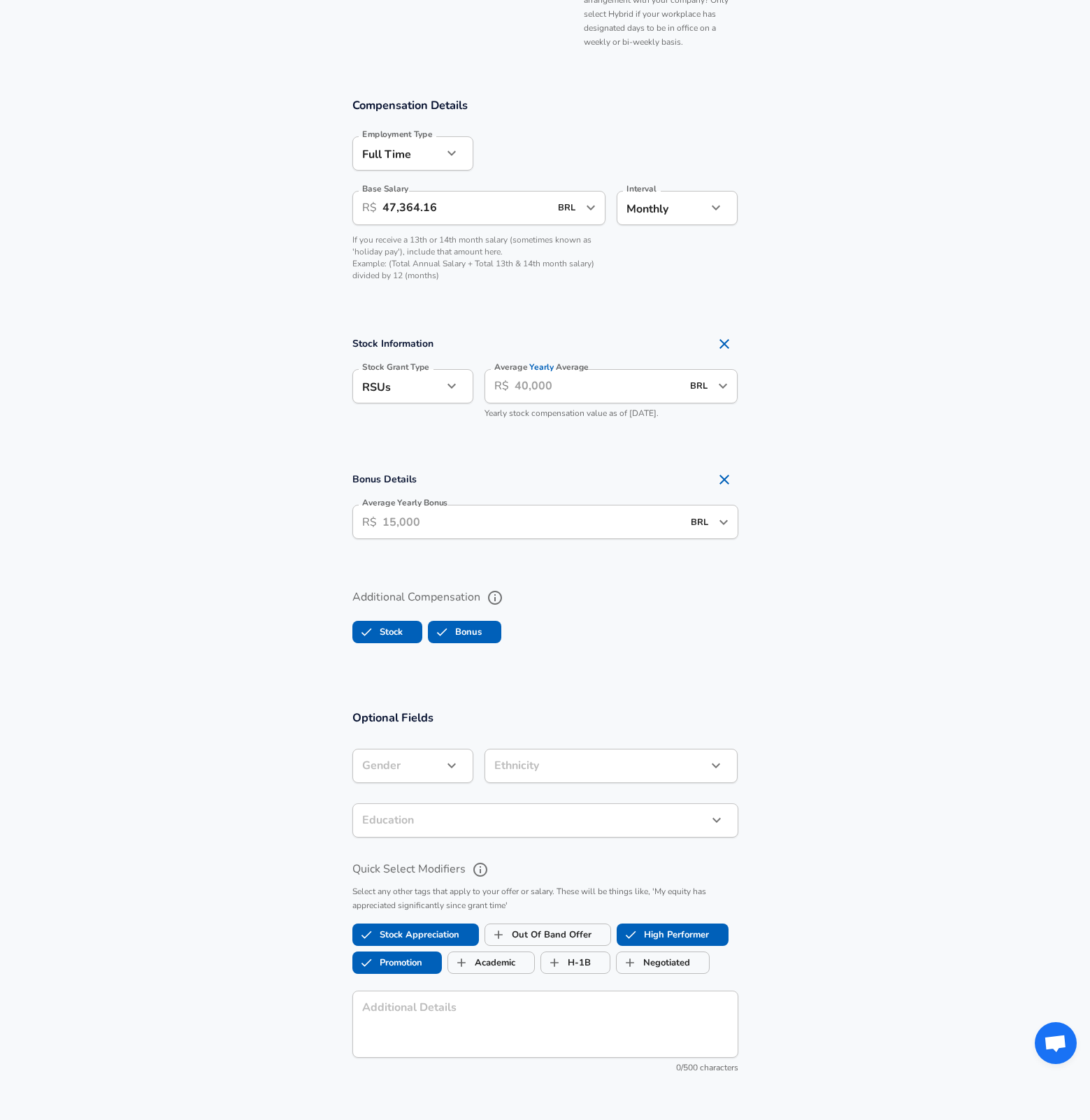
scroll to position [1191, 0]
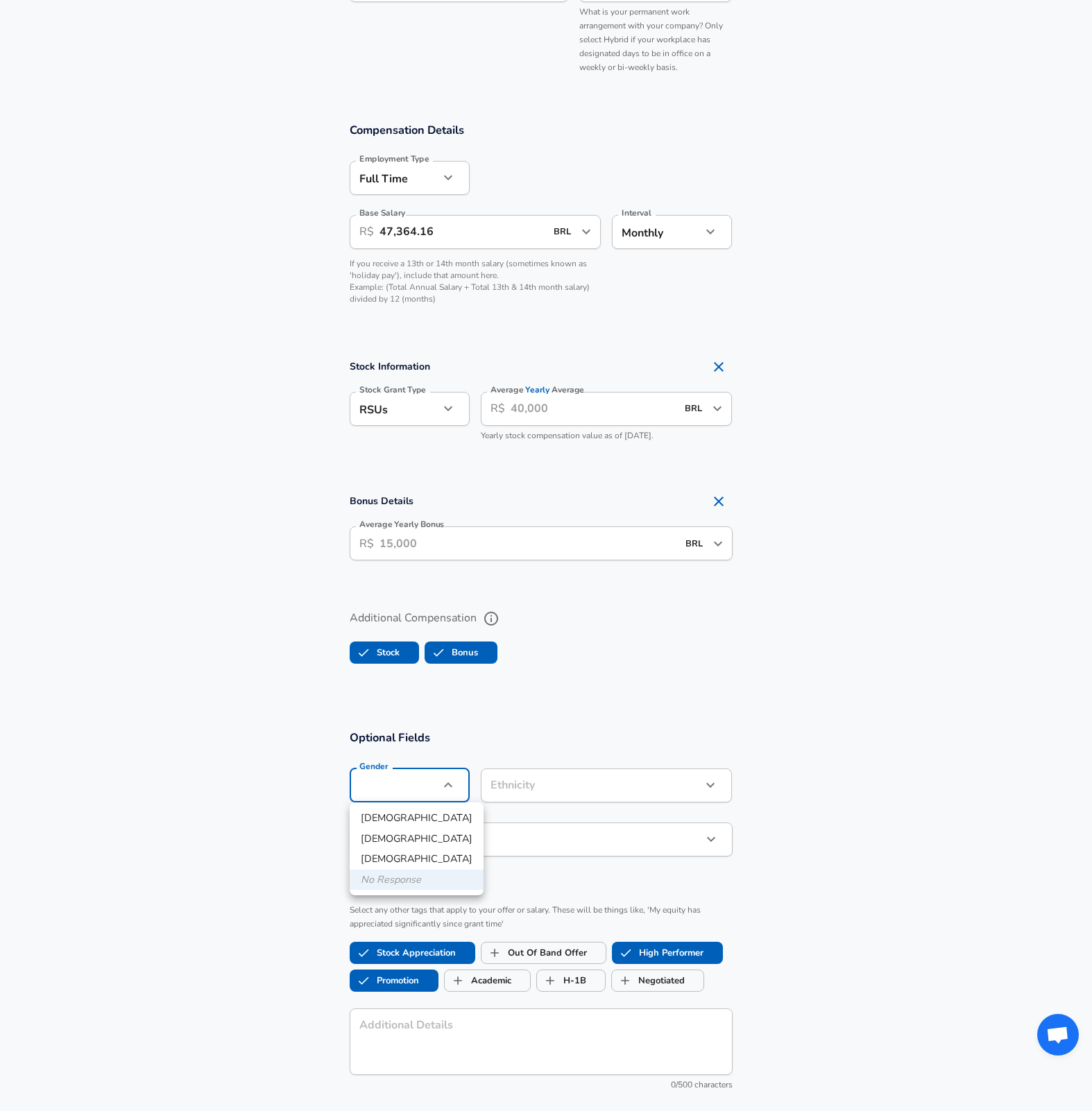
click at [425, 816] on li "[DEMOGRAPHIC_DATA]" at bounding box center [416, 818] width 134 height 21
type input "[DEMOGRAPHIC_DATA]"
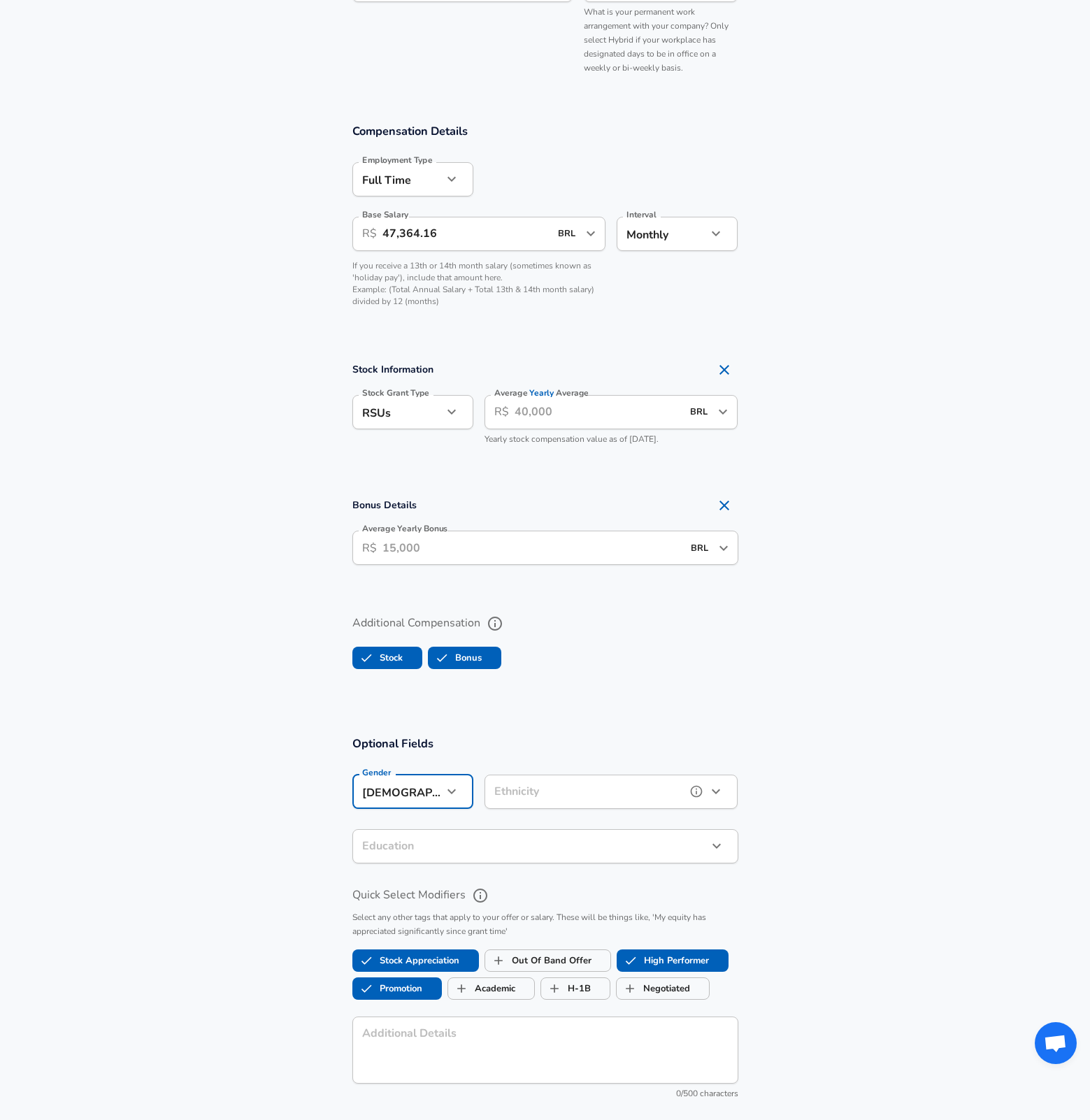
click at [697, 785] on icon "help" at bounding box center [696, 791] width 14 height 14
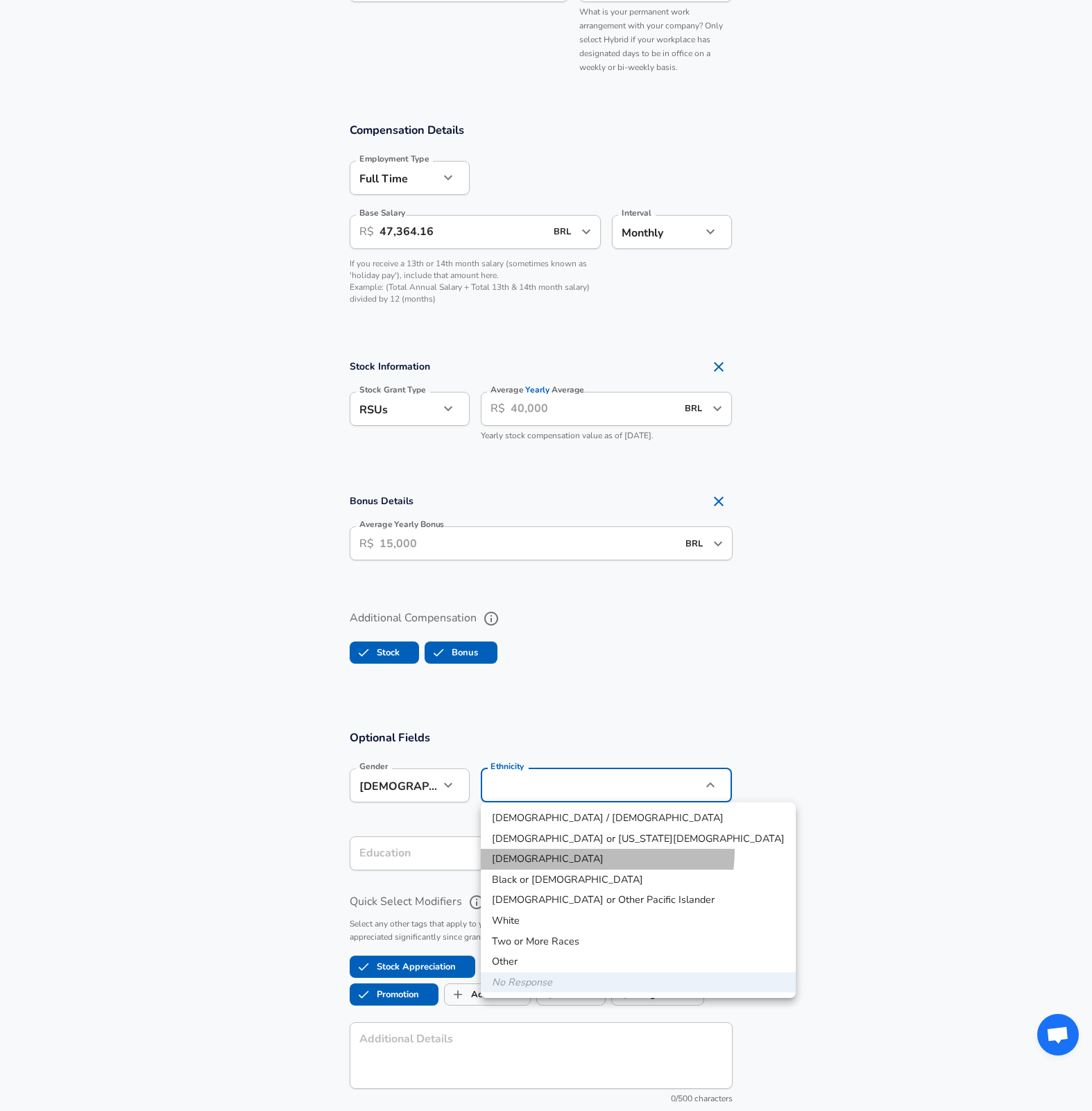
click at [574, 850] on li "[DEMOGRAPHIC_DATA]" at bounding box center [638, 859] width 315 height 21
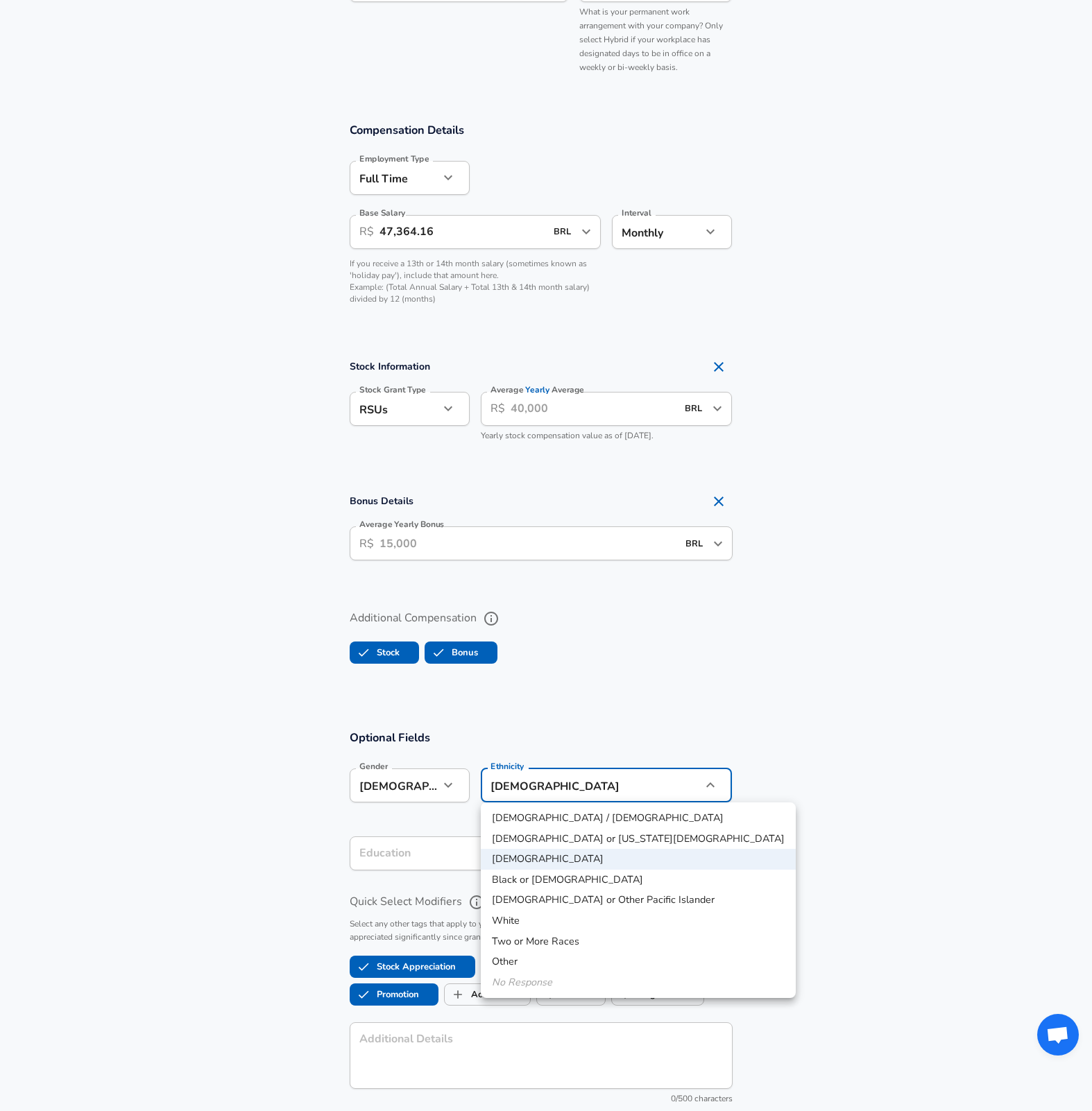
click at [850, 720] on div at bounding box center [546, 556] width 1092 height 1111
click at [514, 934] on li "Two or More Races" at bounding box center [638, 941] width 315 height 21
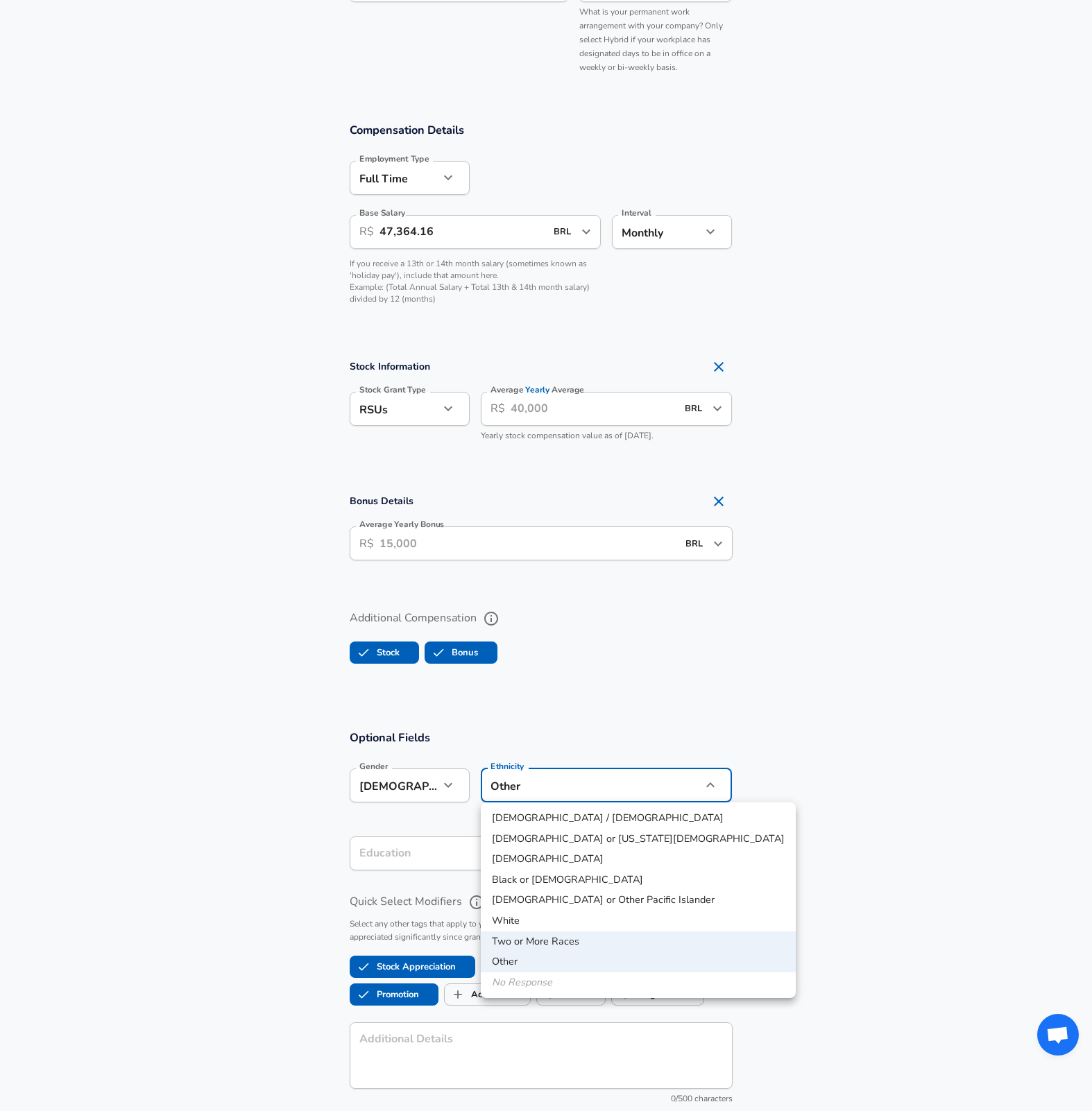
click at [528, 941] on li "Two or More Races" at bounding box center [638, 941] width 315 height 21
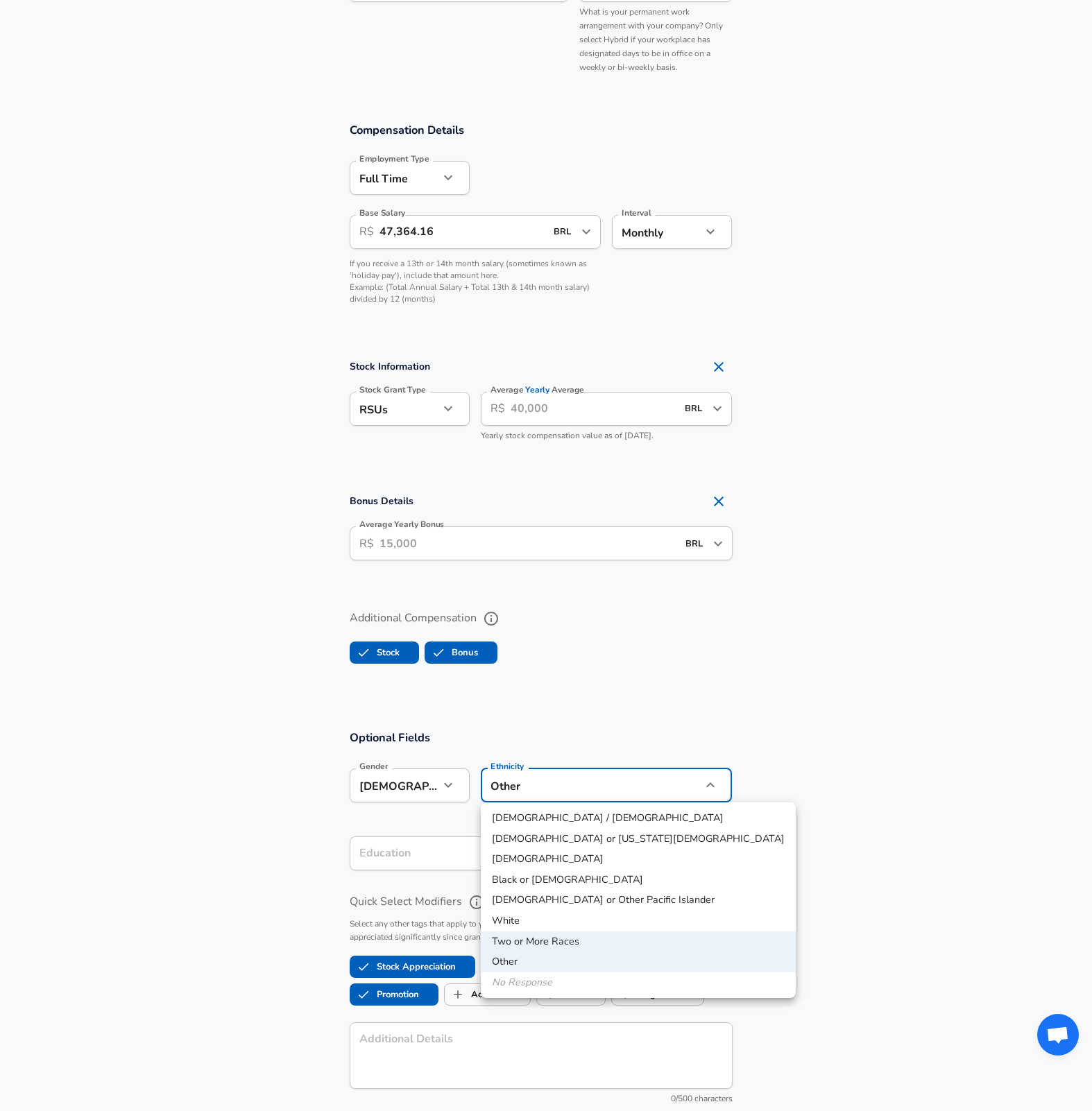
click at [551, 960] on li "Other" at bounding box center [638, 962] width 315 height 21
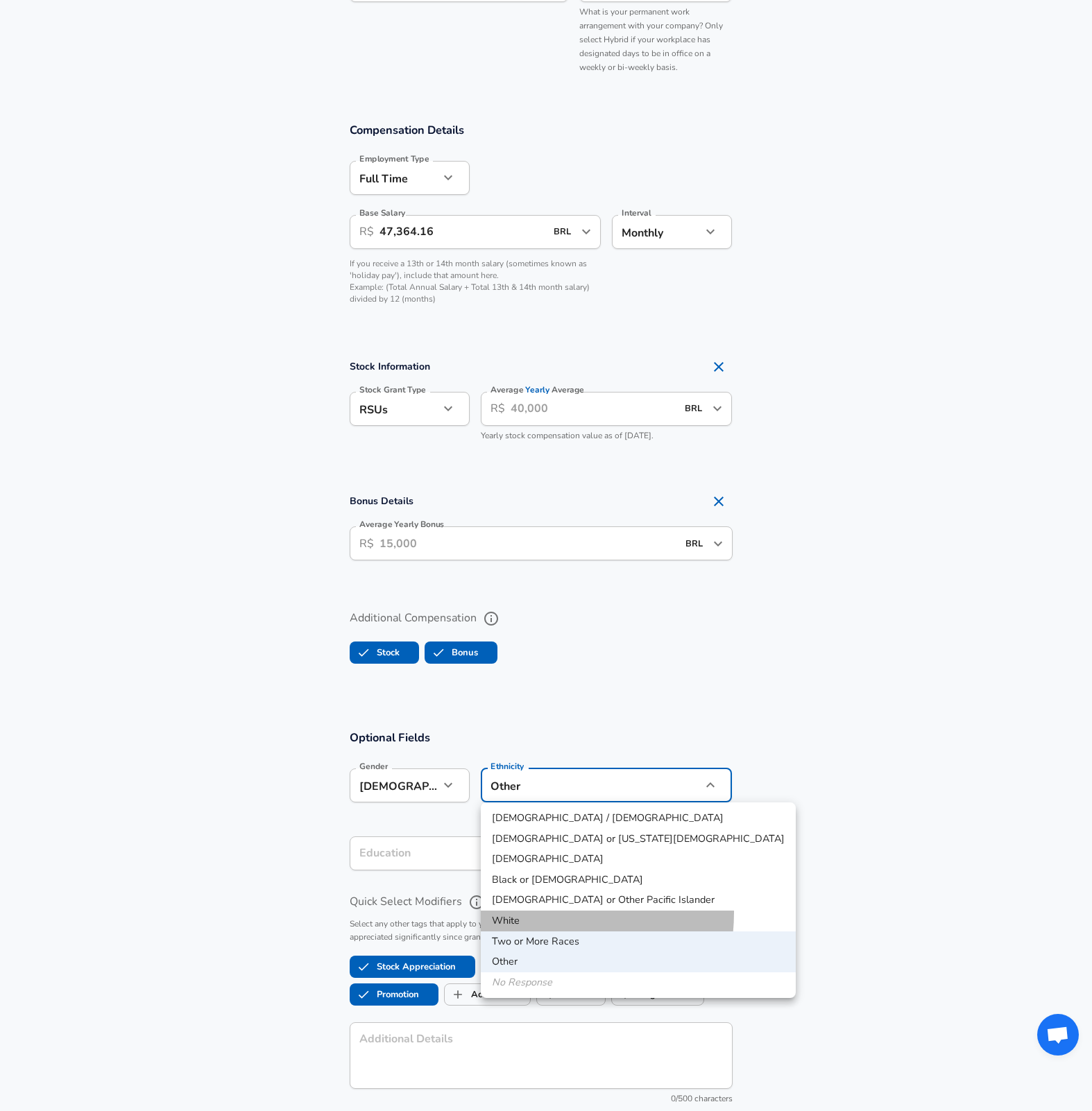
click at [533, 913] on li "White" at bounding box center [638, 920] width 315 height 21
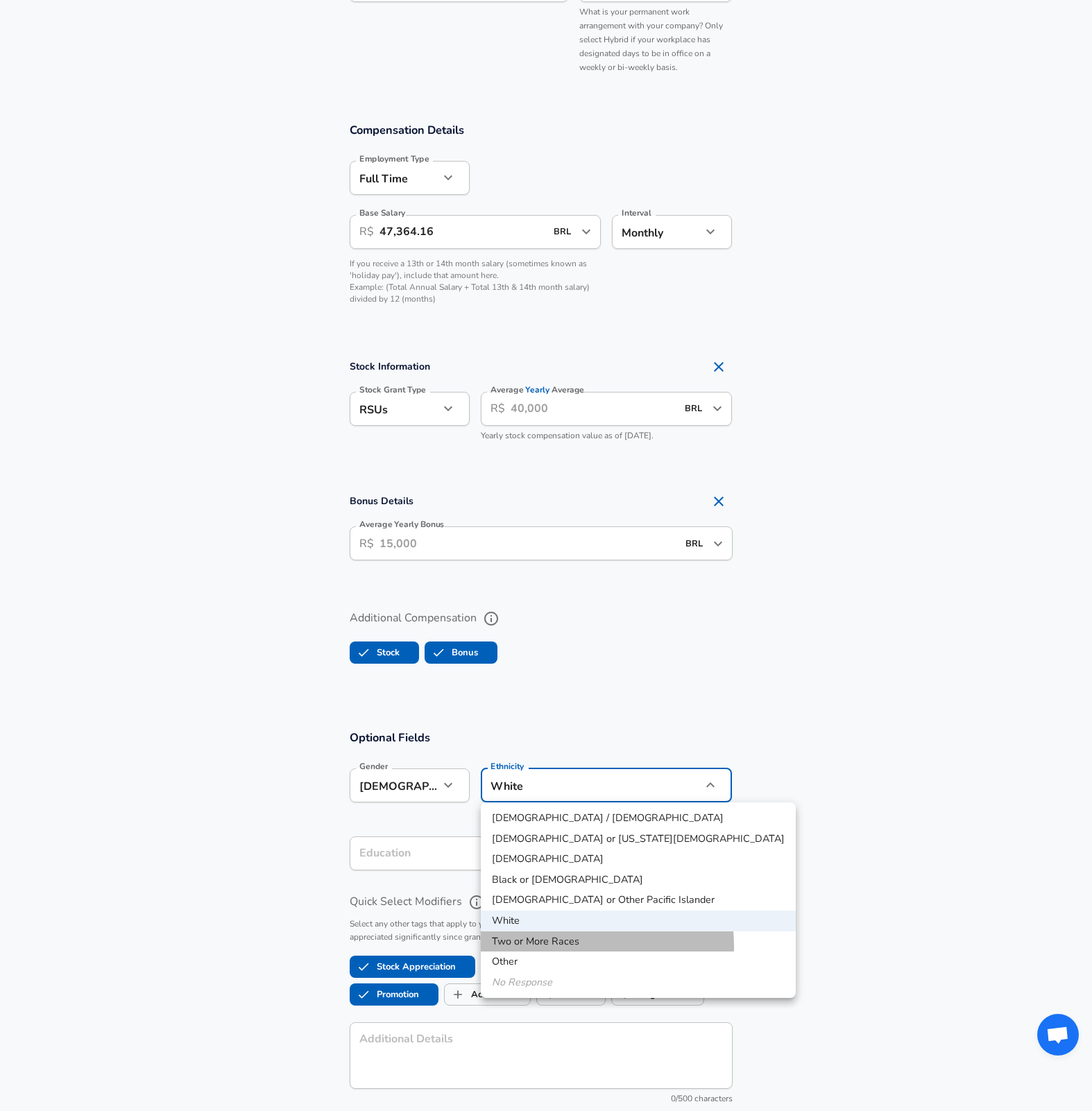
click at [533, 948] on li "Two or More Races" at bounding box center [638, 941] width 315 height 21
type input "Two or More Races"
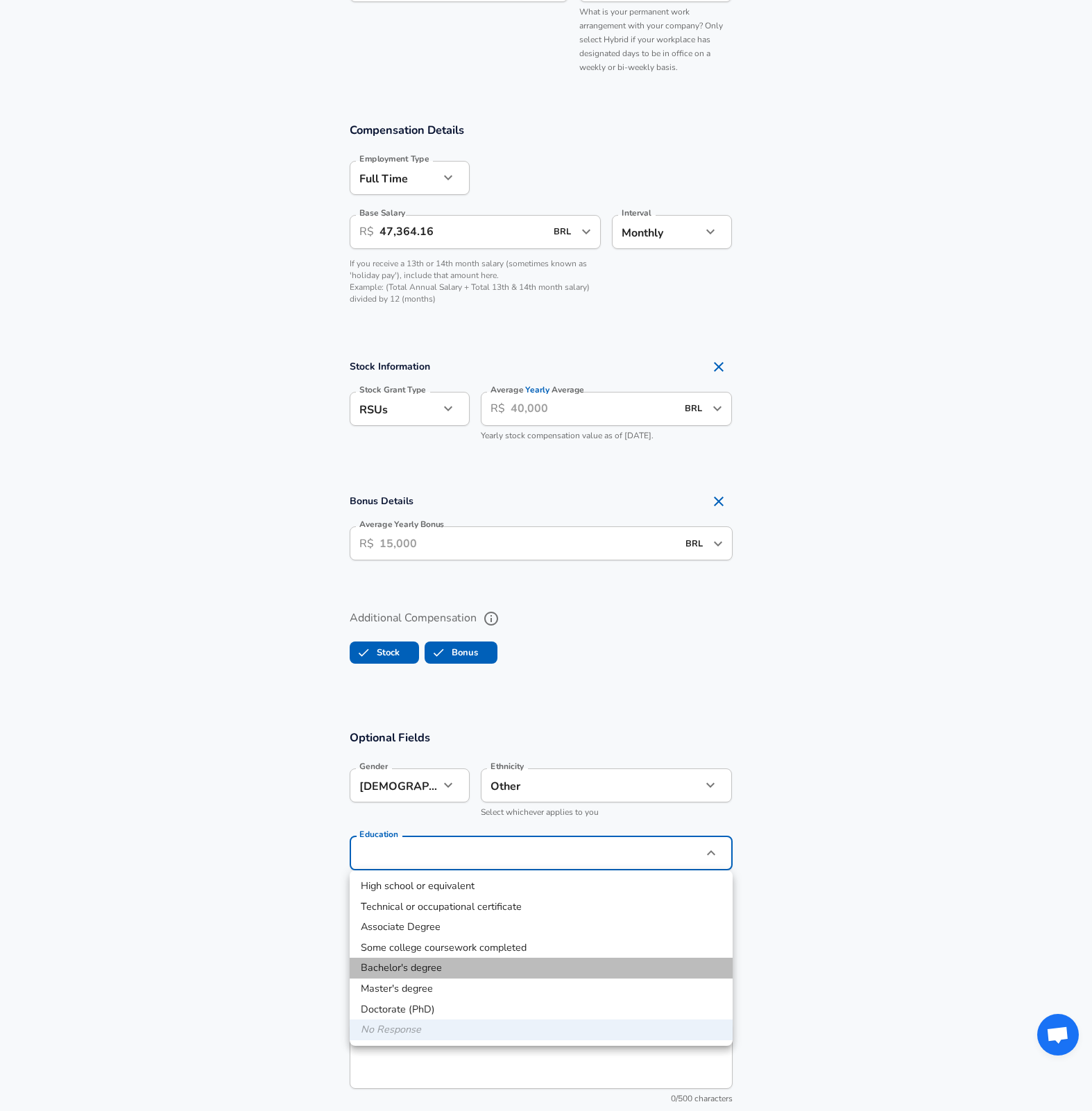
click at [448, 966] on li "Bachelor's degree" at bounding box center [541, 968] width 383 height 21
type input "Bachelors degree"
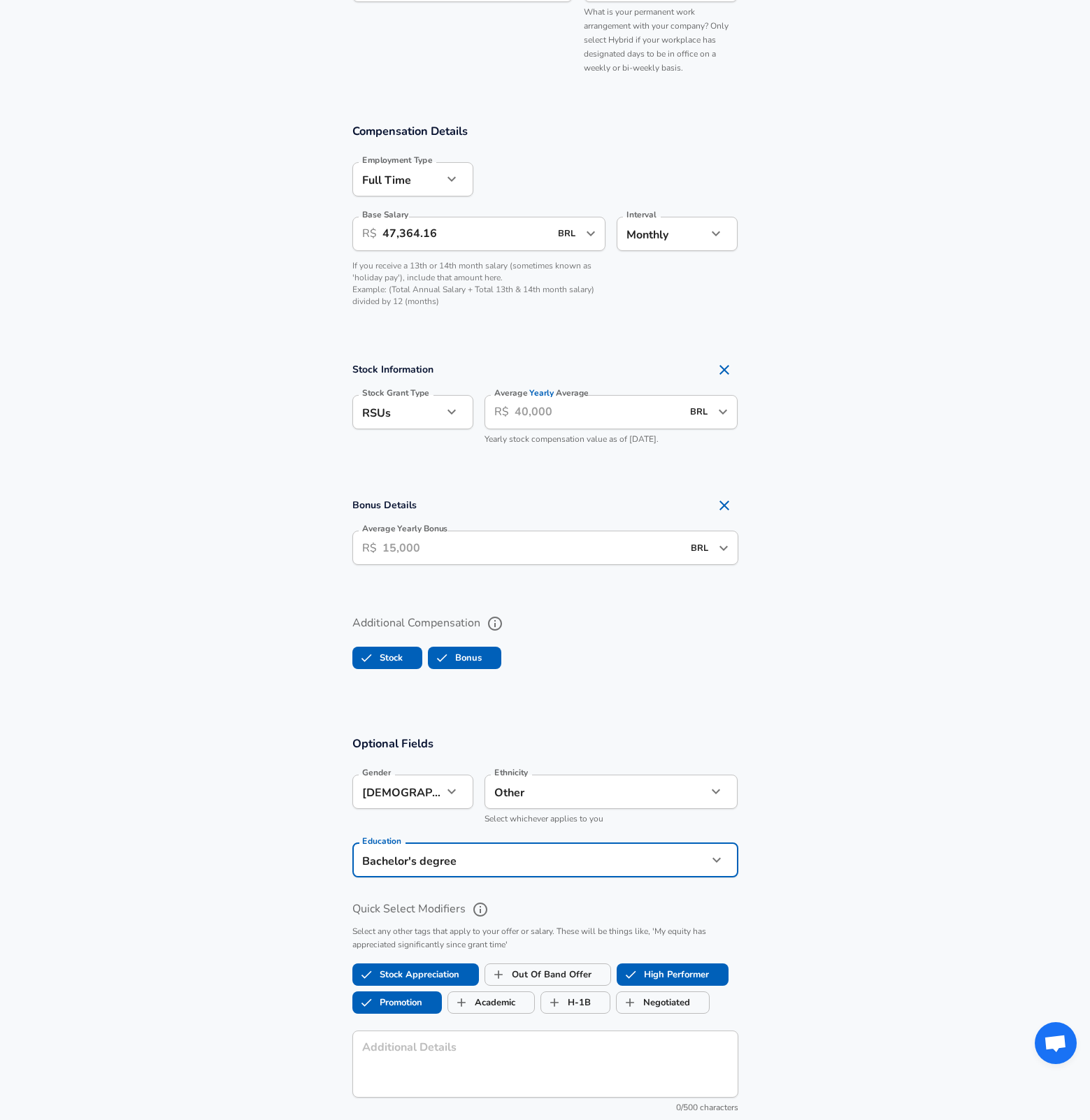
click at [859, 775] on section "Optional Fields Gender [DEMOGRAPHIC_DATA] [DEMOGRAPHIC_DATA] Gender Ethnicity O…" at bounding box center [545, 931] width 1090 height 424
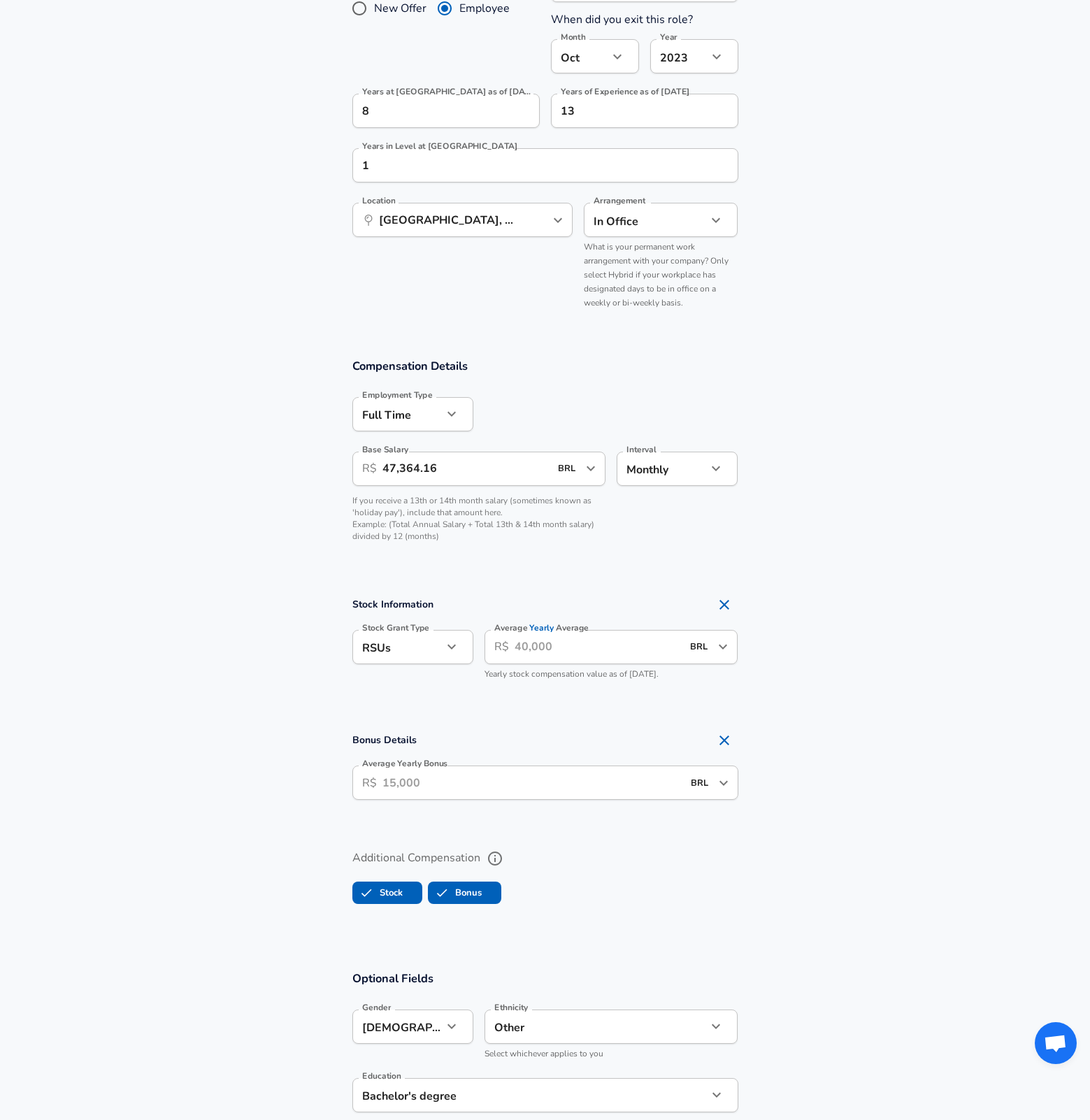
scroll to position [944, 0]
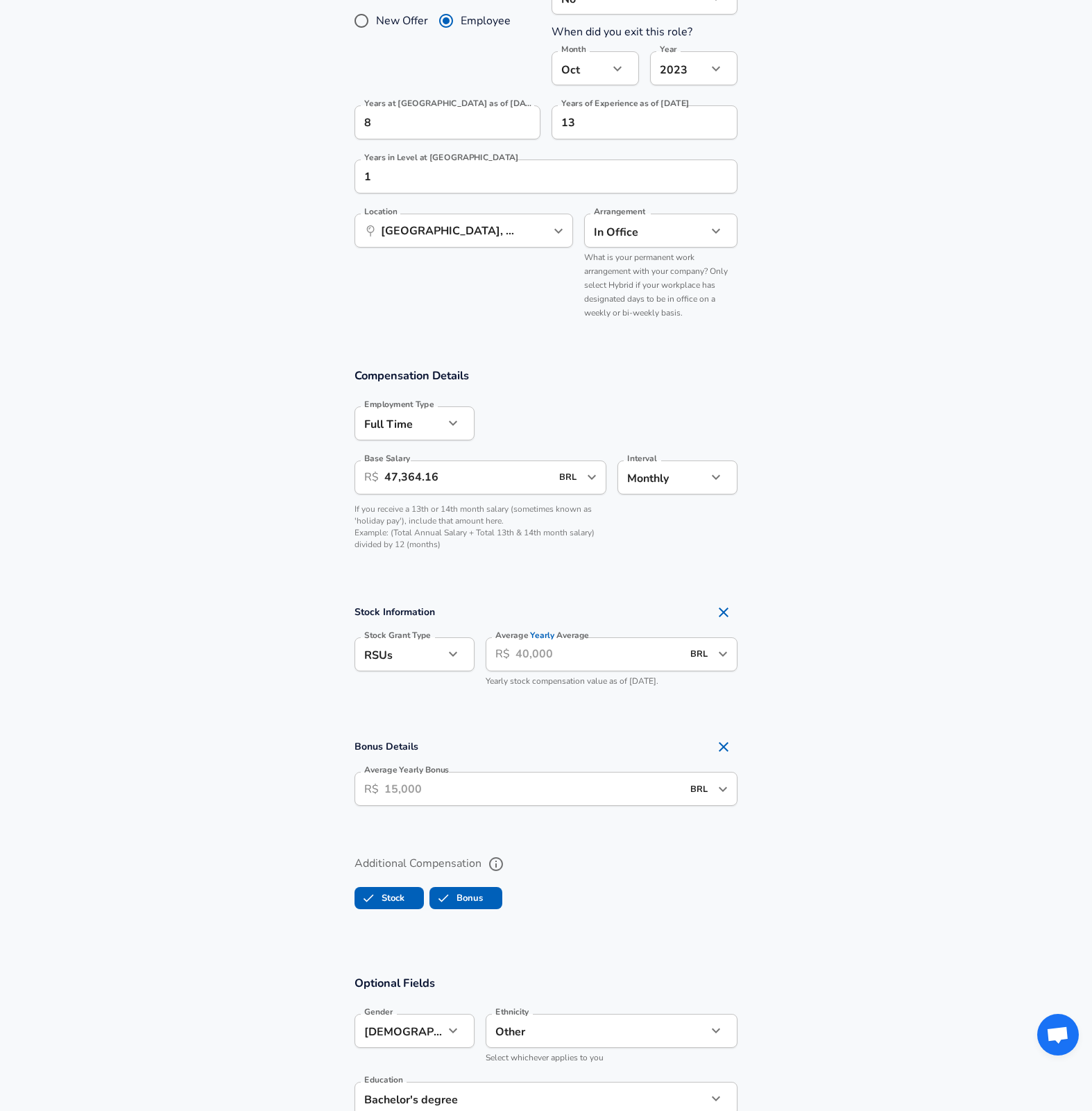
click at [415, 685] on li "Options" at bounding box center [409, 687] width 120 height 21
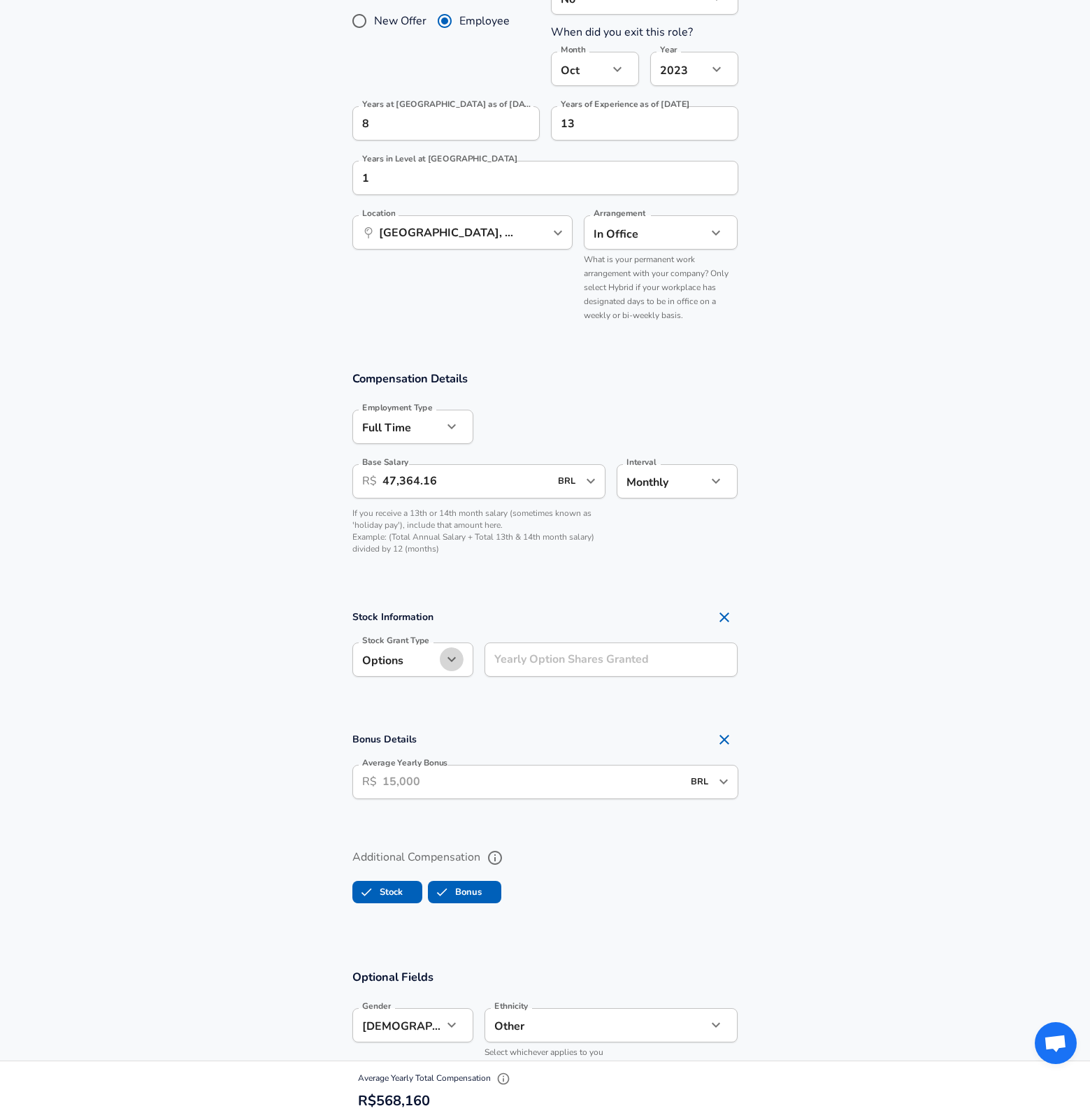
click at [455, 664] on icon "button" at bounding box center [451, 659] width 16 height 16
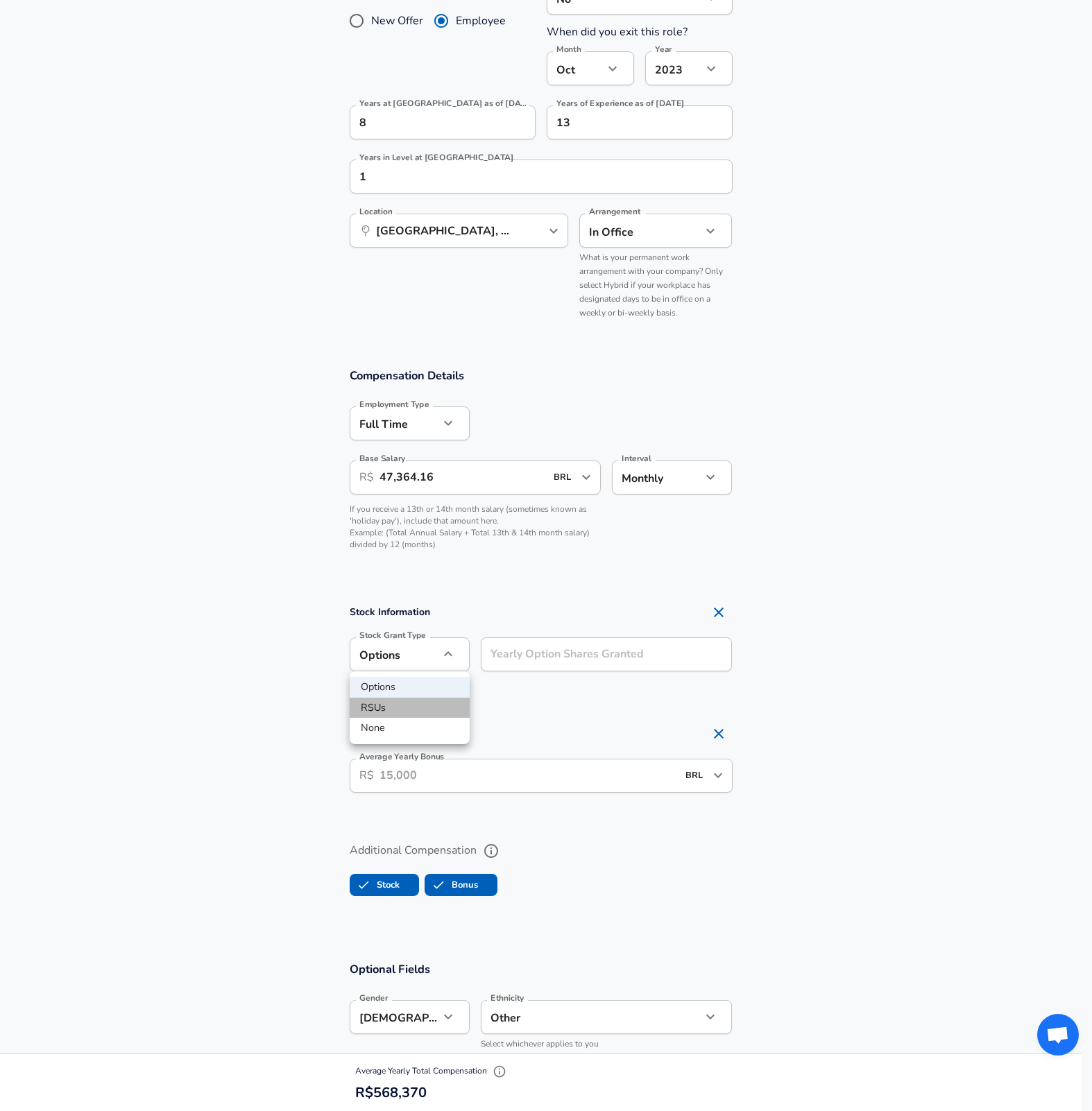
click at [421, 710] on li "RSUs" at bounding box center [409, 708] width 120 height 21
type input "stock"
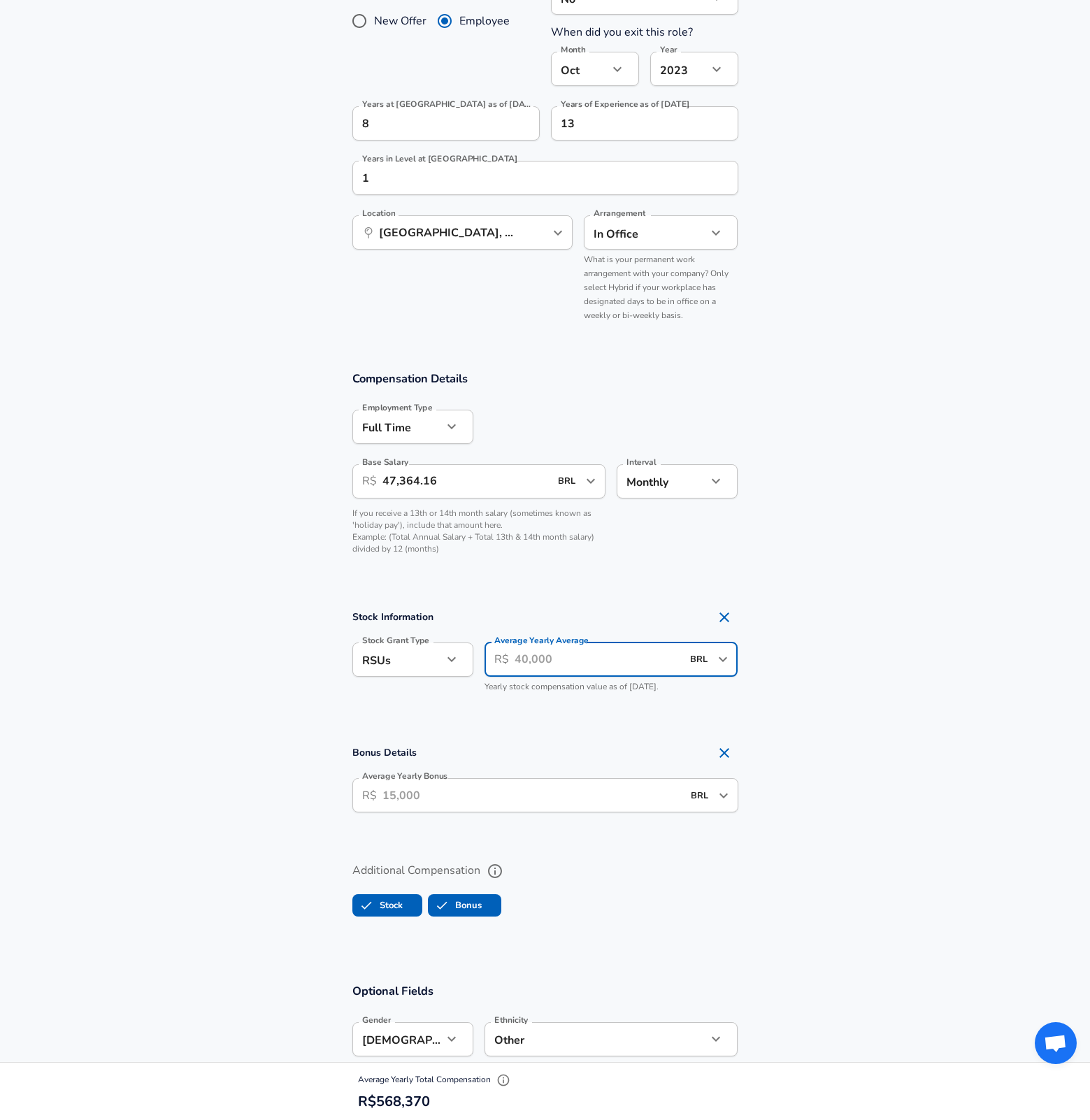
click at [553, 667] on input "Average Yearly Average" at bounding box center [598, 660] width 168 height 35
type input "200,000"
click at [877, 687] on section "Stock Information Stock Grant Type RSUs stock Stock Grant Type Average Yearly A…" at bounding box center [545, 654] width 1090 height 136
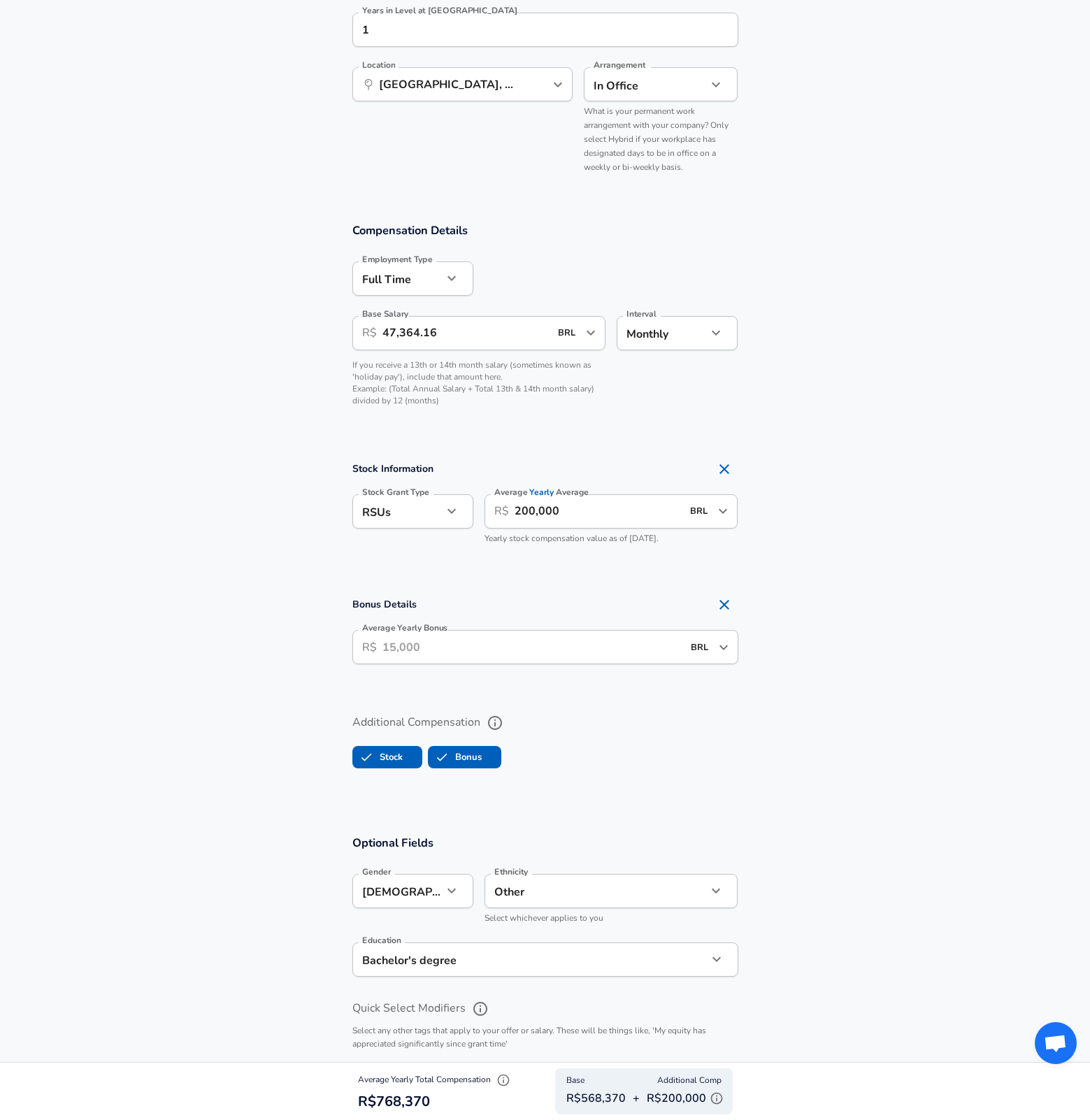
scroll to position [1275, 0]
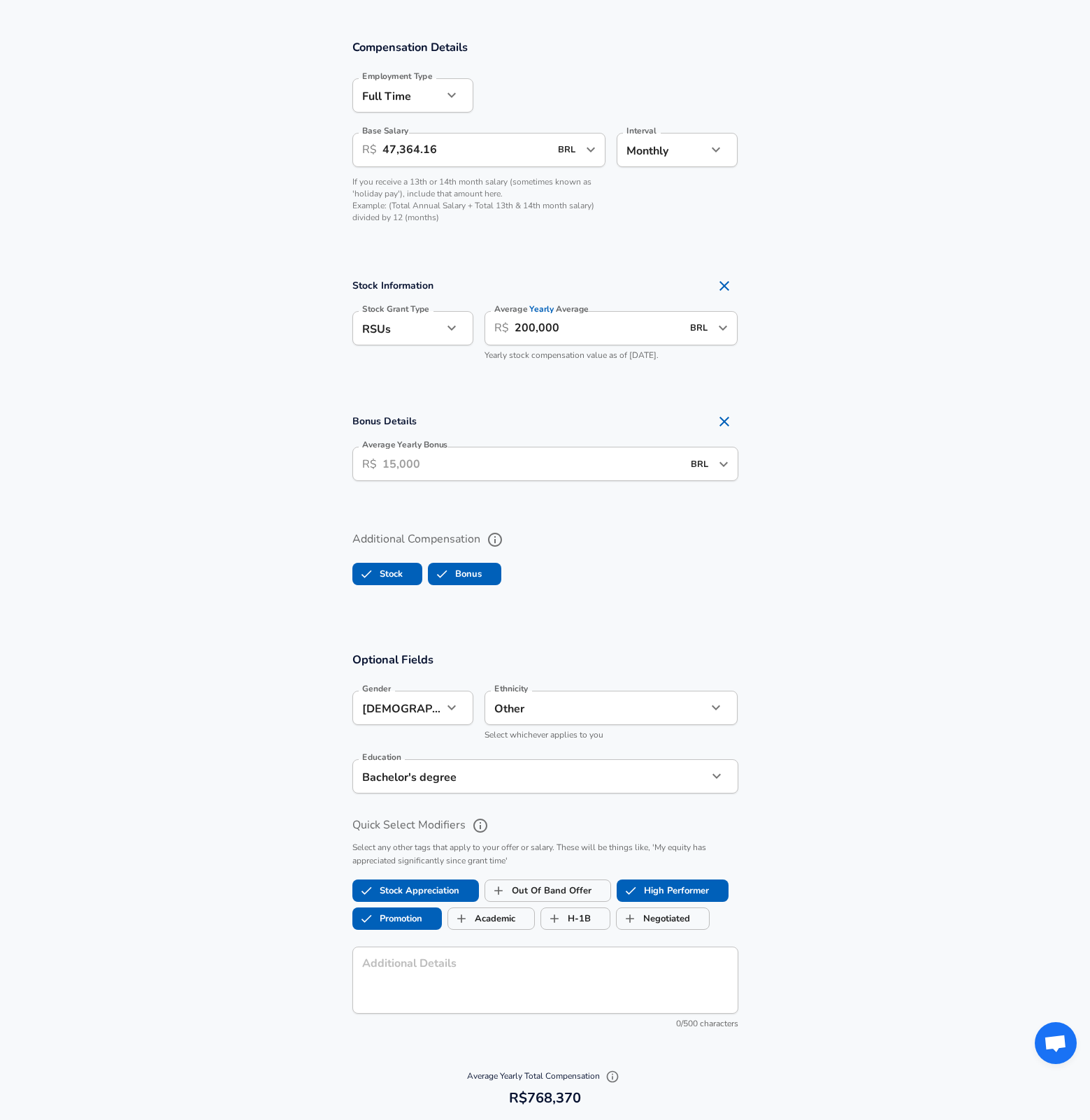
click at [402, 569] on label "Stock" at bounding box center [377, 574] width 49 height 27
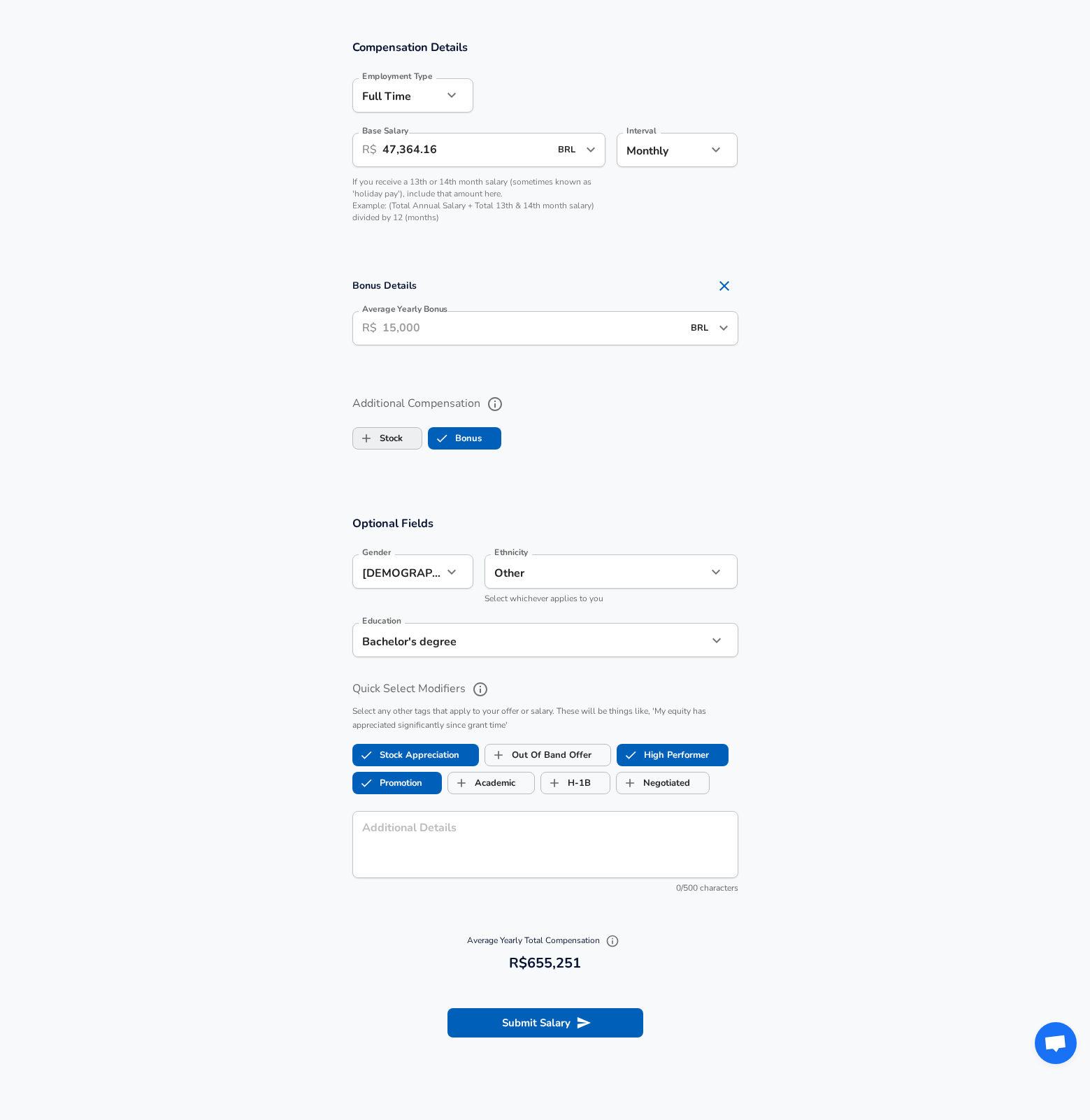
click at [402, 435] on span "Stock" at bounding box center [387, 438] width 68 height 27
checkbox input "true"
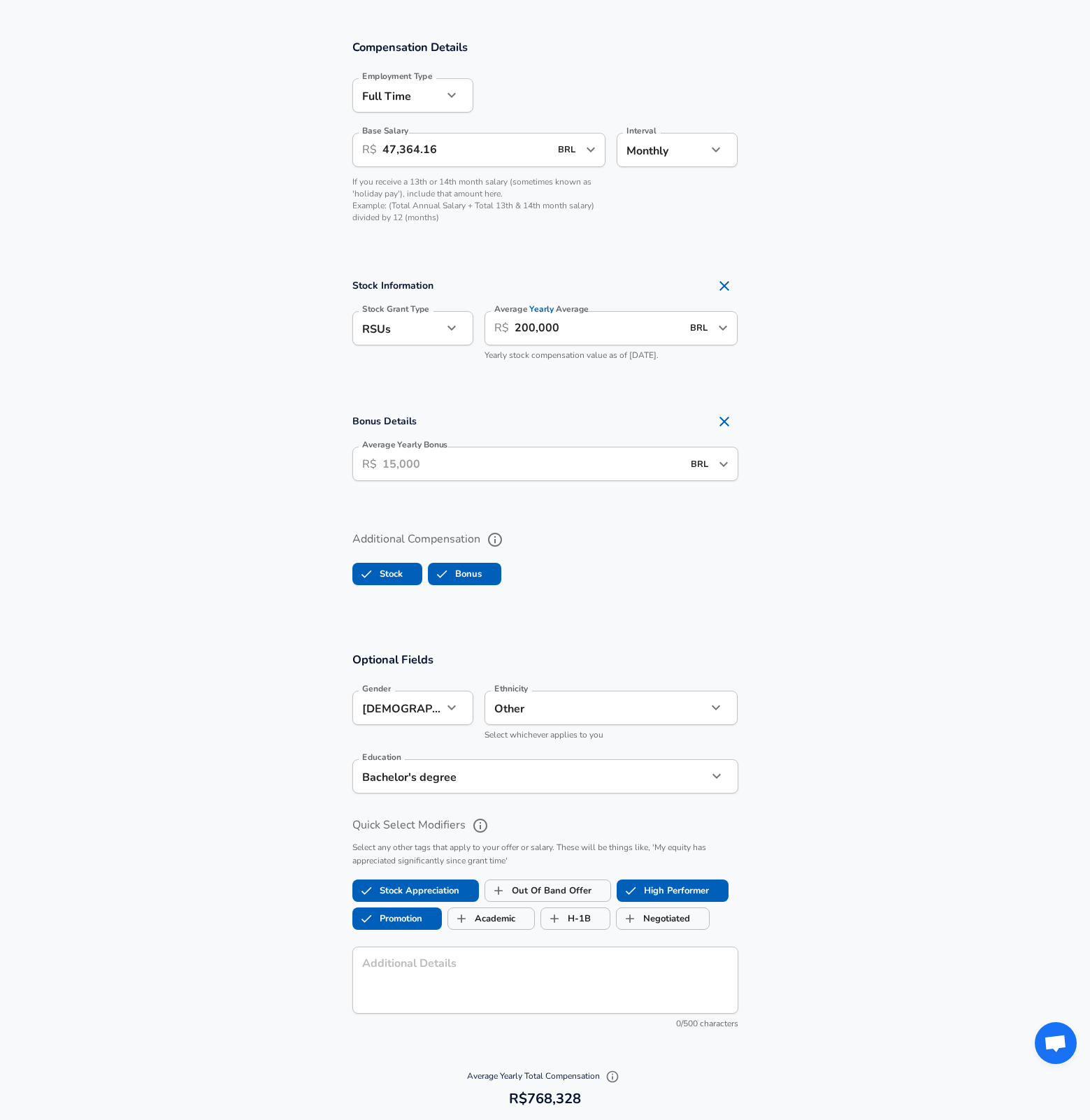
click at [456, 576] on label "Bonus" at bounding box center [455, 574] width 53 height 27
checkbox input "false"
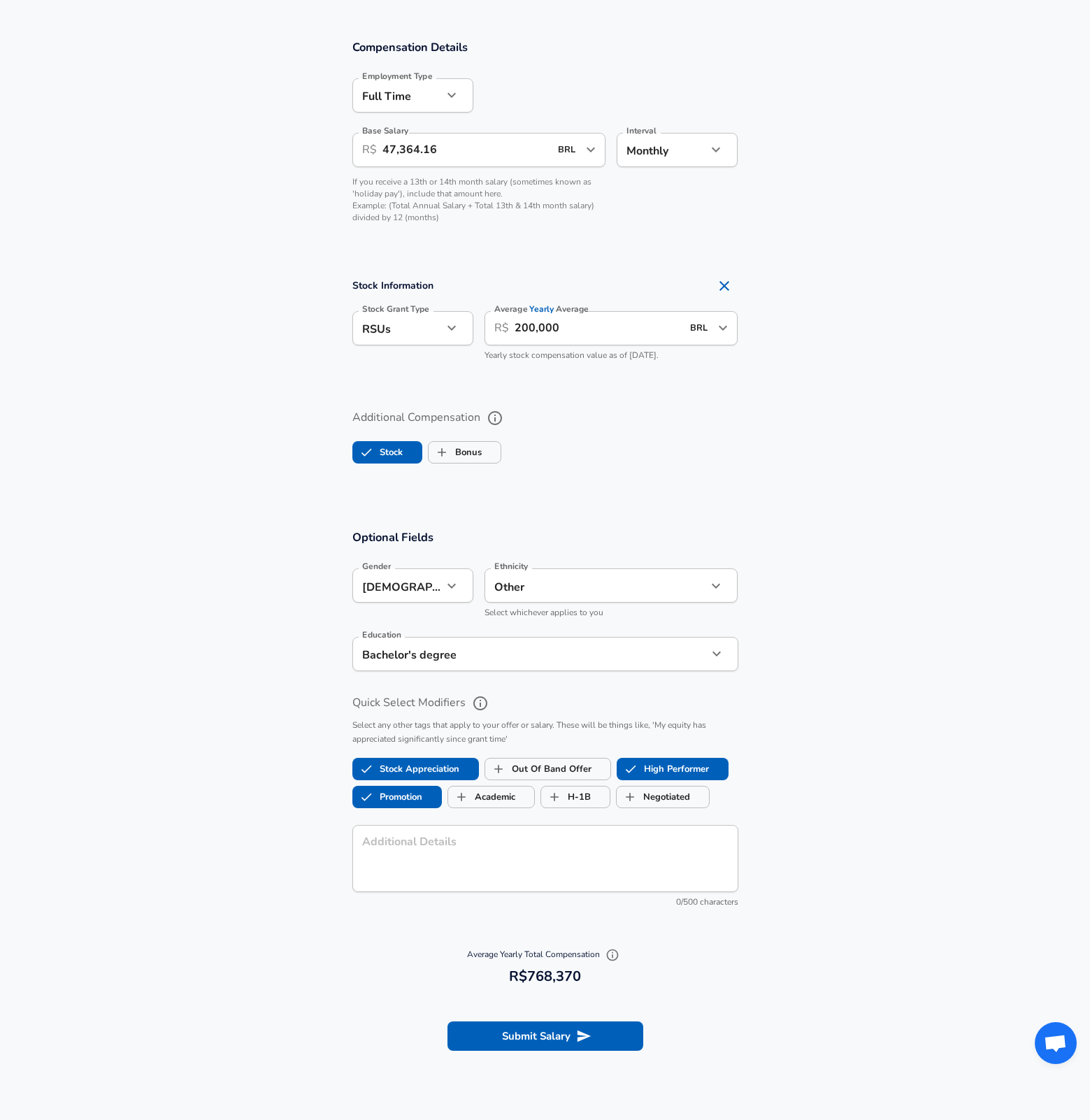
click at [905, 543] on section "Optional Fields Gender [DEMOGRAPHIC_DATA] [DEMOGRAPHIC_DATA] Gender Ethnicity O…" at bounding box center [545, 725] width 1090 height 424
click at [579, 331] on input "200,000" at bounding box center [598, 329] width 168 height 35
click at [594, 336] on input "200,000" at bounding box center [598, 329] width 168 height 35
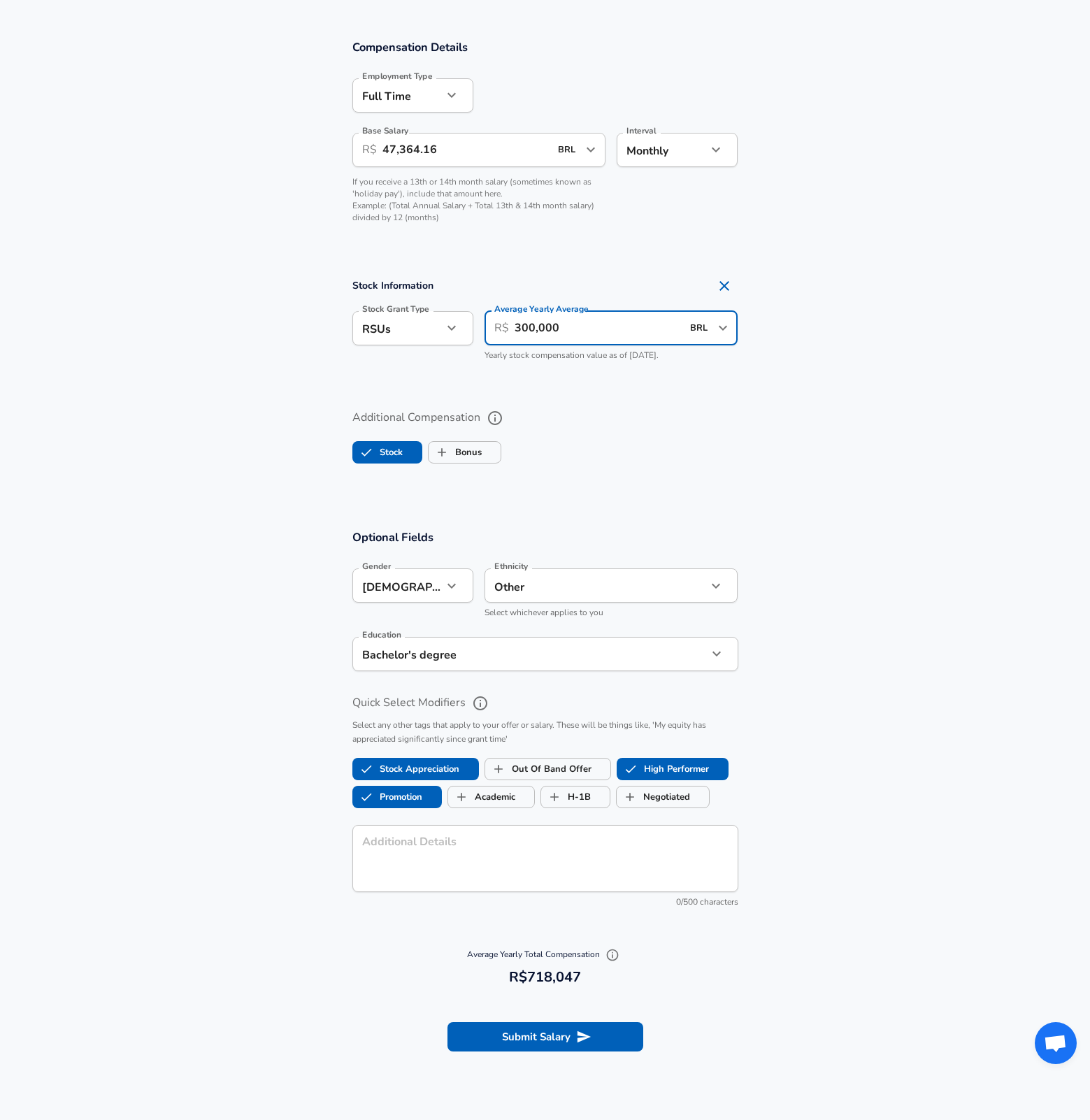
type input "300,000"
click at [736, 473] on section "Additional Compensation Stock Bonus" at bounding box center [545, 441] width 1090 height 100
click at [666, 117] on div at bounding box center [605, 95] width 265 height 55
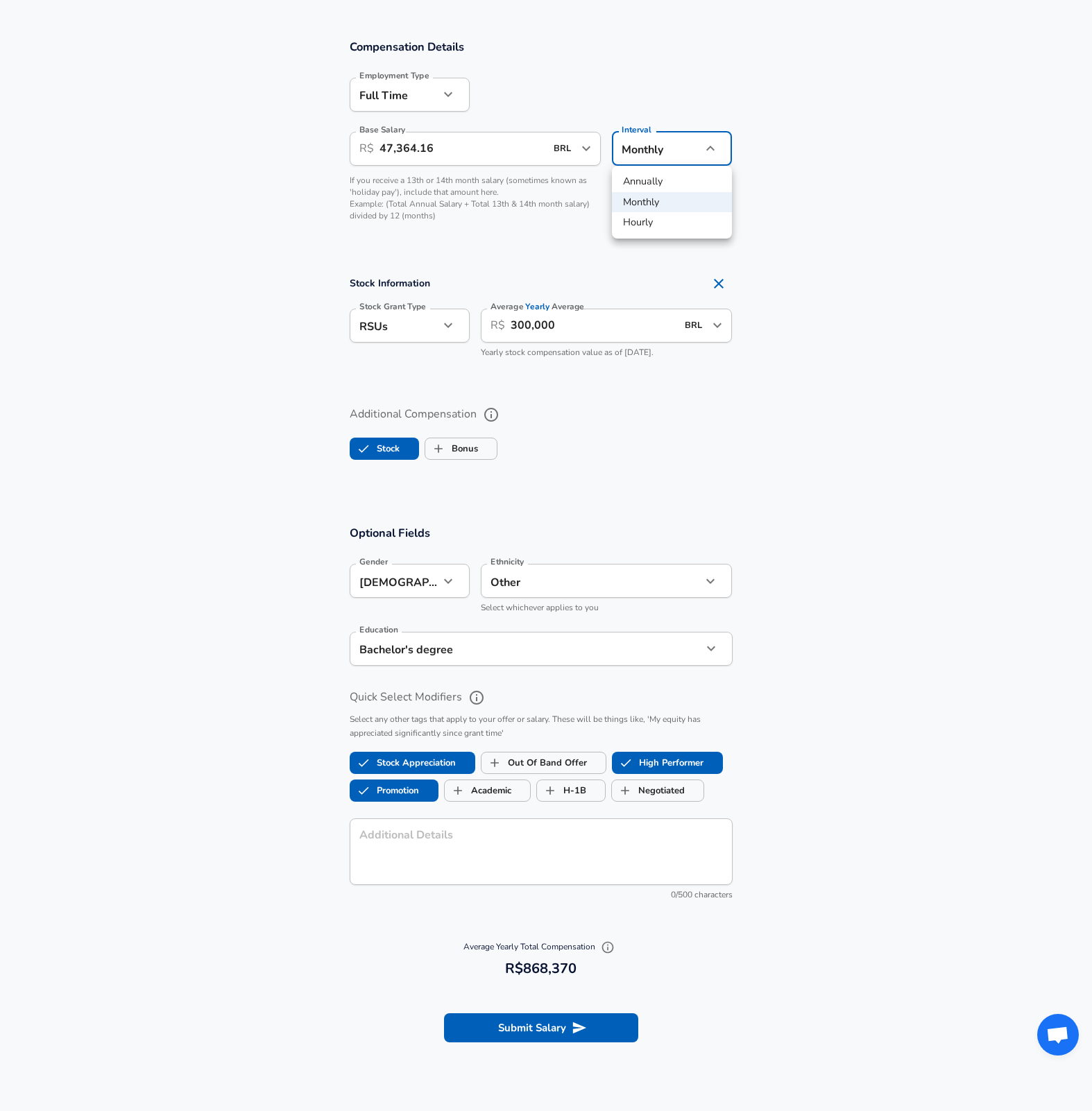
click at [805, 230] on div at bounding box center [546, 556] width 1092 height 1111
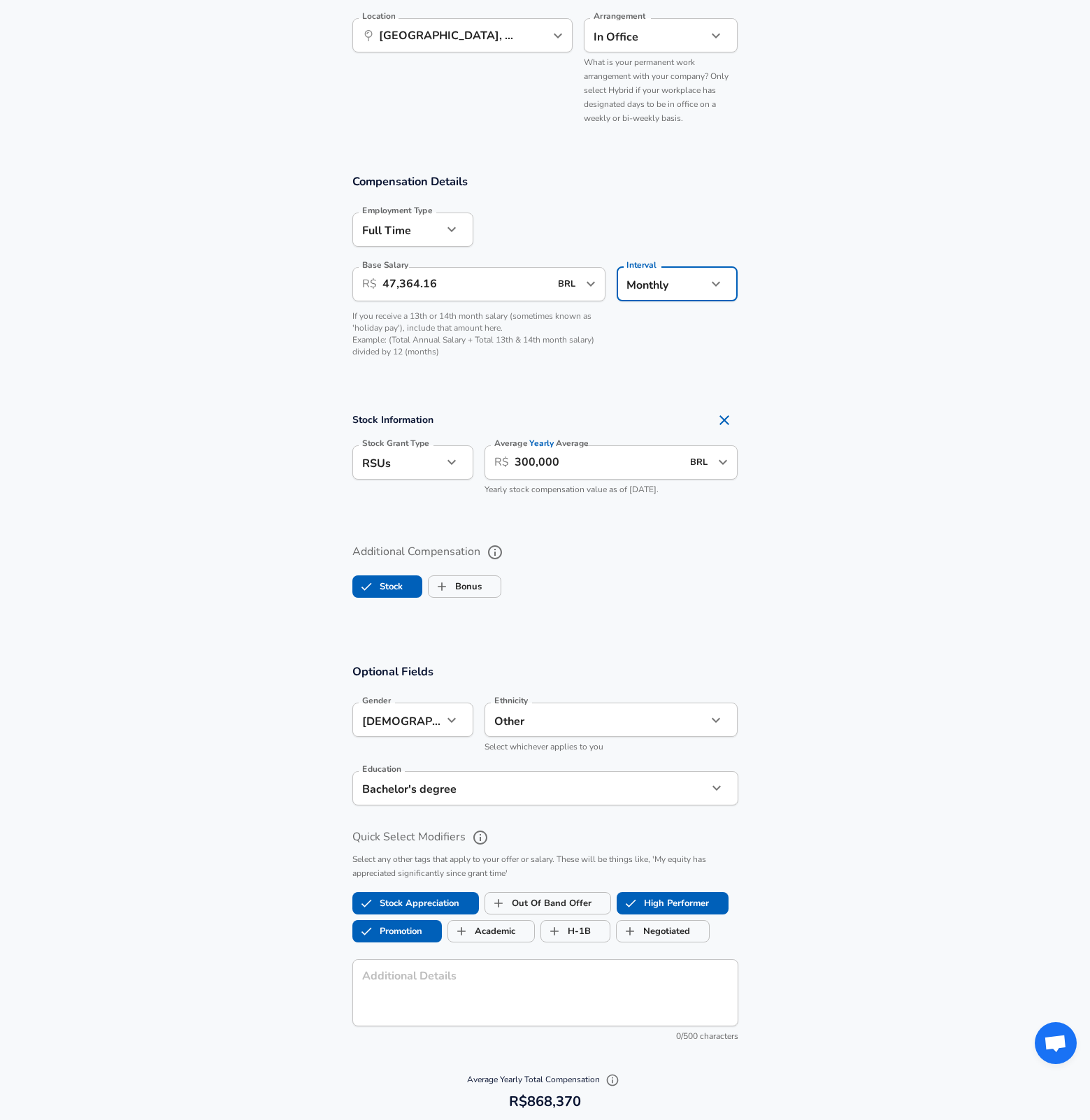
scroll to position [1093, 0]
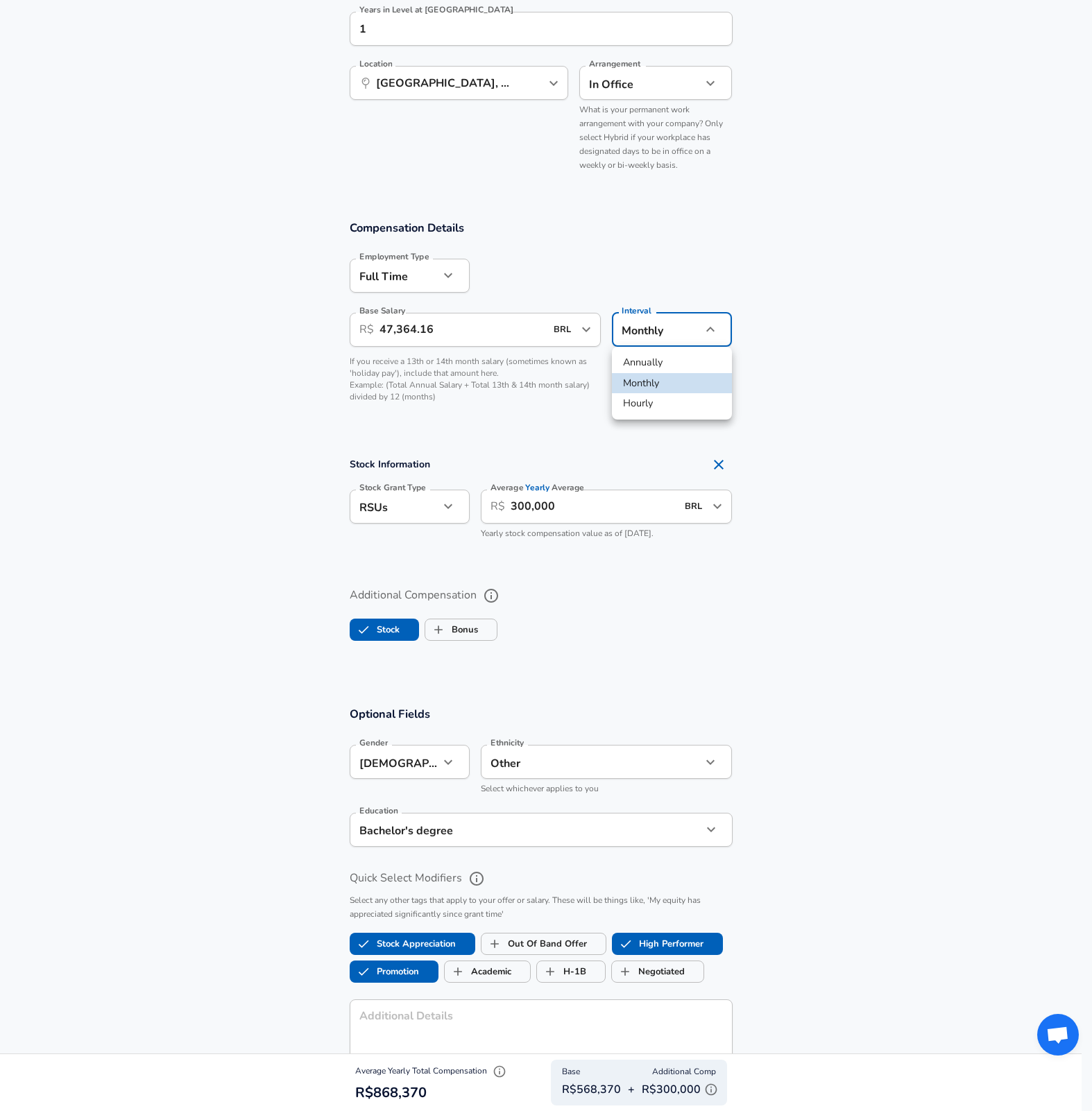
click at [683, 359] on li "Annually" at bounding box center [672, 363] width 120 height 21
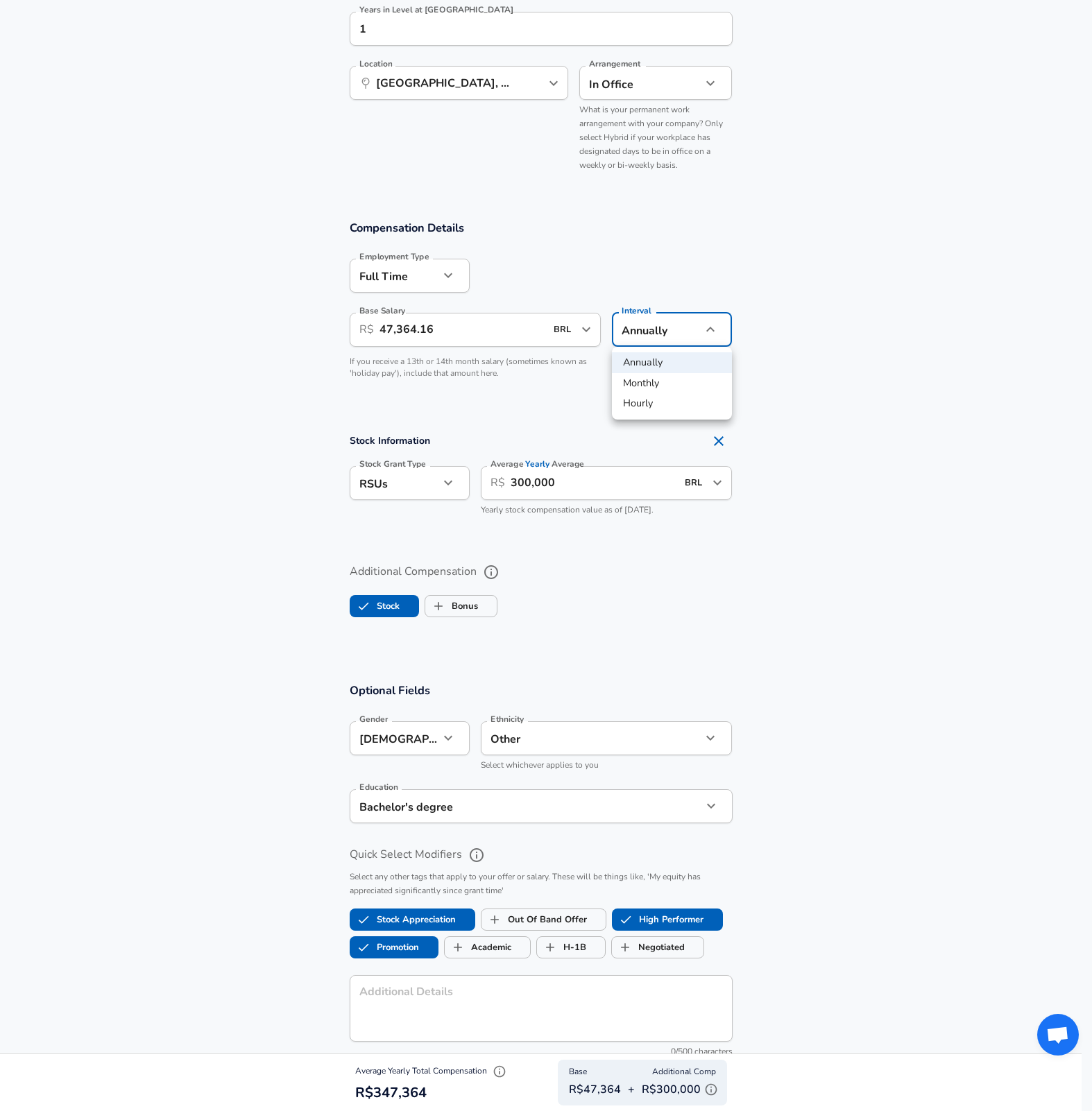
click at [663, 380] on li "Monthly" at bounding box center [672, 384] width 120 height 21
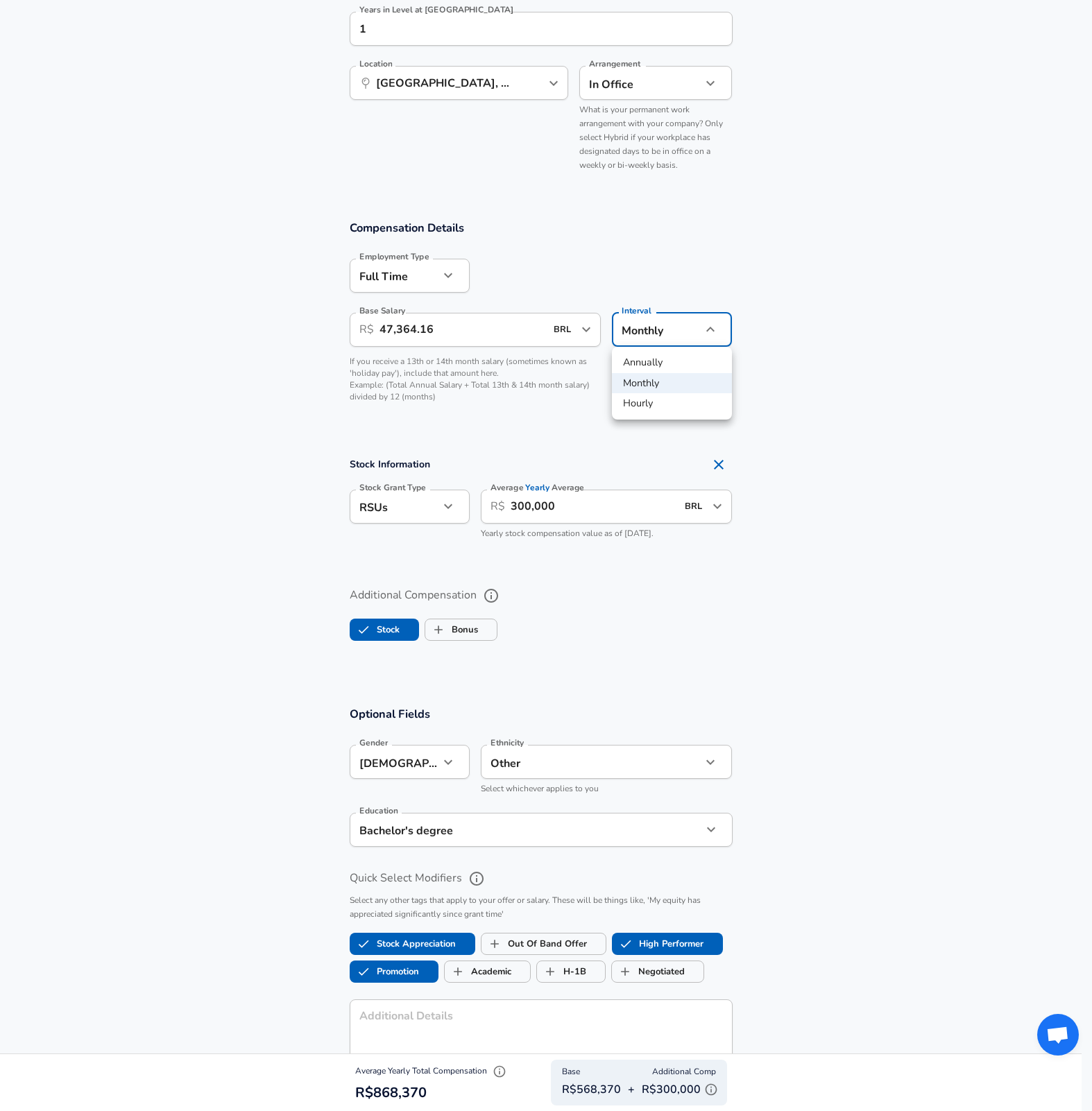
click at [665, 354] on li "Annually" at bounding box center [672, 363] width 120 height 21
type input "yearly"
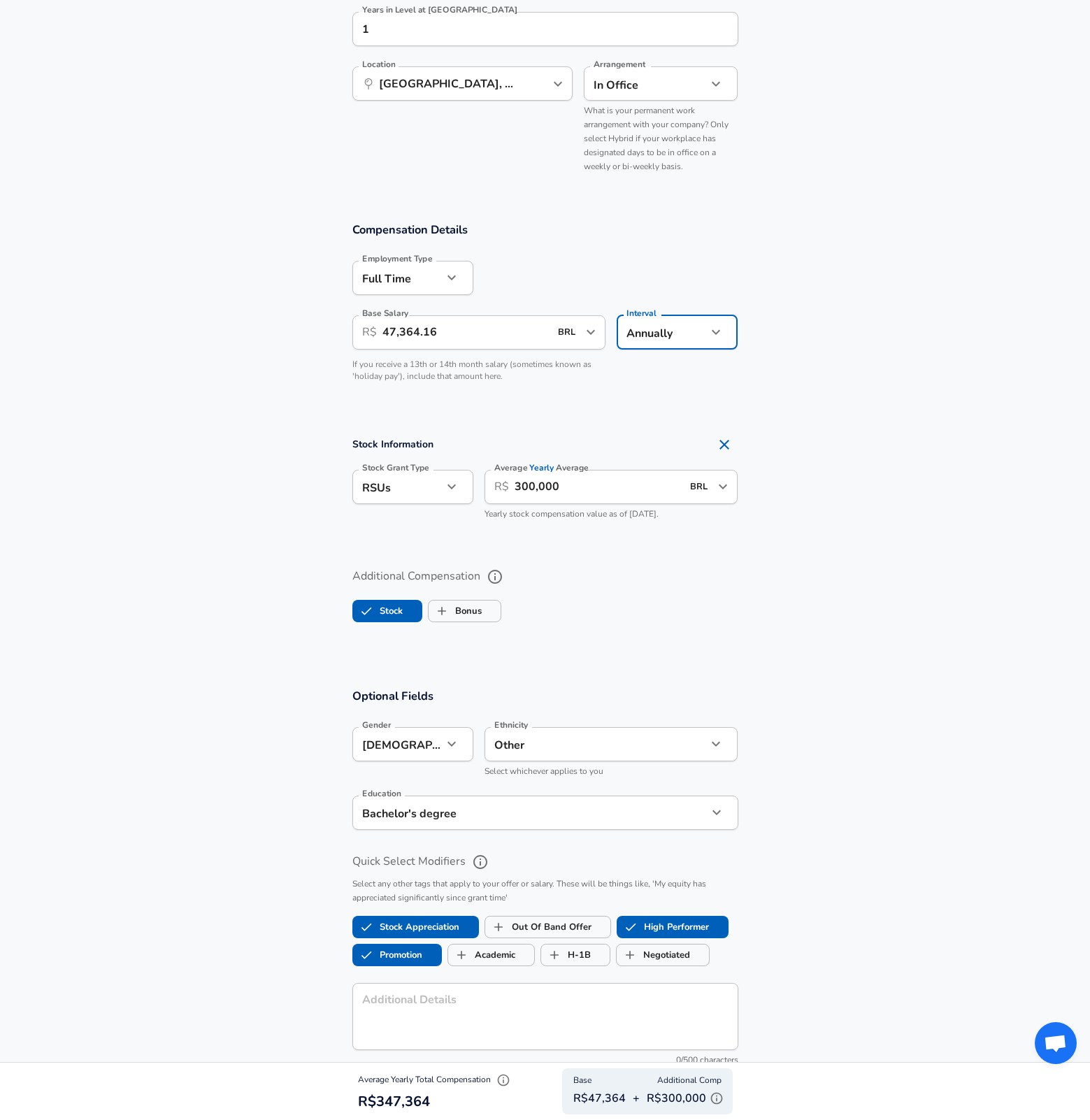
click at [471, 339] on input "47,364.16" at bounding box center [467, 333] width 168 height 35
click at [487, 330] on input "47,364.16" at bounding box center [467, 333] width 168 height 35
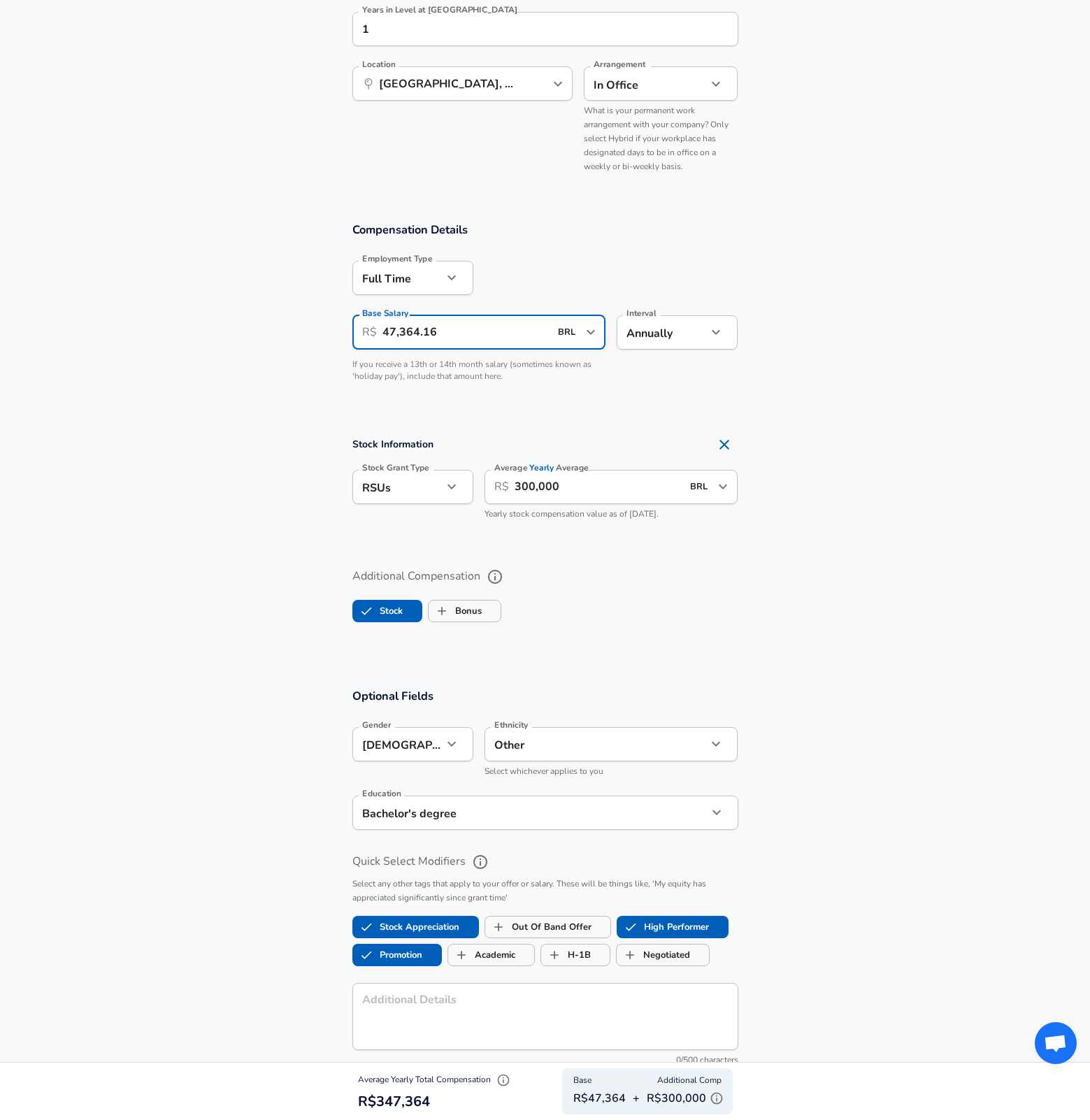
paste input "615.73408"
click at [232, 352] on section "Compensation Details Employment Type [DEMOGRAPHIC_DATA] full_time Employment Ty…" at bounding box center [545, 310] width 1090 height 207
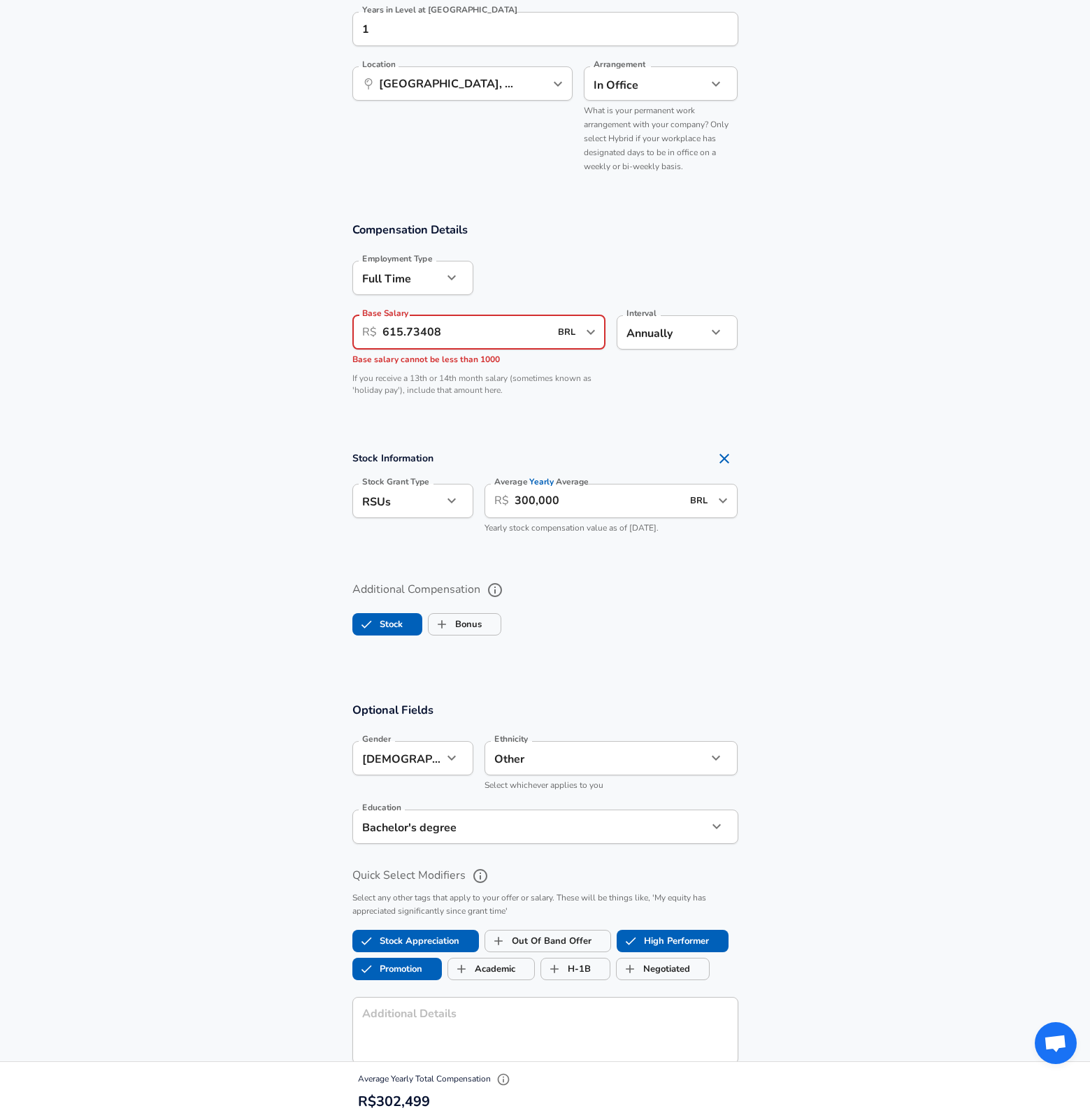
click at [394, 339] on input "615.73408" at bounding box center [467, 333] width 168 height 35
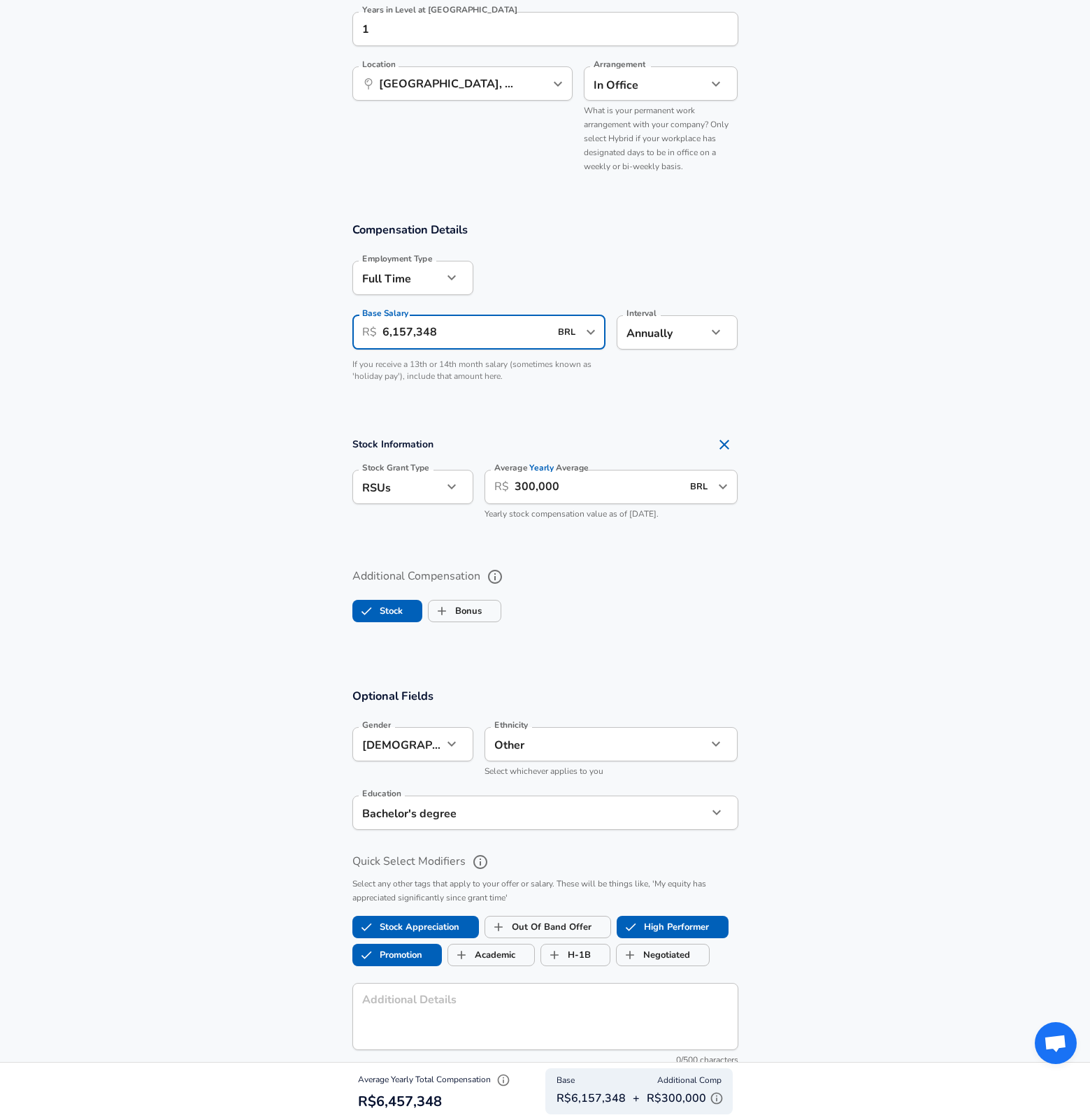
click at [455, 327] on input "6,157,348" at bounding box center [467, 333] width 168 height 35
type input "615,734"
click at [782, 370] on section "Compensation Details Employment Type [DEMOGRAPHIC_DATA] full_time Employment Ty…" at bounding box center [545, 310] width 1090 height 207
click at [826, 373] on section "Compensation Details Employment Type [DEMOGRAPHIC_DATA] full_time Employment Ty…" at bounding box center [545, 310] width 1090 height 207
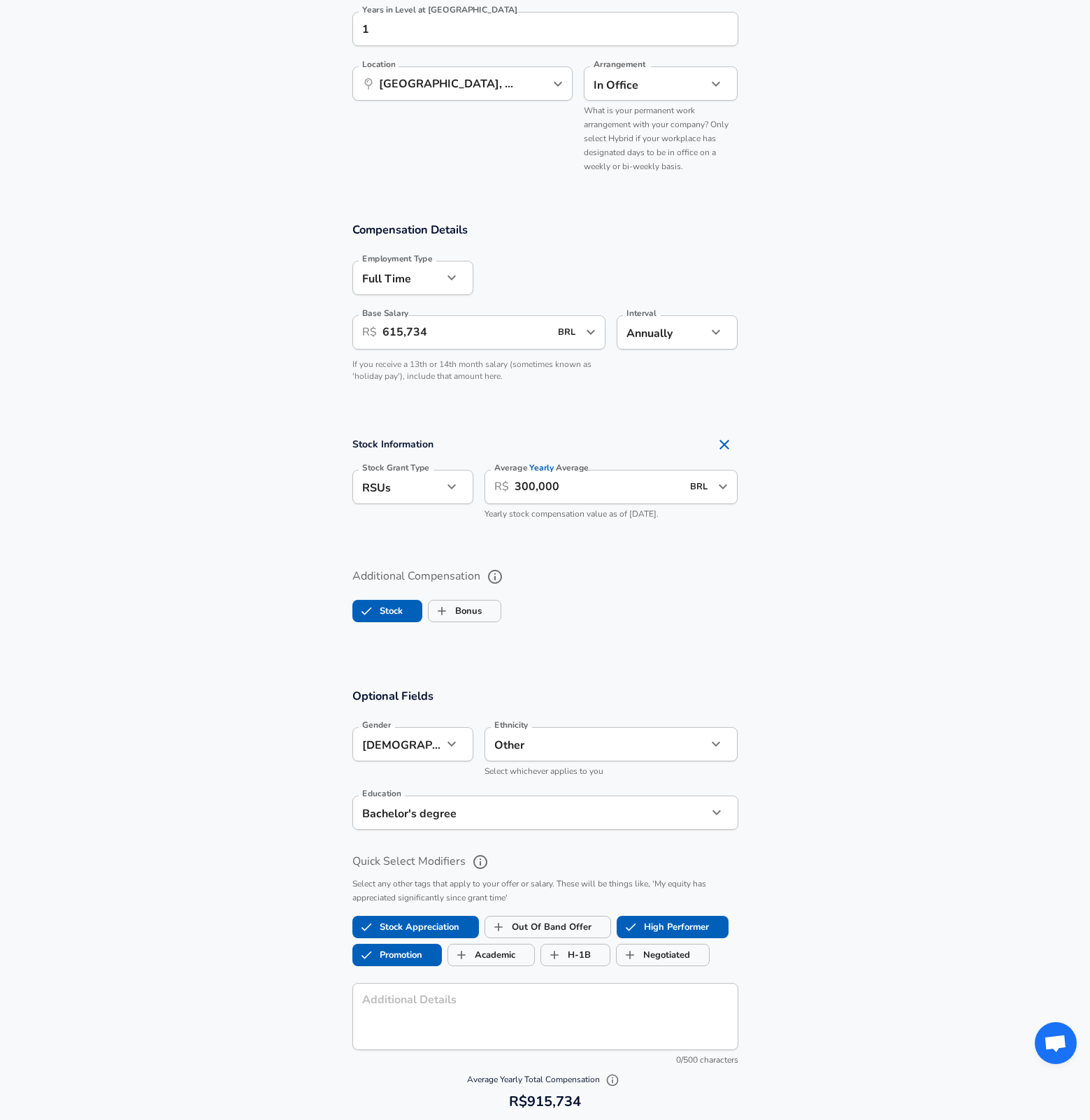
scroll to position [1257, 0]
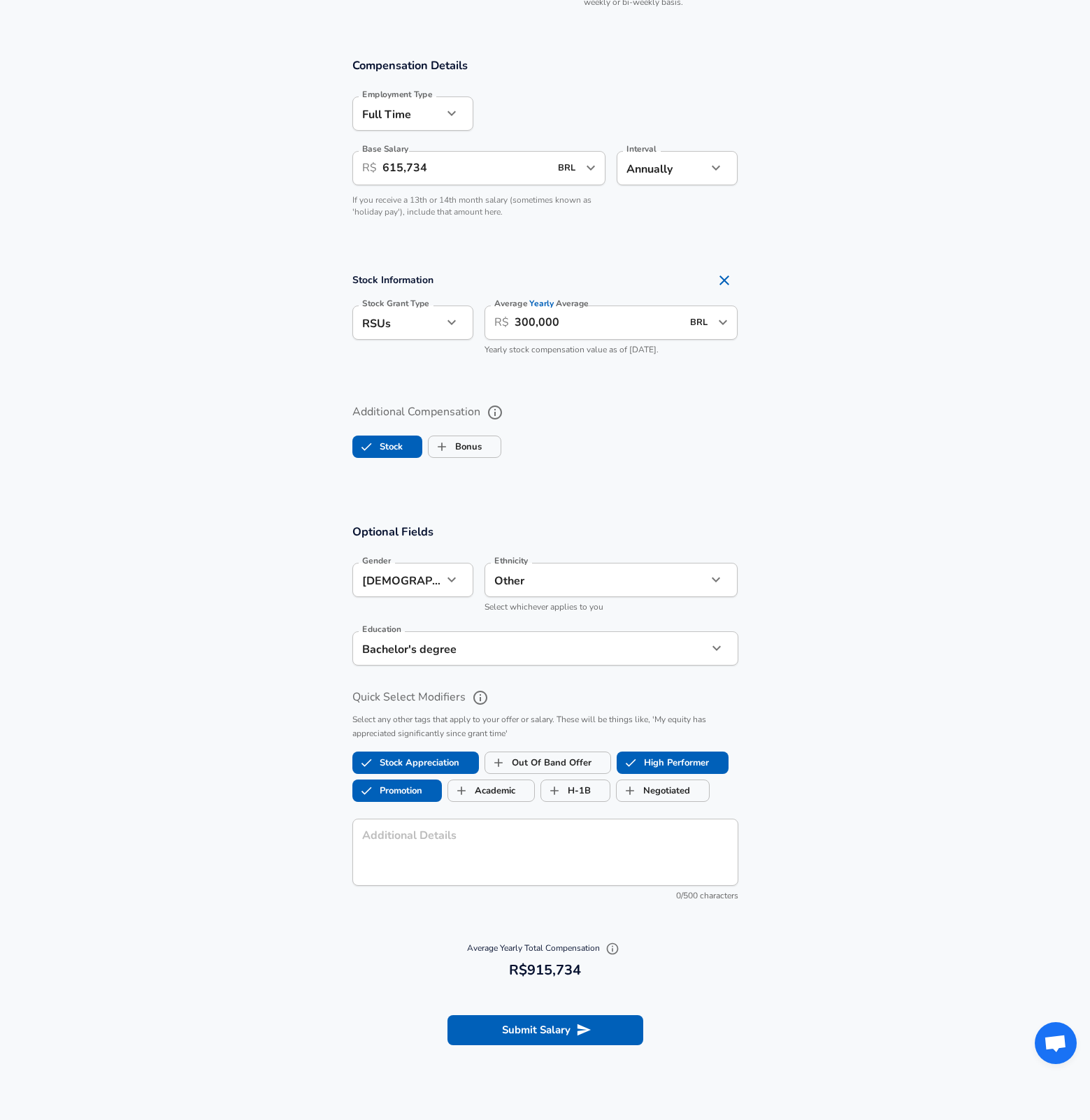
click at [609, 947] on icon "button" at bounding box center [612, 949] width 14 height 14
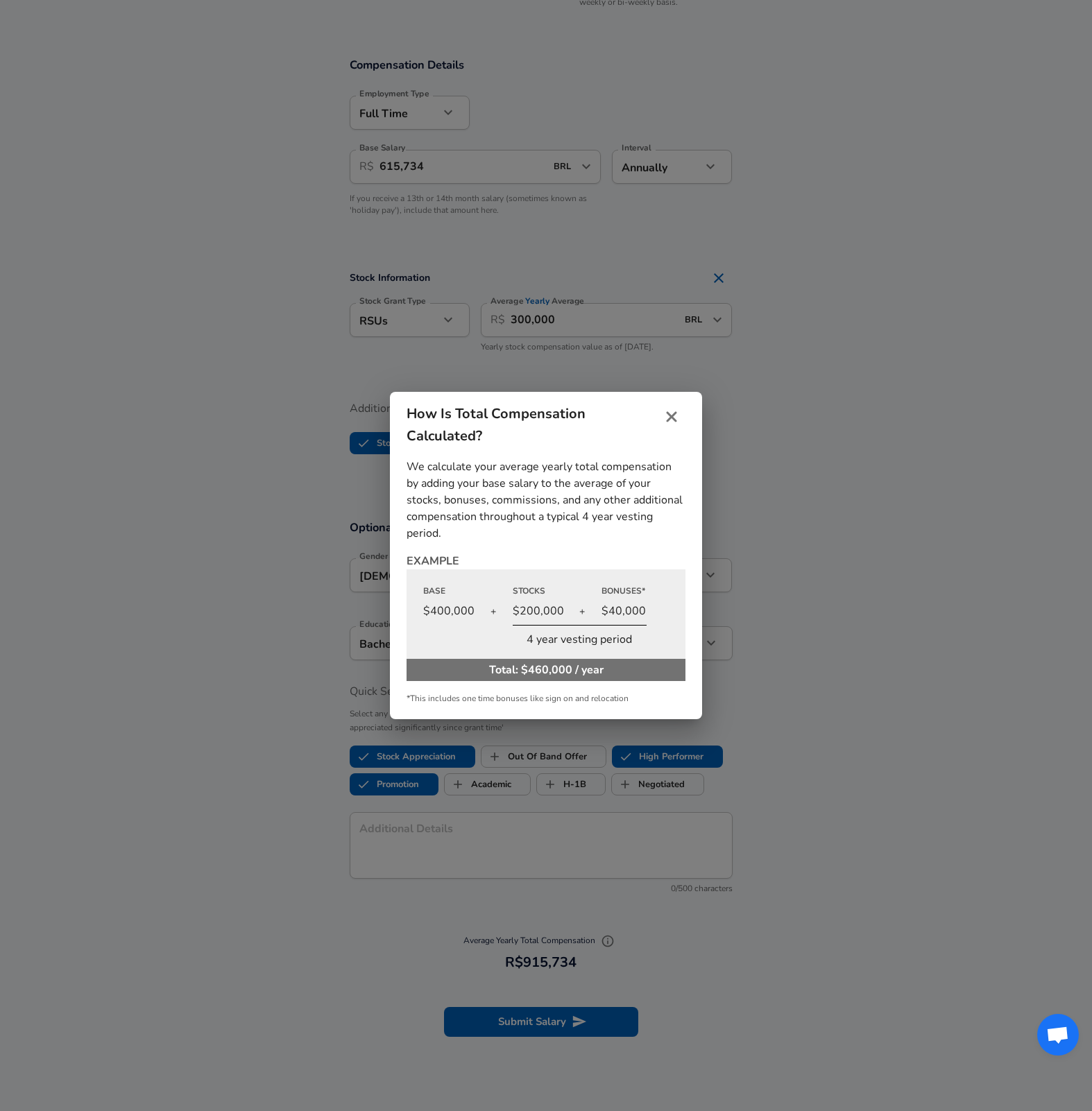
click at [677, 412] on icon "close" at bounding box center [671, 416] width 16 height 16
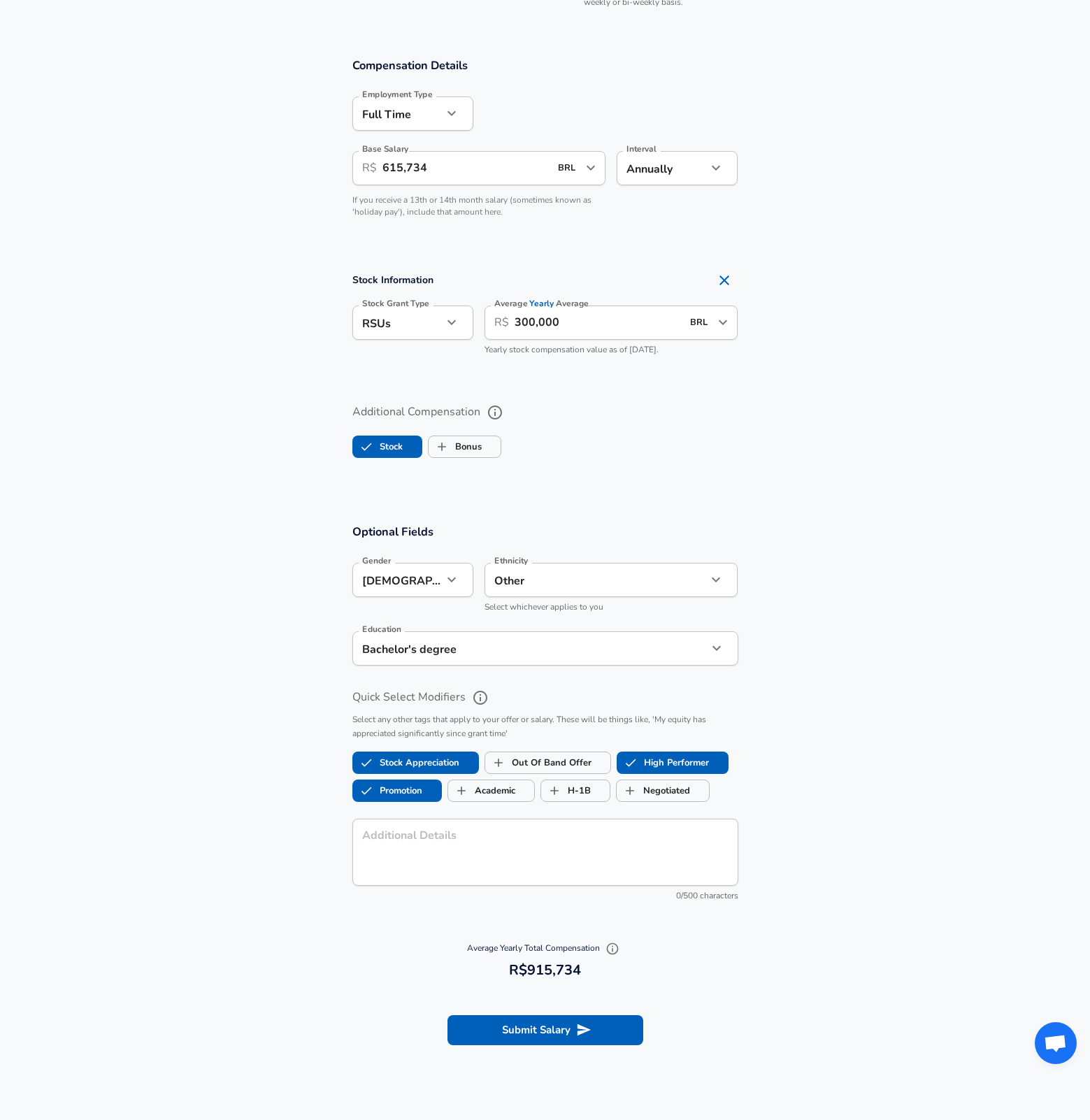
click at [794, 476] on section "Additional Compensation Stock Bonus" at bounding box center [545, 435] width 1090 height 100
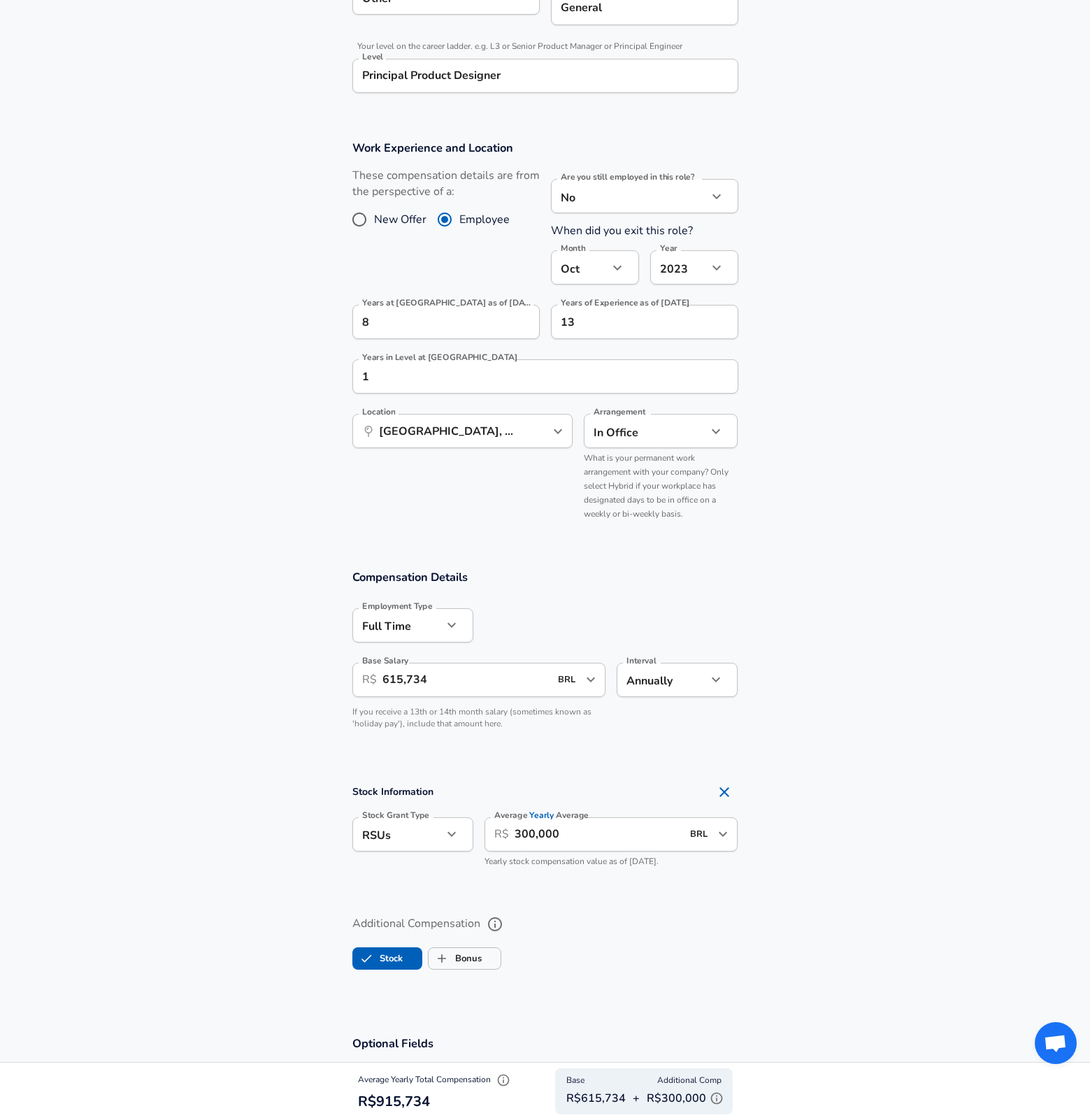
scroll to position [1245, 0]
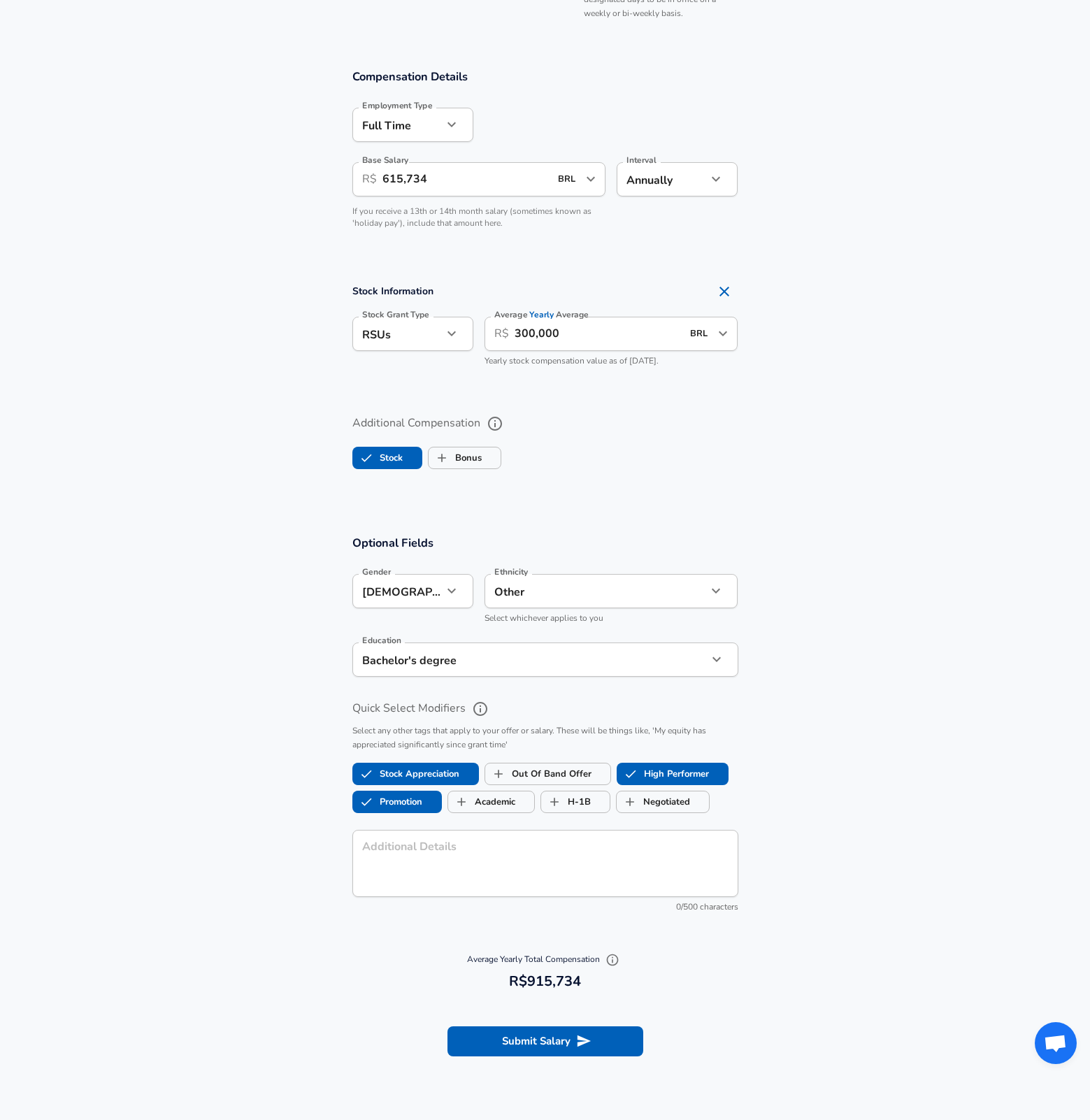
click at [631, 962] on div "Average Yearly Total Compensation 915,734 R$915,734" at bounding box center [545, 971] width 375 height 46
click at [619, 961] on icon "button" at bounding box center [612, 960] width 14 height 14
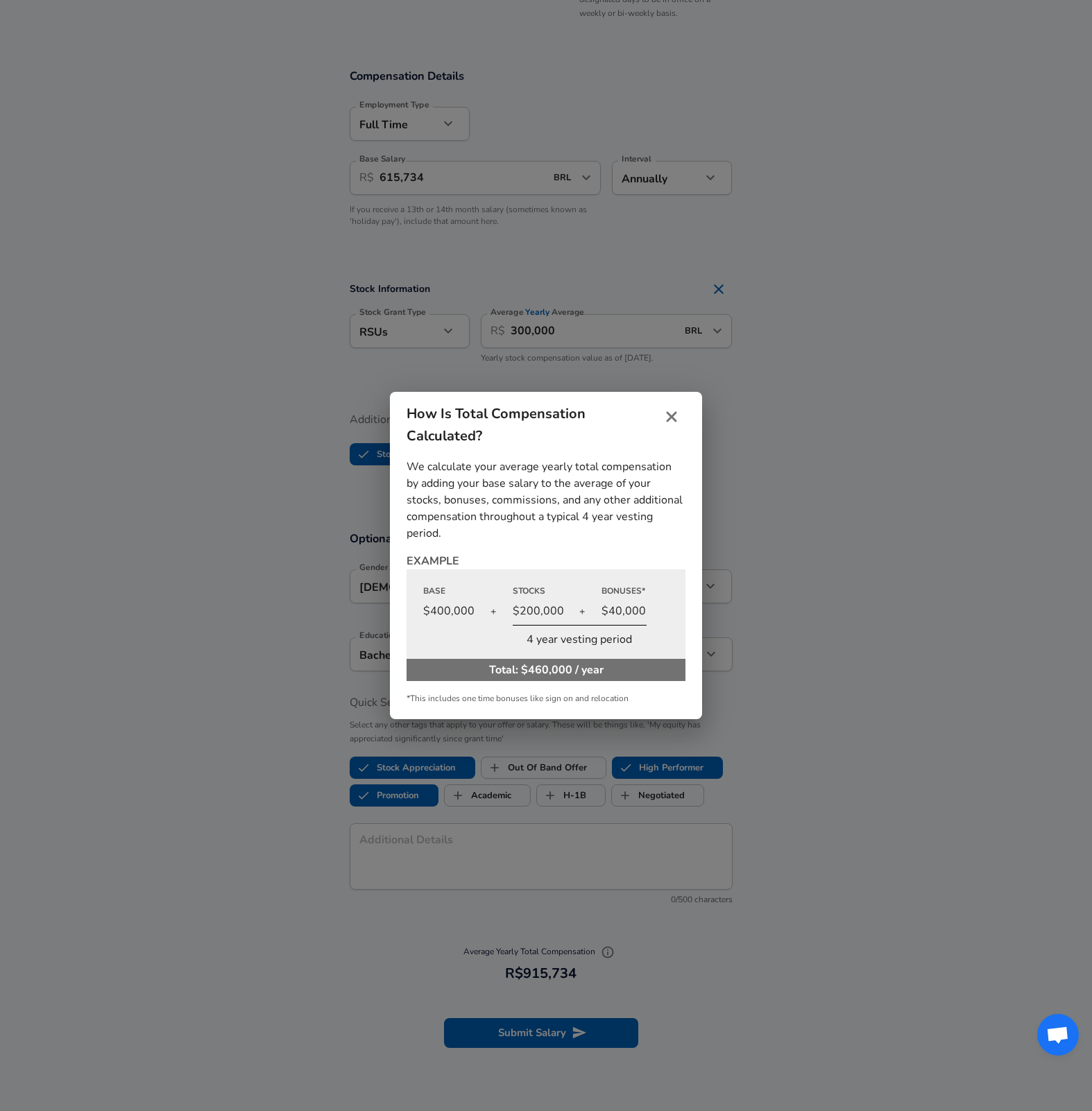
click at [737, 948] on div "How Is Total Compensation Calculated? We calculate your average yearly total co…" at bounding box center [546, 556] width 1092 height 1111
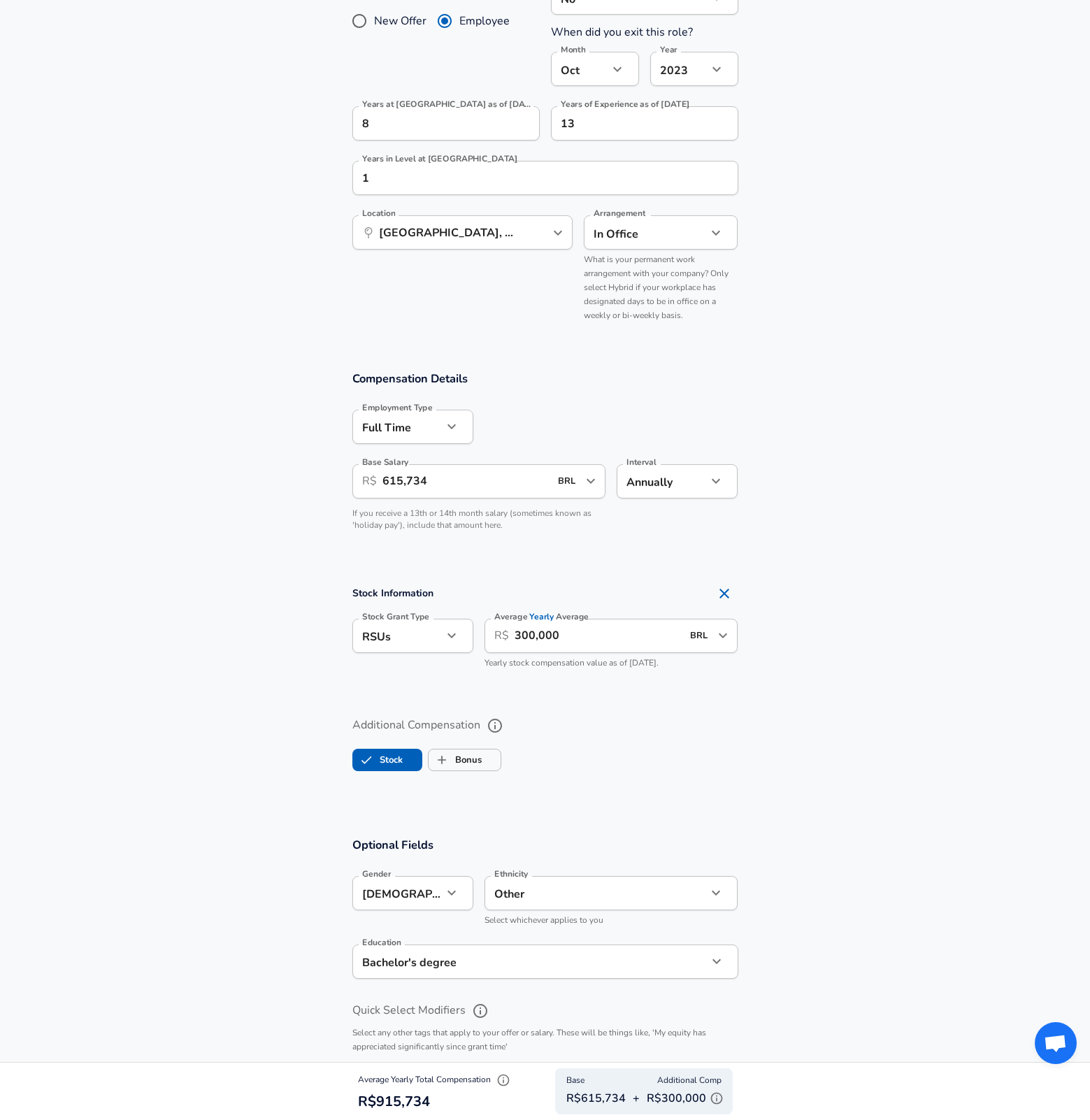
scroll to position [867, 0]
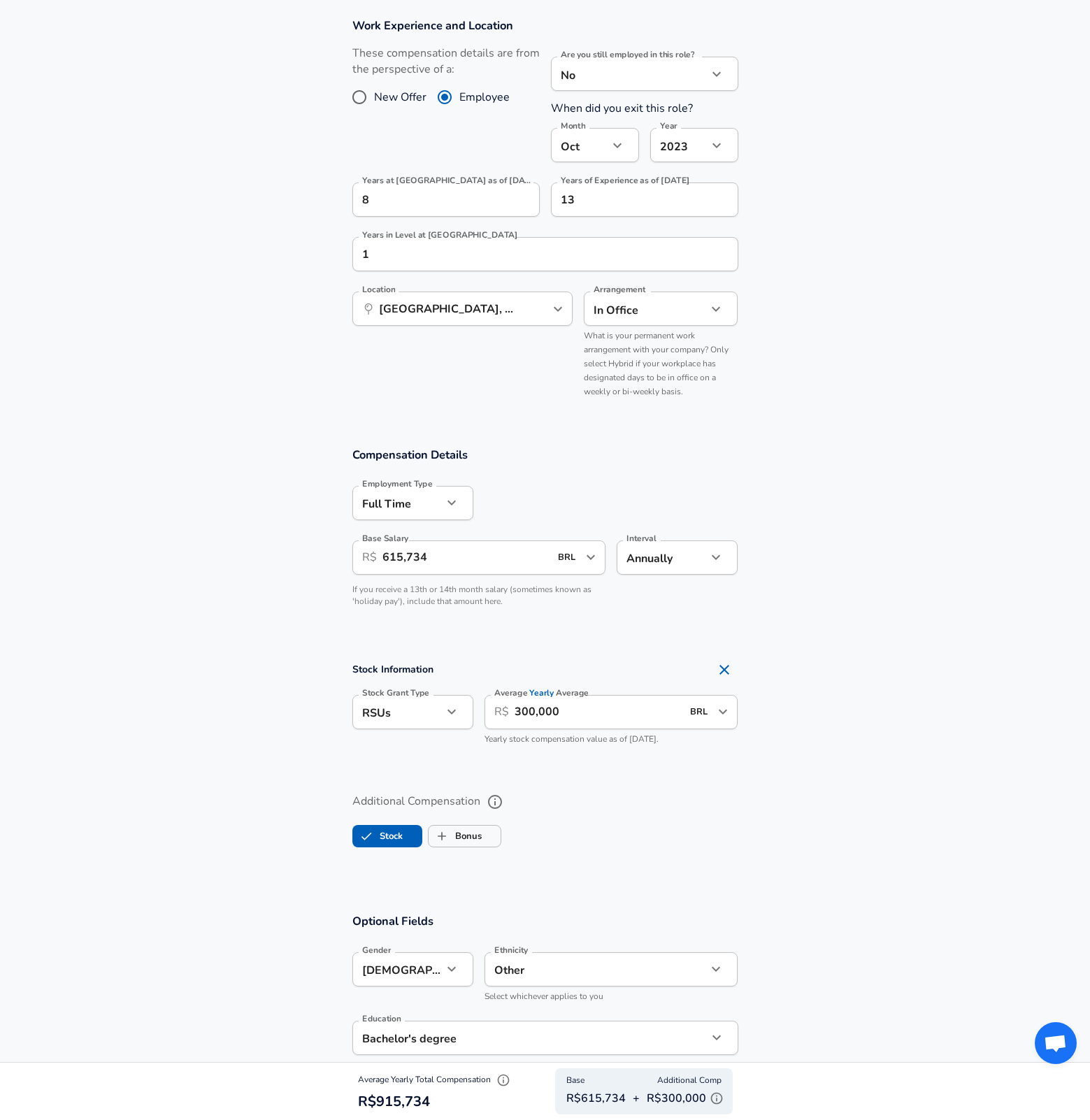
click at [721, 1100] on icon "button" at bounding box center [716, 1098] width 12 height 12
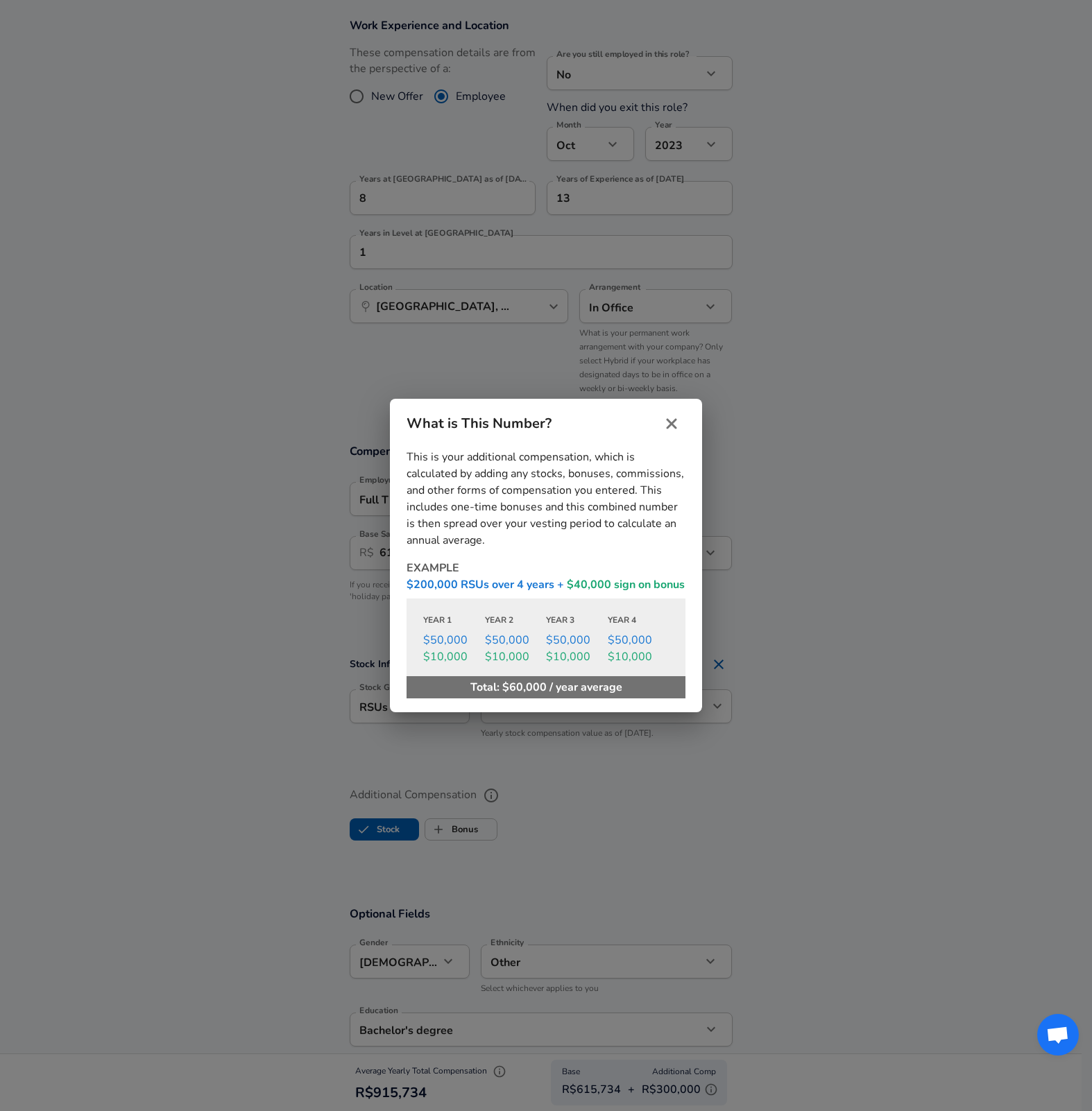
click at [676, 422] on icon "close" at bounding box center [671, 423] width 16 height 16
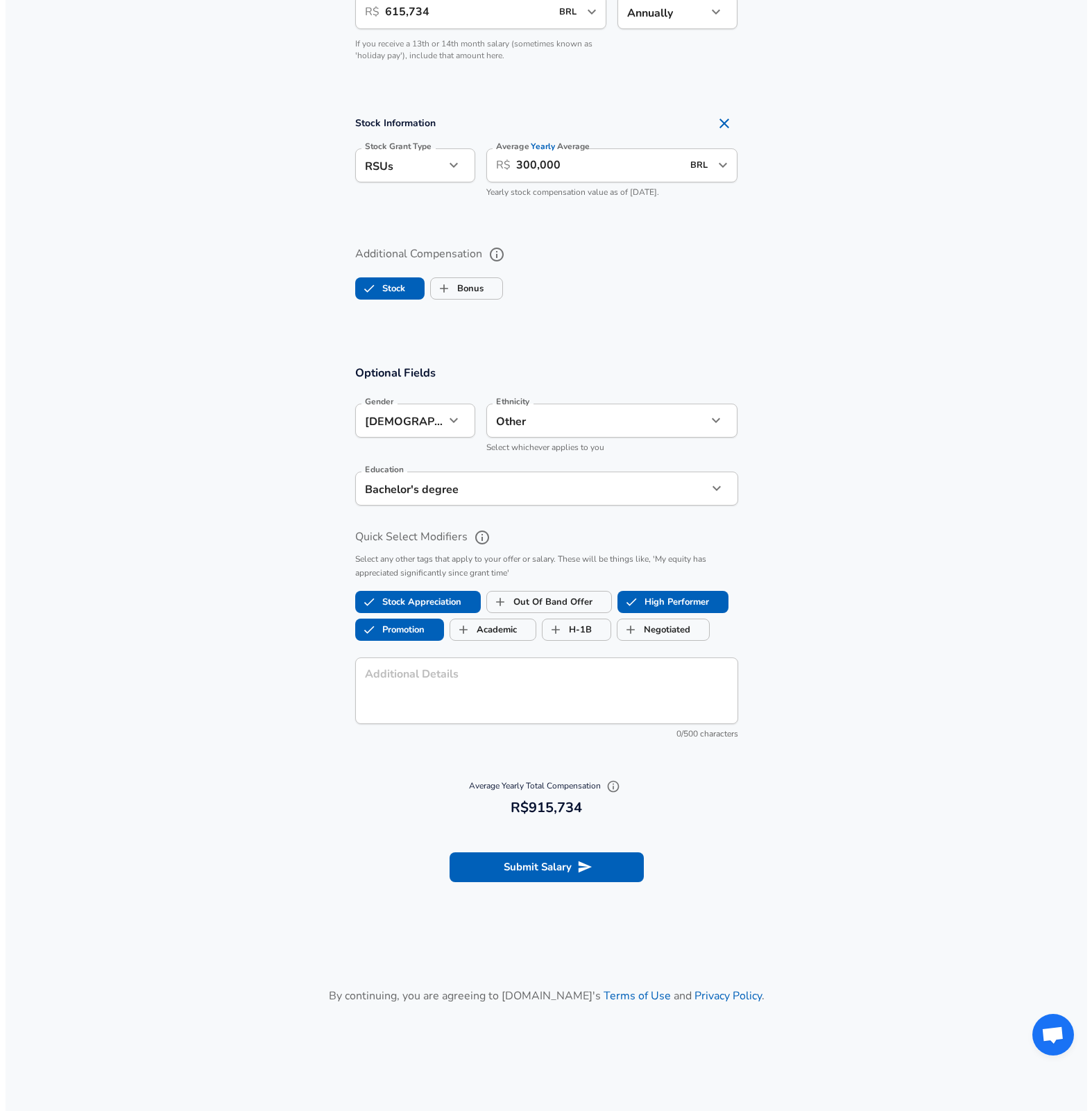
scroll to position [1481, 0]
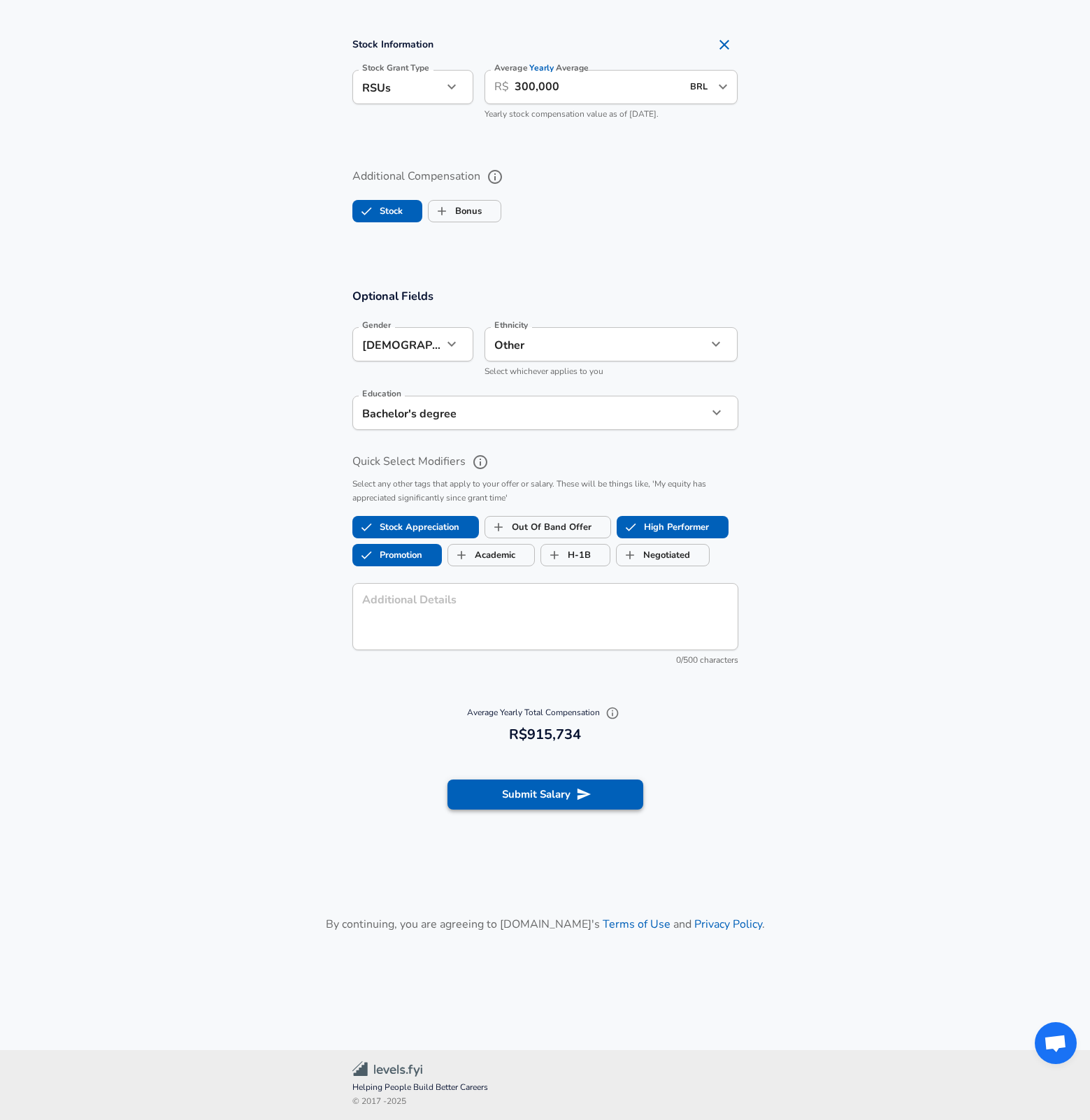
click at [536, 795] on button "Submit Salary" at bounding box center [545, 794] width 196 height 29
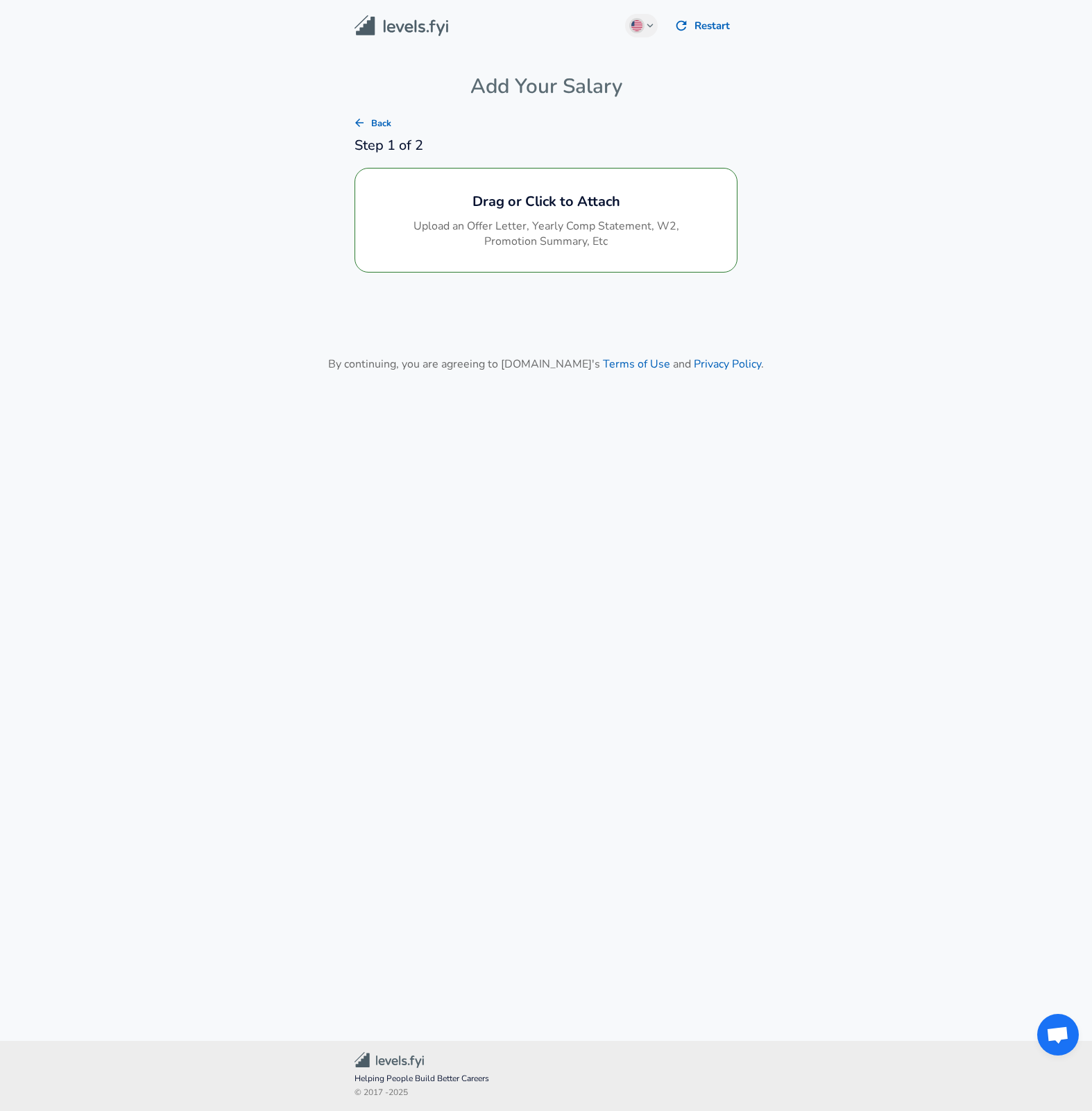
scroll to position [0, 0]
